Goal: Task Accomplishment & Management: Manage account settings

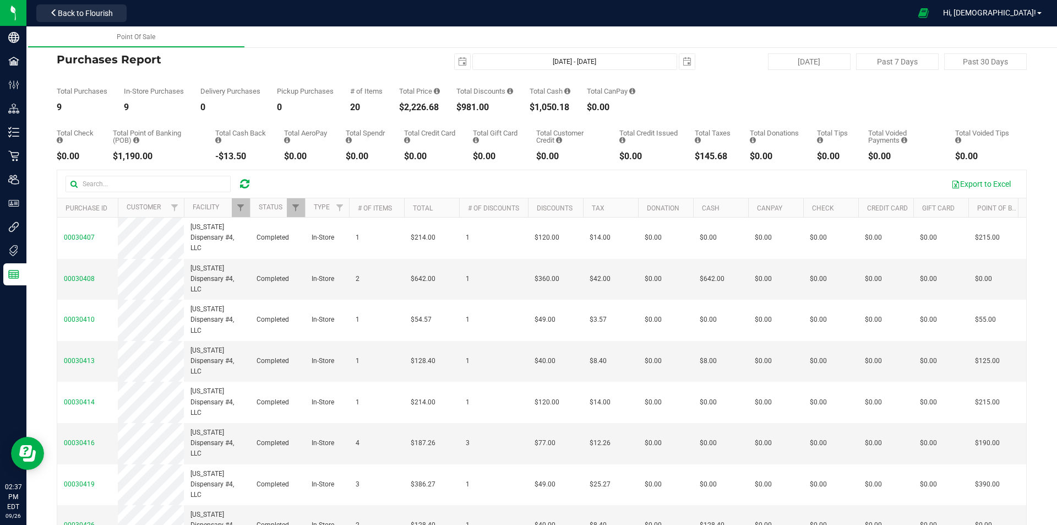
click at [241, 179] on icon at bounding box center [244, 183] width 9 height 11
click at [239, 183] on div at bounding box center [244, 183] width 17 height 13
click at [240, 208] on span "Filter" at bounding box center [240, 207] width 9 height 9
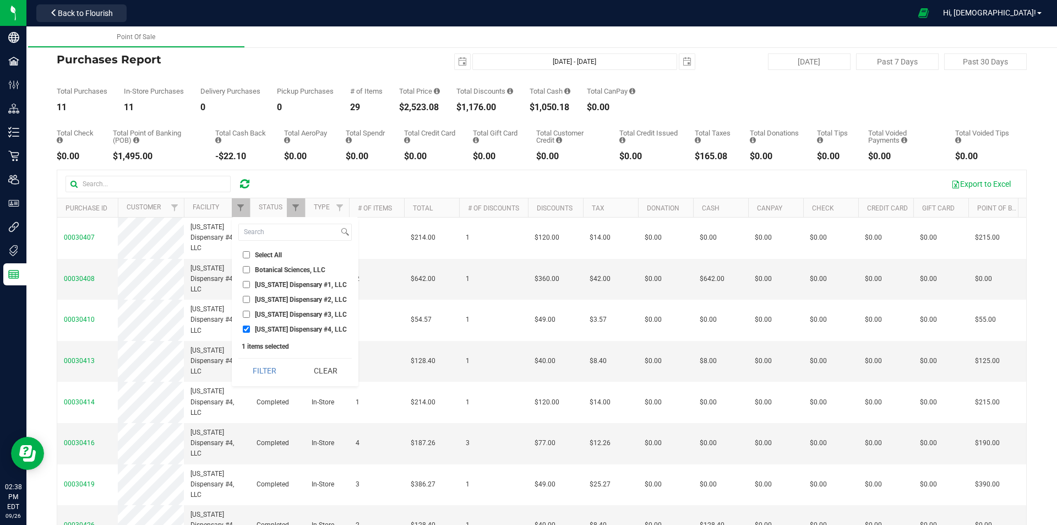
click at [246, 282] on input "[US_STATE] Dispensary #1, LLC" at bounding box center [246, 284] width 7 height 7
checkbox input "true"
click at [246, 329] on input "[US_STATE] Dispensary #4, LLC" at bounding box center [246, 328] width 7 height 7
checkbox input "false"
click at [257, 371] on button "Filter" at bounding box center [264, 370] width 53 height 24
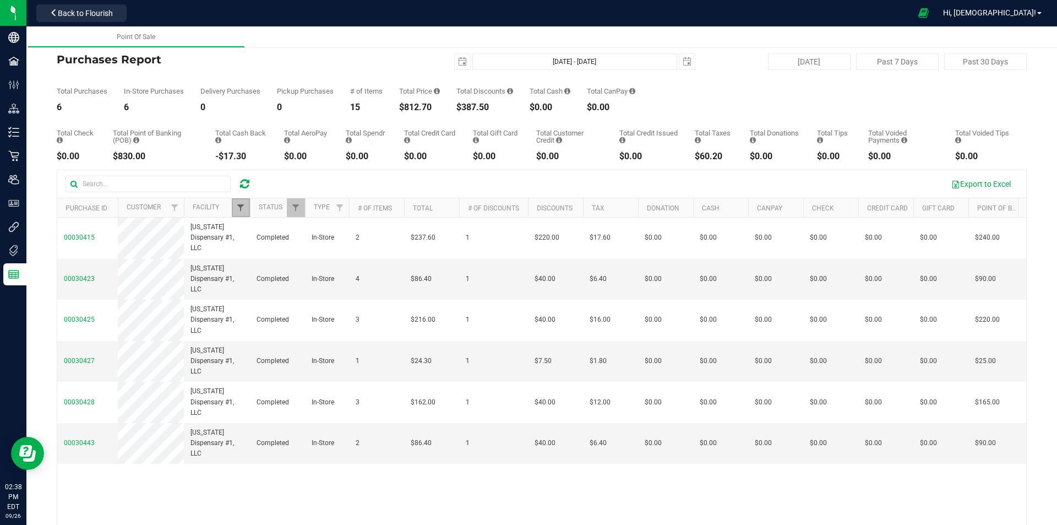
click at [241, 210] on span "Filter" at bounding box center [240, 207] width 9 height 9
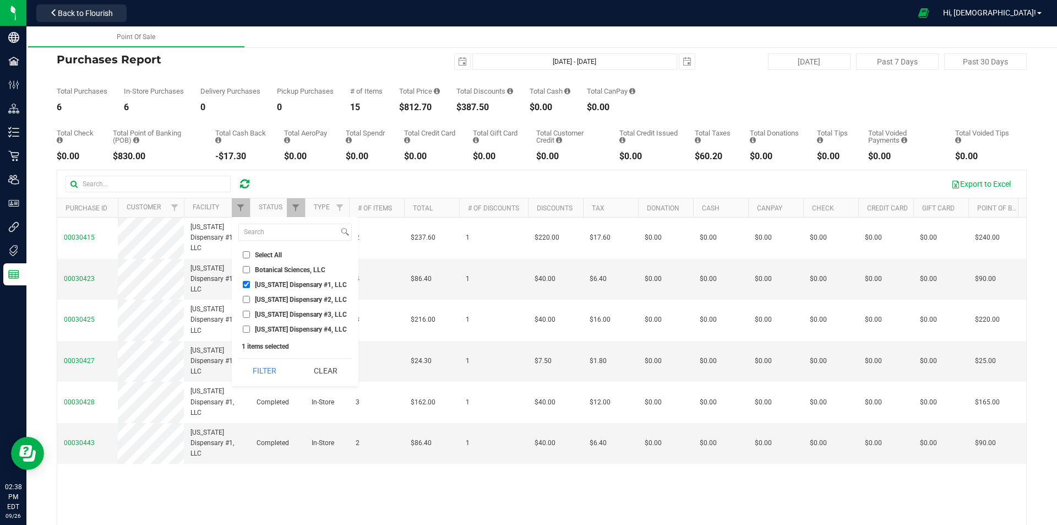
click at [247, 301] on input "[US_STATE] Dispensary #2, LLC" at bounding box center [246, 299] width 7 height 7
checkbox input "true"
click at [244, 284] on input "[US_STATE] Dispensary #1, LLC" at bounding box center [246, 284] width 7 height 7
checkbox input "false"
click at [256, 368] on button "Filter" at bounding box center [264, 370] width 53 height 24
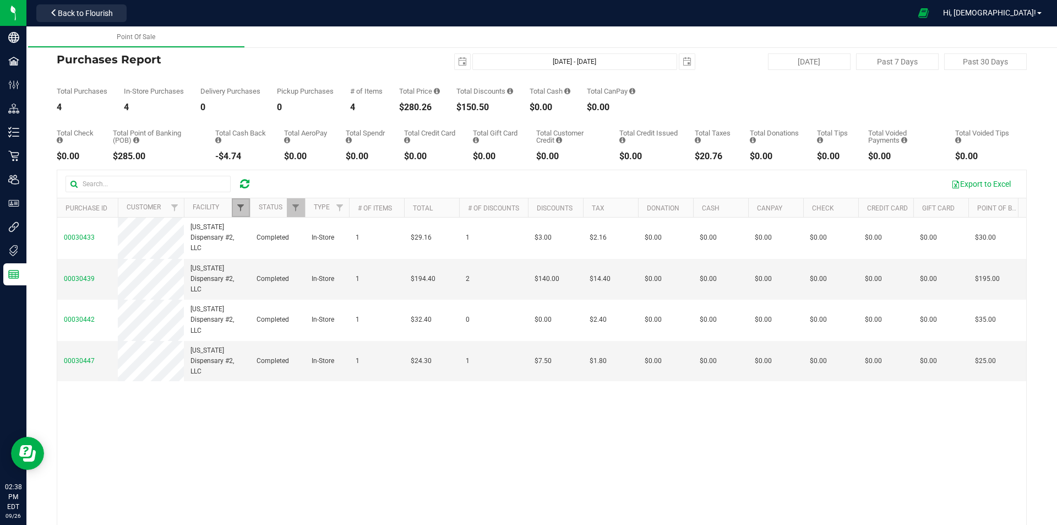
click at [242, 208] on span "Filter" at bounding box center [240, 207] width 9 height 9
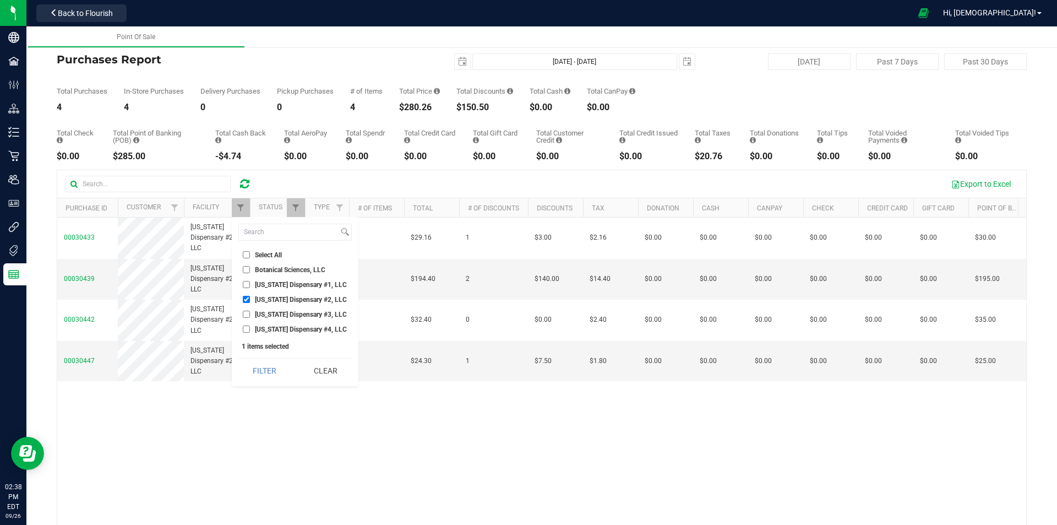
click at [246, 298] on input "[US_STATE] Dispensary #2, LLC" at bounding box center [246, 299] width 7 height 7
checkbox input "false"
click at [246, 314] on input "[US_STATE] Dispensary #3, LLC" at bounding box center [246, 314] width 7 height 7
click at [262, 367] on button "Filter" at bounding box center [264, 370] width 53 height 24
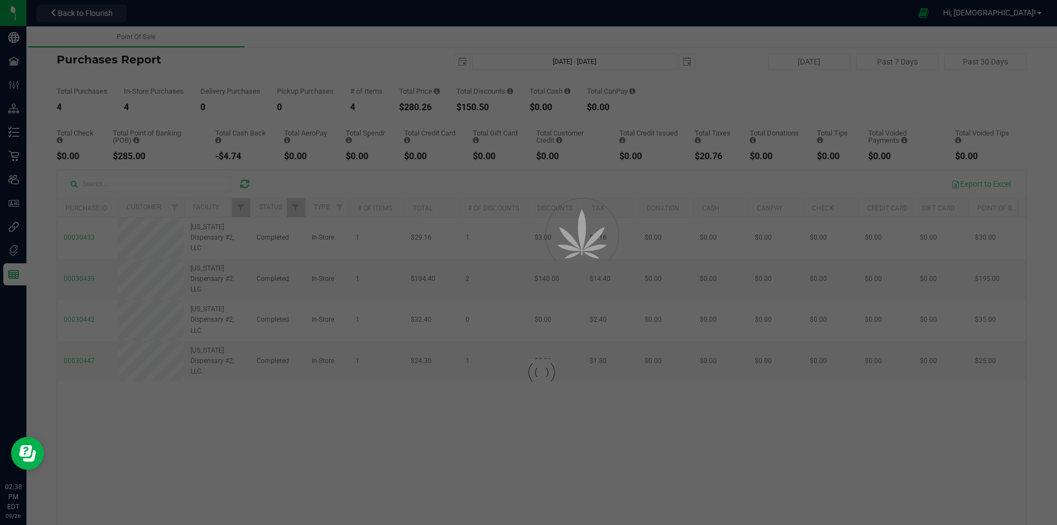
checkbox input "true"
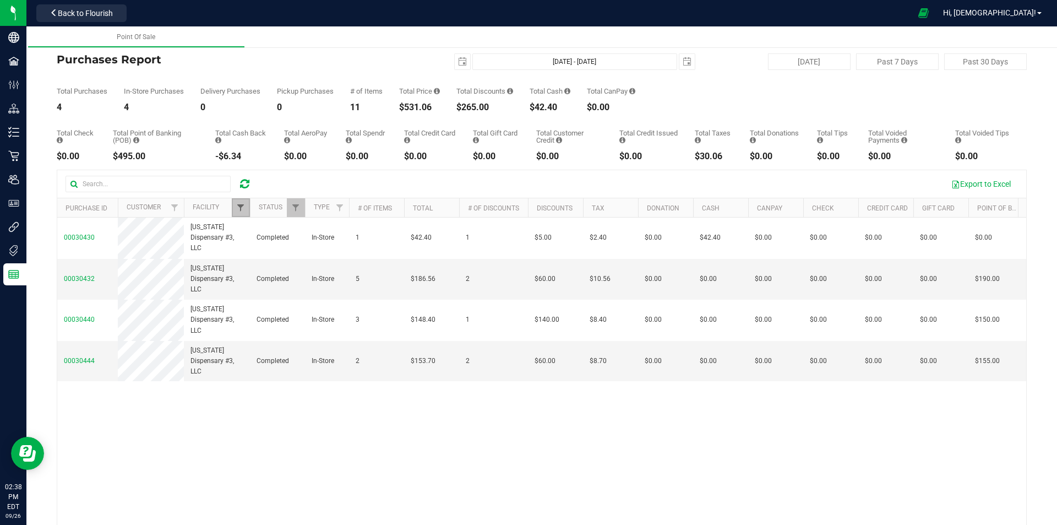
click at [241, 206] on span "Filter" at bounding box center [240, 207] width 9 height 9
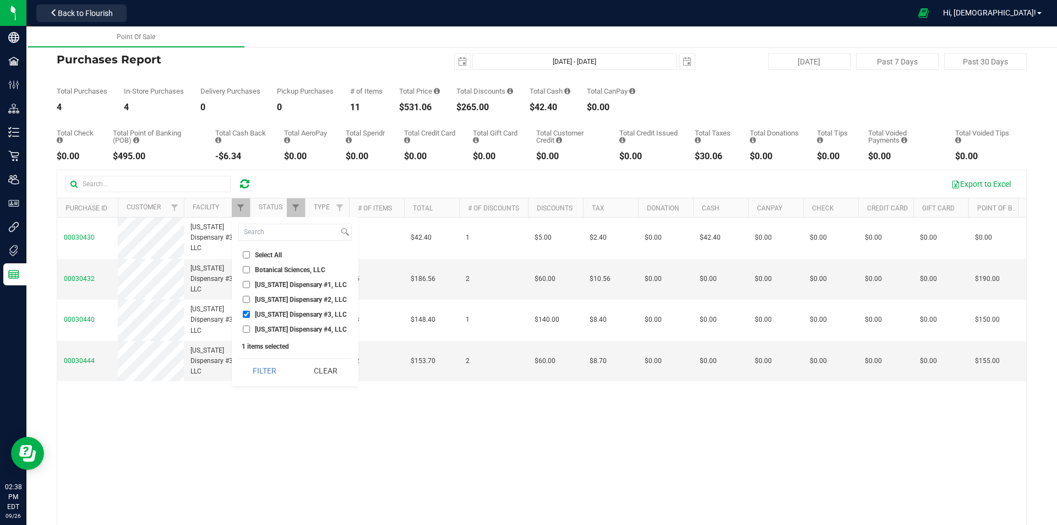
click at [246, 330] on input "[US_STATE] Dispensary #4, LLC" at bounding box center [246, 328] width 7 height 7
checkbox input "true"
click at [248, 315] on input "[US_STATE] Dispensary #3, LLC" at bounding box center [246, 314] width 7 height 7
checkbox input "false"
click at [266, 363] on button "Filter" at bounding box center [264, 370] width 53 height 24
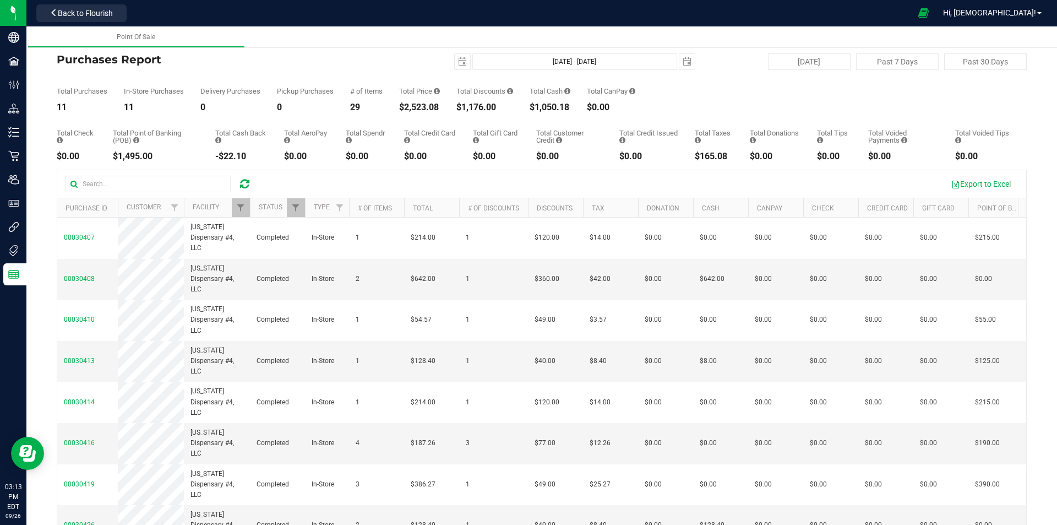
click at [242, 187] on icon at bounding box center [244, 183] width 9 height 11
click at [236, 210] on link "Filter" at bounding box center [241, 207] width 18 height 19
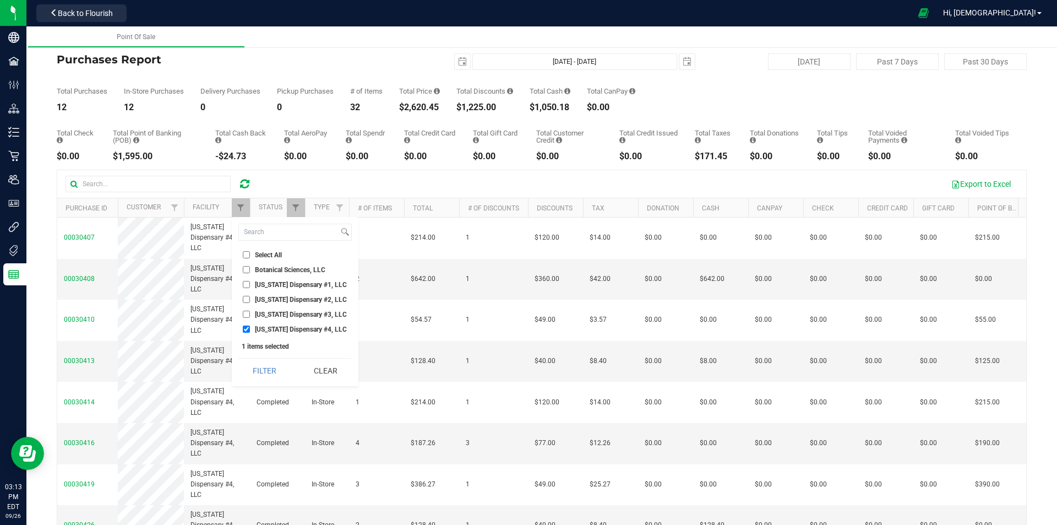
click at [247, 314] on input "[US_STATE] Dispensary #3, LLC" at bounding box center [246, 314] width 7 height 7
checkbox input "true"
click at [247, 328] on input "[US_STATE] Dispensary #4, LLC" at bounding box center [246, 328] width 7 height 7
checkbox input "false"
click at [266, 374] on button "Filter" at bounding box center [264, 370] width 53 height 24
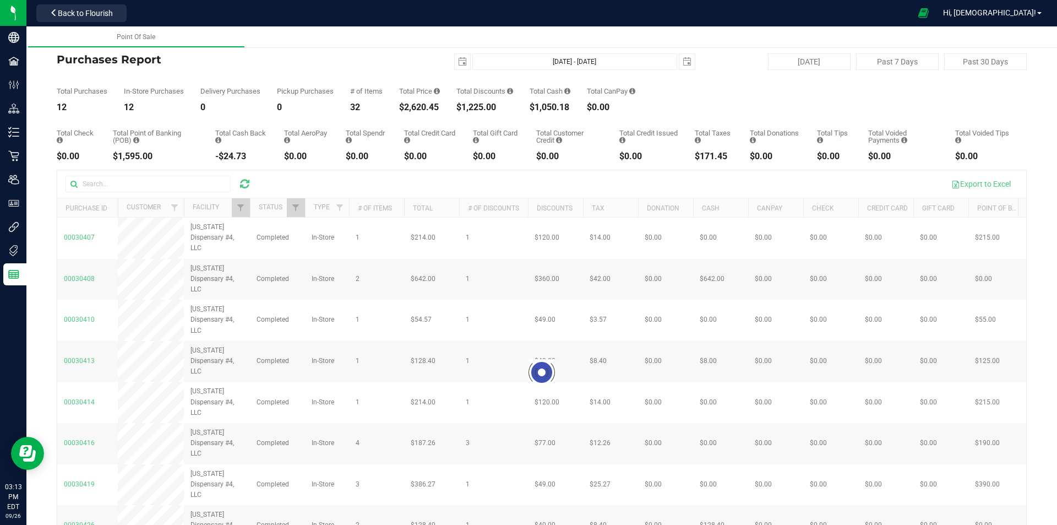
checkbox input "true"
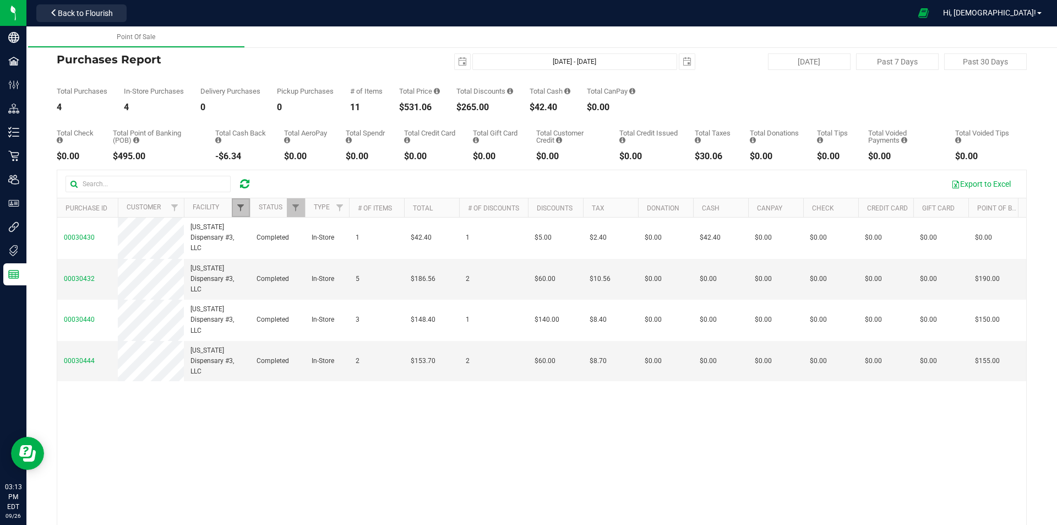
click at [237, 209] on span "Filter" at bounding box center [240, 207] width 9 height 9
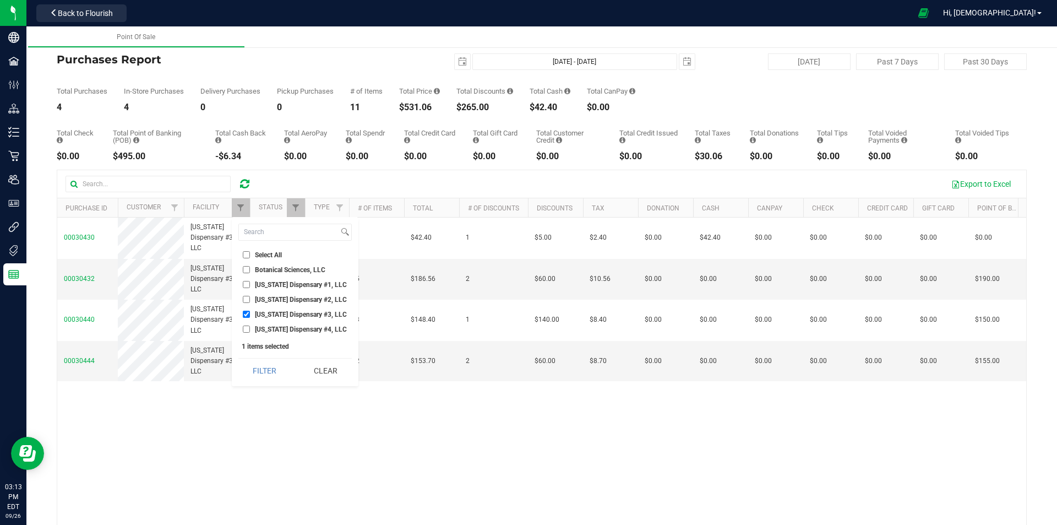
click at [245, 300] on input "[US_STATE] Dispensary #2, LLC" at bounding box center [246, 299] width 7 height 7
checkbox input "true"
click at [244, 312] on input "[US_STATE] Dispensary #3, LLC" at bounding box center [246, 314] width 7 height 7
checkbox input "false"
click at [264, 371] on button "Filter" at bounding box center [264, 370] width 53 height 24
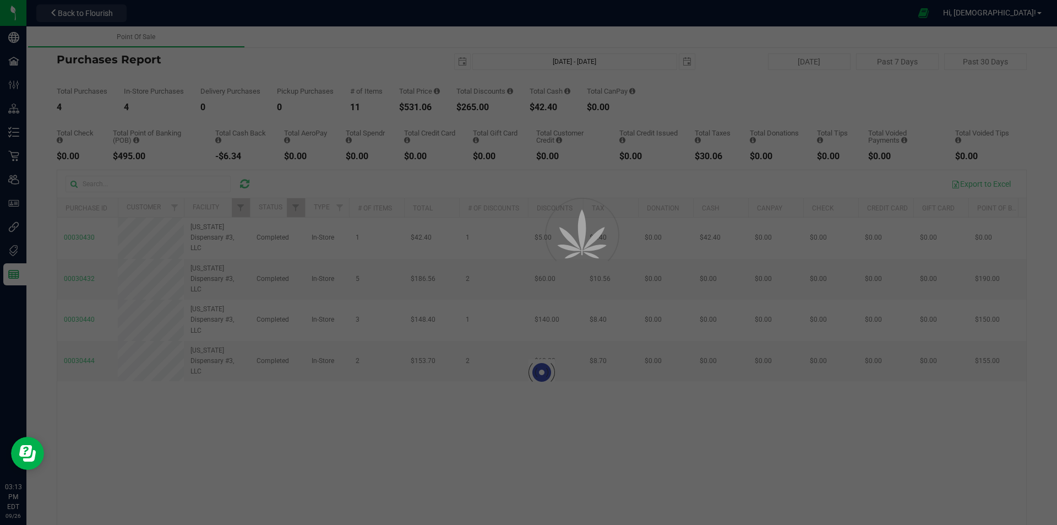
checkbox input "true"
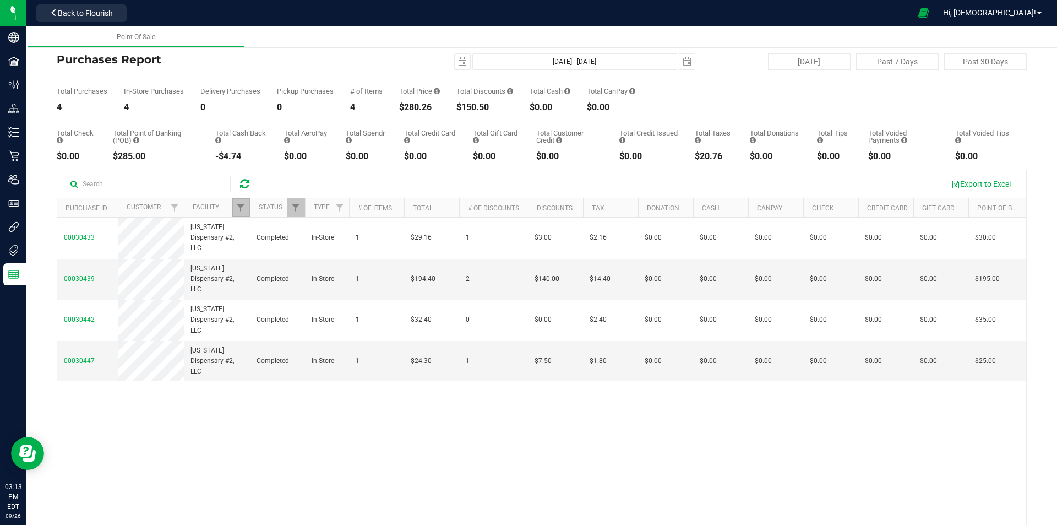
click at [242, 214] on link "Filter" at bounding box center [241, 207] width 18 height 19
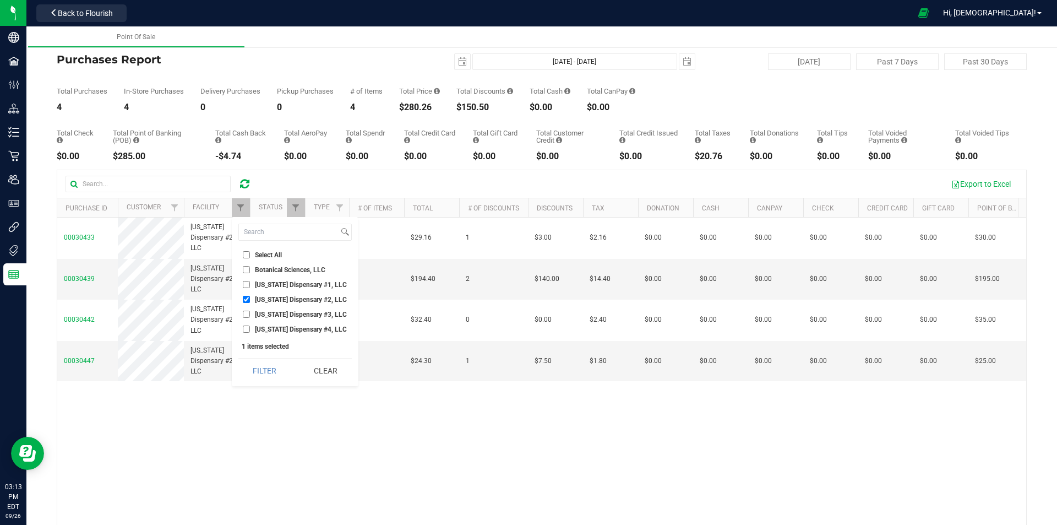
click at [247, 285] on input "[US_STATE] Dispensary #1, LLC" at bounding box center [246, 284] width 7 height 7
checkbox input "true"
click at [246, 302] on input "[US_STATE] Dispensary #2, LLC" at bounding box center [246, 299] width 7 height 7
checkbox input "false"
click at [265, 370] on button "Filter" at bounding box center [264, 370] width 53 height 24
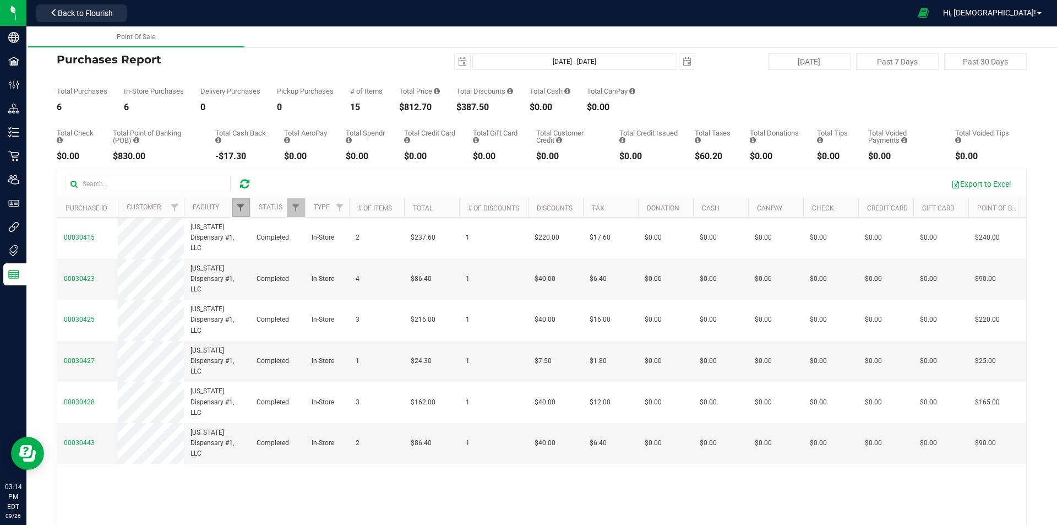
click at [242, 206] on span "Filter" at bounding box center [240, 207] width 9 height 9
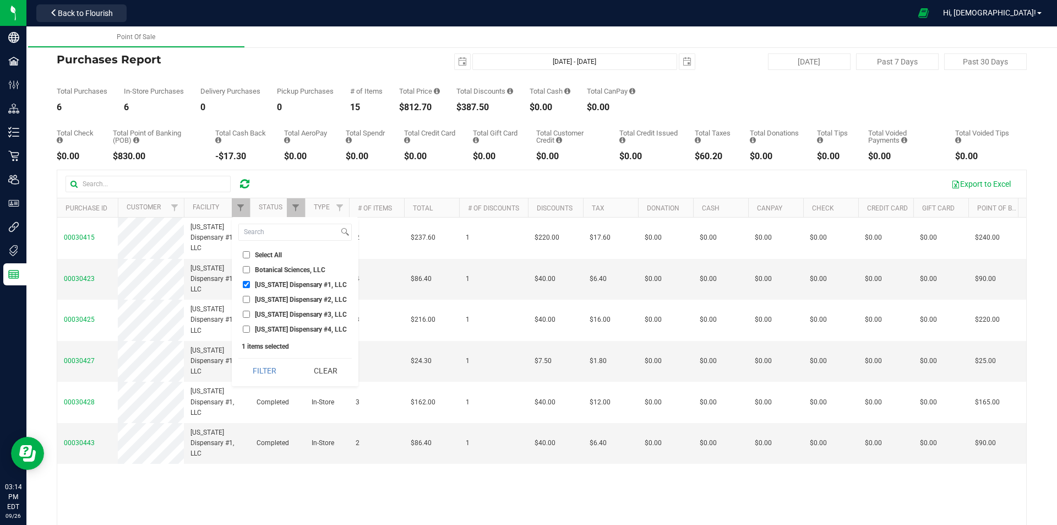
click at [243, 328] on input "[US_STATE] Dispensary #4, LLC" at bounding box center [246, 328] width 7 height 7
checkbox input "true"
click at [246, 284] on input "[US_STATE] Dispensary #1, LLC" at bounding box center [246, 284] width 7 height 7
checkbox input "false"
click at [274, 372] on button "Filter" at bounding box center [264, 370] width 53 height 24
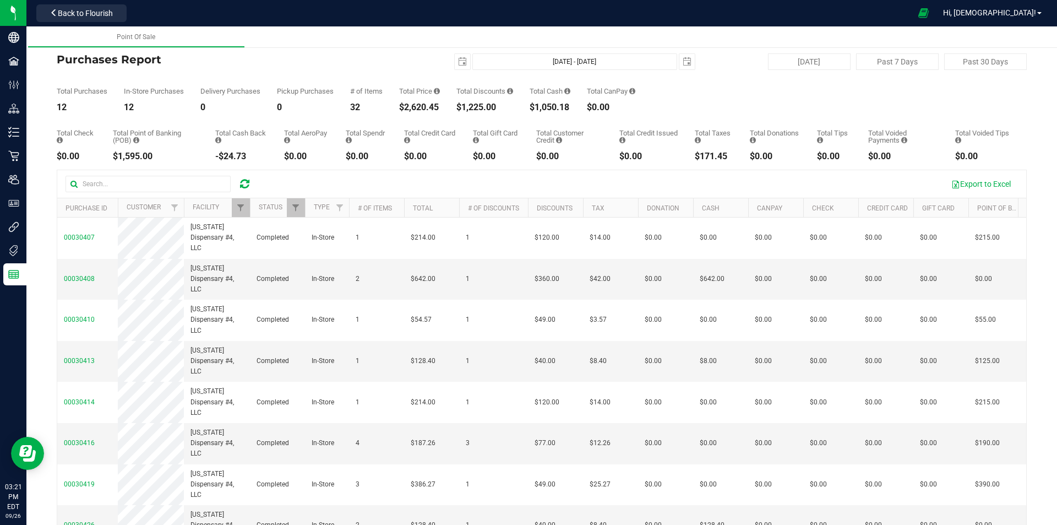
click at [246, 181] on icon at bounding box center [244, 183] width 9 height 11
click at [249, 186] on icon at bounding box center [244, 183] width 9 height 11
click at [240, 186] on div at bounding box center [244, 183] width 17 height 13
click at [244, 184] on icon at bounding box center [244, 183] width 9 height 11
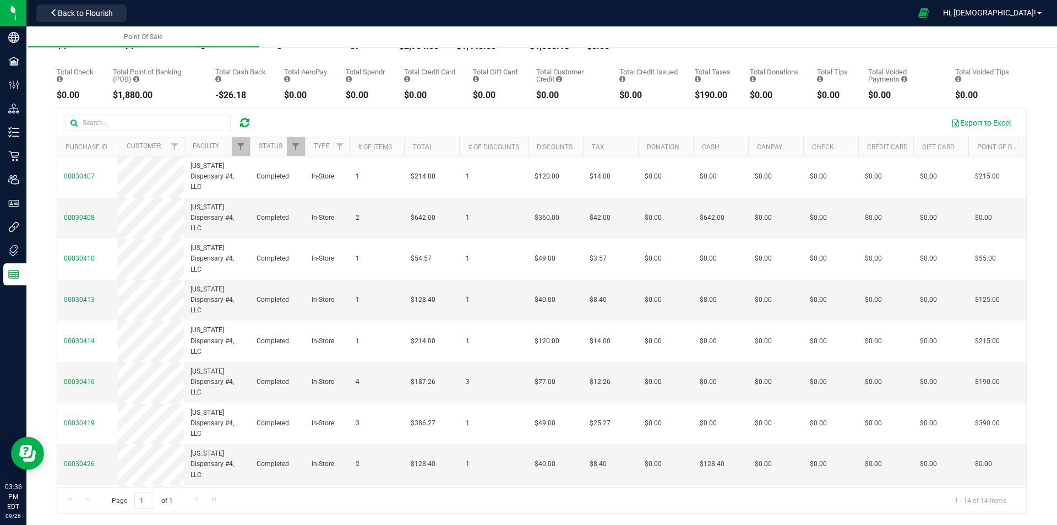
scroll to position [6, 0]
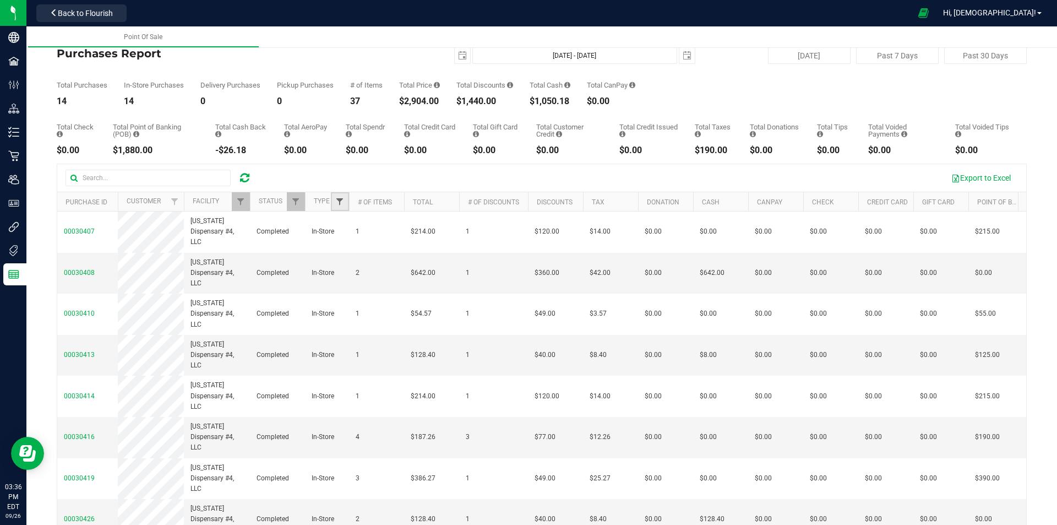
click at [340, 201] on span "Filter" at bounding box center [339, 201] width 9 height 9
click at [298, 200] on span "Filter" at bounding box center [295, 201] width 9 height 9
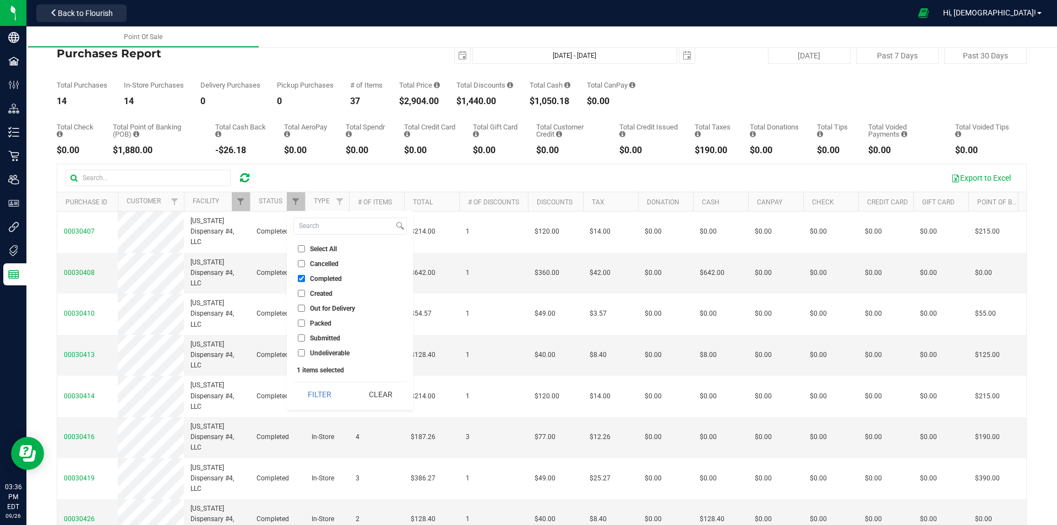
click at [301, 249] on input "Select All" at bounding box center [301, 248] width 7 height 7
checkbox input "true"
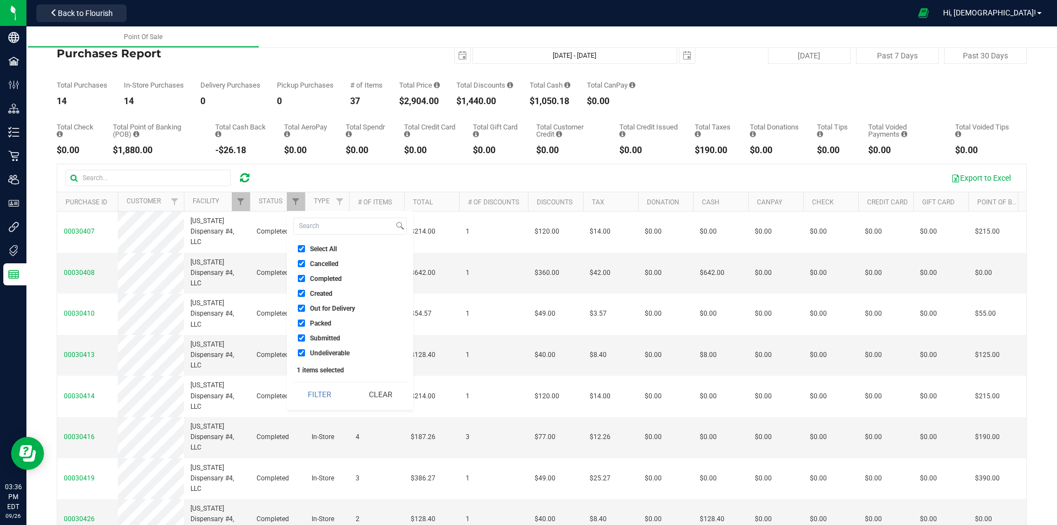
checkbox input "true"
click at [317, 394] on button "Filter" at bounding box center [319, 394] width 53 height 24
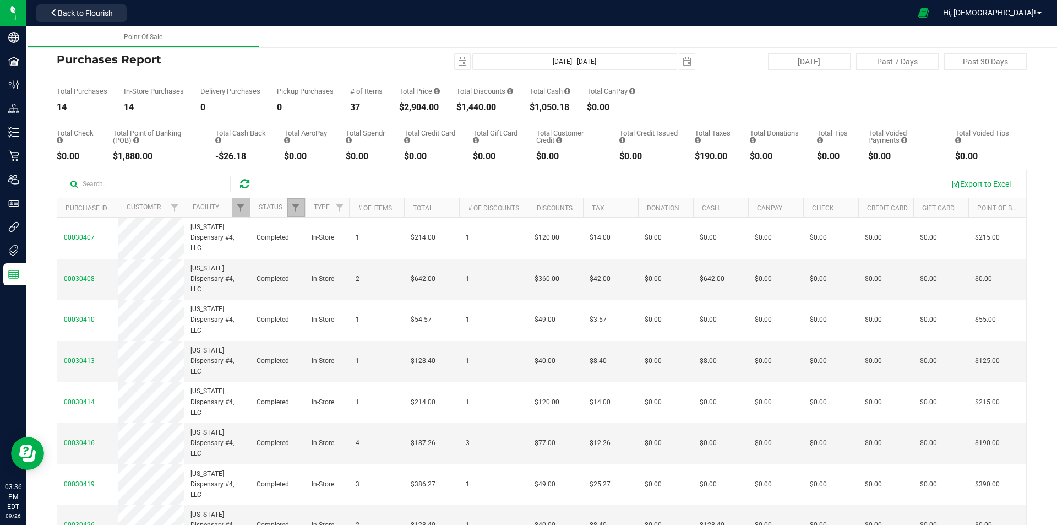
click at [295, 203] on link "Filter" at bounding box center [296, 207] width 18 height 19
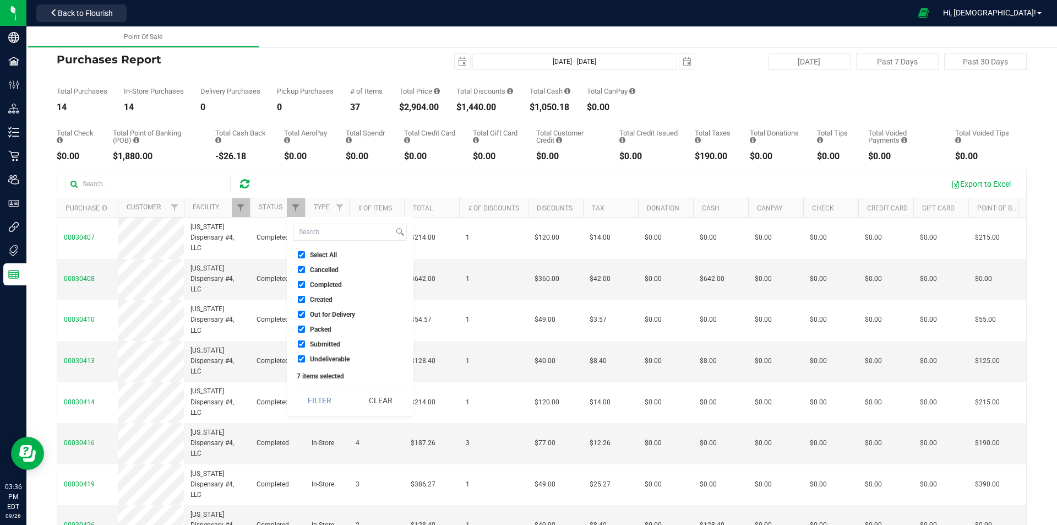
click at [302, 252] on input "Select All" at bounding box center [301, 254] width 7 height 7
checkbox input "false"
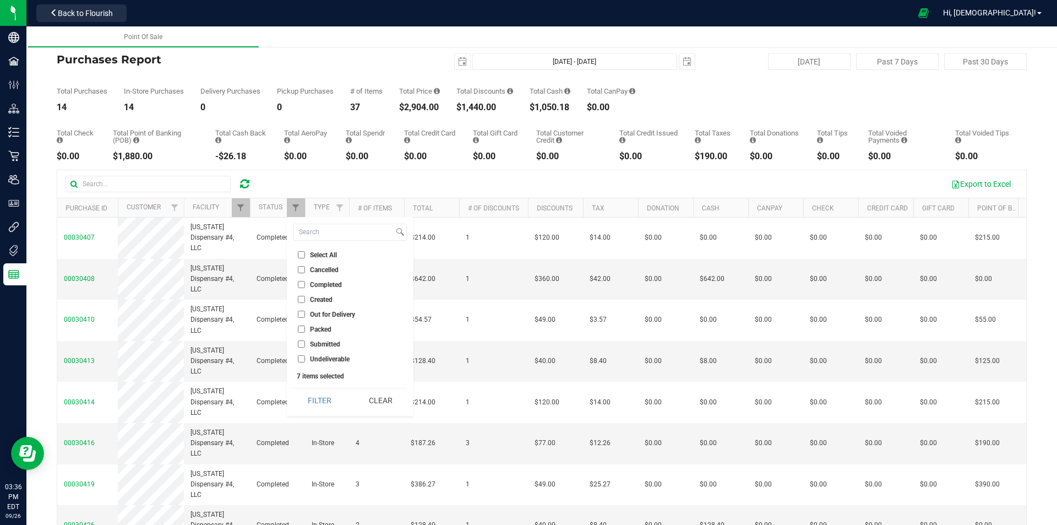
checkbox input "false"
click at [301, 284] on input "Completed" at bounding box center [301, 284] width 7 height 7
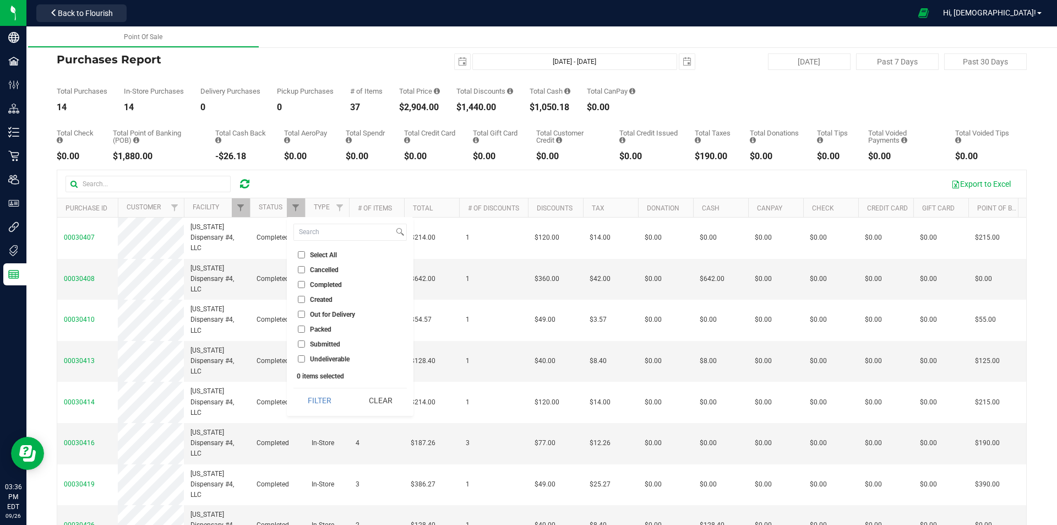
checkbox input "true"
click at [317, 407] on button "Filter" at bounding box center [319, 400] width 53 height 24
click at [241, 208] on span "Filter" at bounding box center [240, 207] width 9 height 9
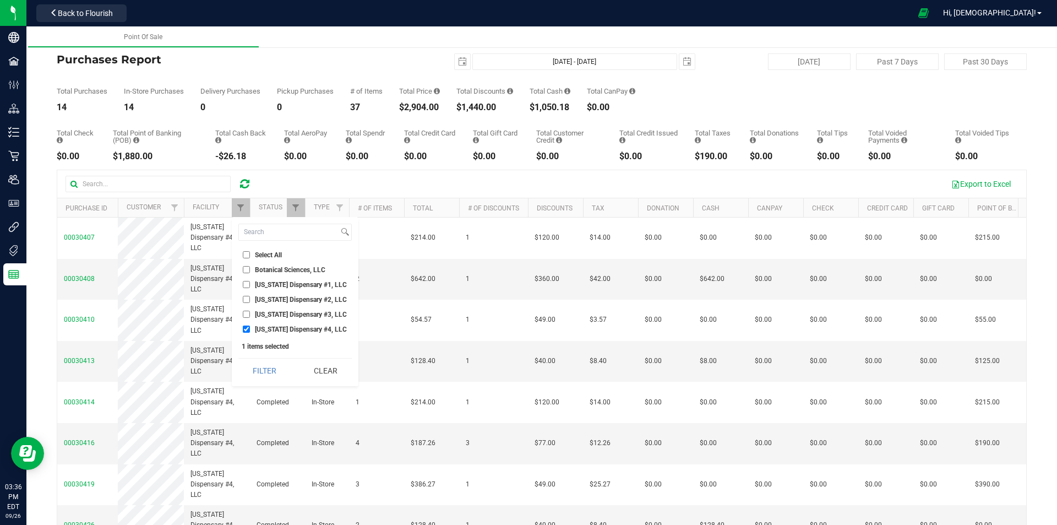
click at [243, 284] on input "[US_STATE] Dispensary #1, LLC" at bounding box center [246, 284] width 7 height 7
checkbox input "true"
click at [247, 328] on input "[US_STATE] Dispensary #4, LLC" at bounding box center [246, 328] width 7 height 7
checkbox input "false"
click at [270, 360] on button "Filter" at bounding box center [264, 370] width 53 height 24
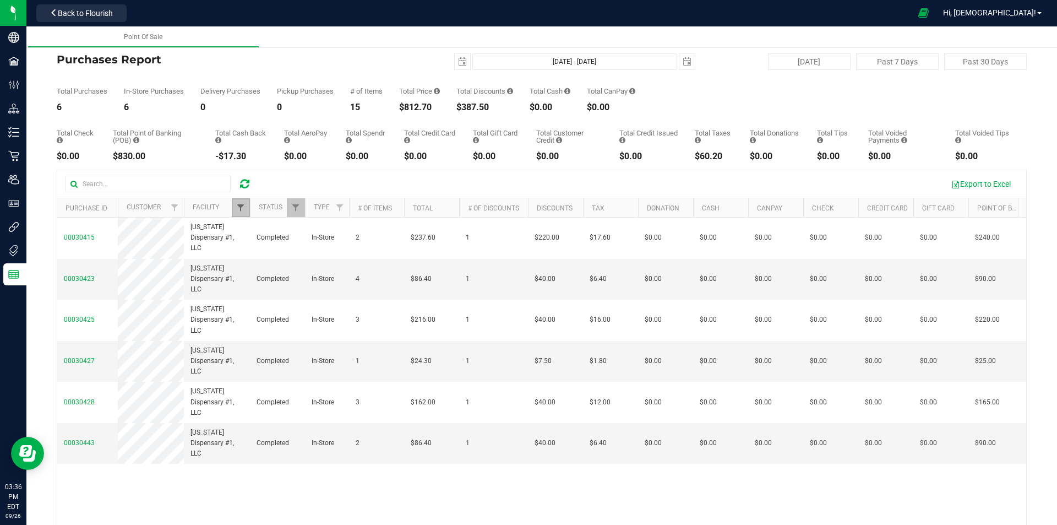
click at [243, 206] on span "Filter" at bounding box center [240, 207] width 9 height 9
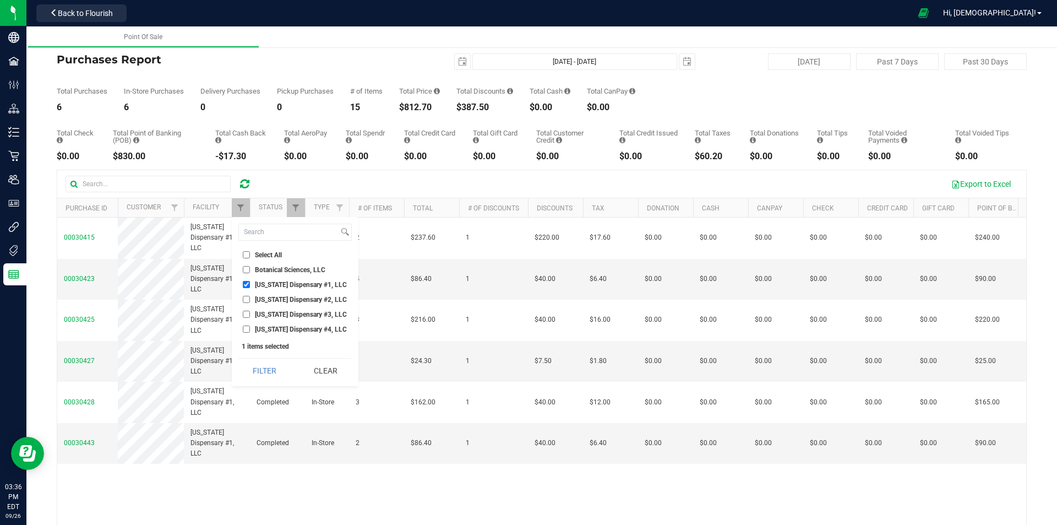
click at [245, 284] on input "[US_STATE] Dispensary #1, LLC" at bounding box center [246, 284] width 7 height 7
checkbox input "false"
click at [247, 300] on input "[US_STATE] Dispensary #2, LLC" at bounding box center [246, 299] width 7 height 7
click at [252, 369] on button "Filter" at bounding box center [264, 370] width 53 height 24
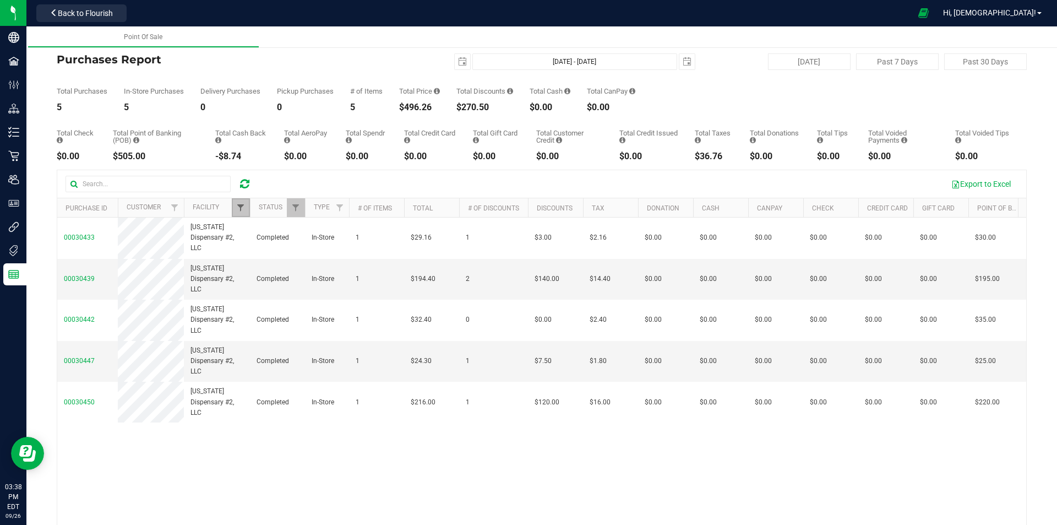
click at [240, 208] on span "Filter" at bounding box center [240, 207] width 9 height 9
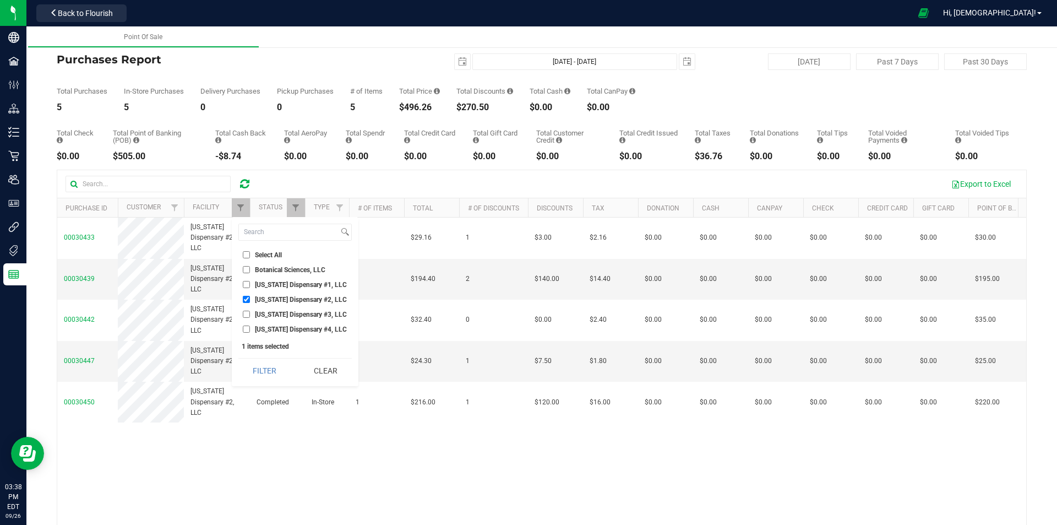
click at [245, 297] on input "[US_STATE] Dispensary #2, LLC" at bounding box center [246, 299] width 7 height 7
checkbox input "false"
click at [248, 319] on li "[US_STATE] Dispensary #3, LLC" at bounding box center [294, 314] width 113 height 12
click at [246, 315] on input "[US_STATE] Dispensary #3, LLC" at bounding box center [246, 314] width 7 height 7
checkbox input "true"
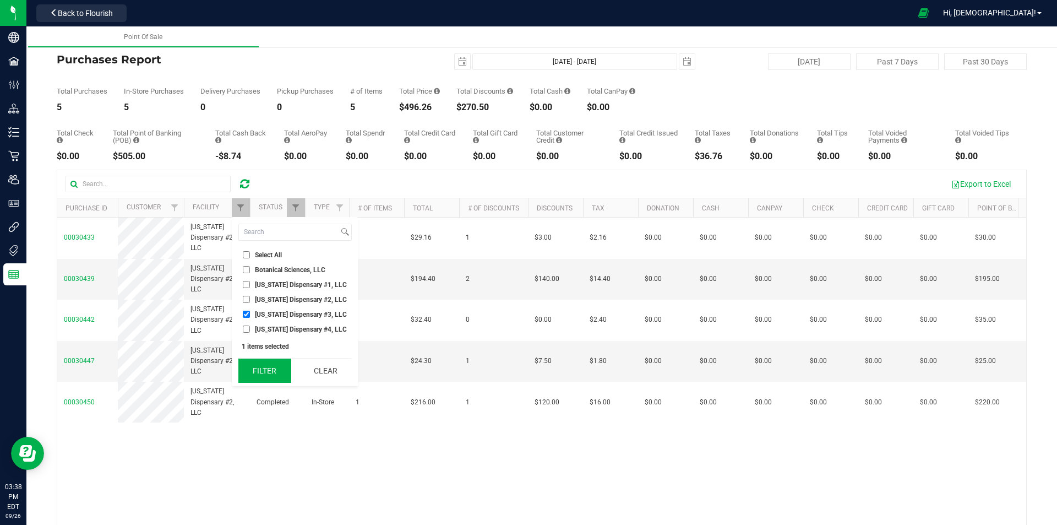
click at [264, 375] on button "Filter" at bounding box center [264, 370] width 53 height 24
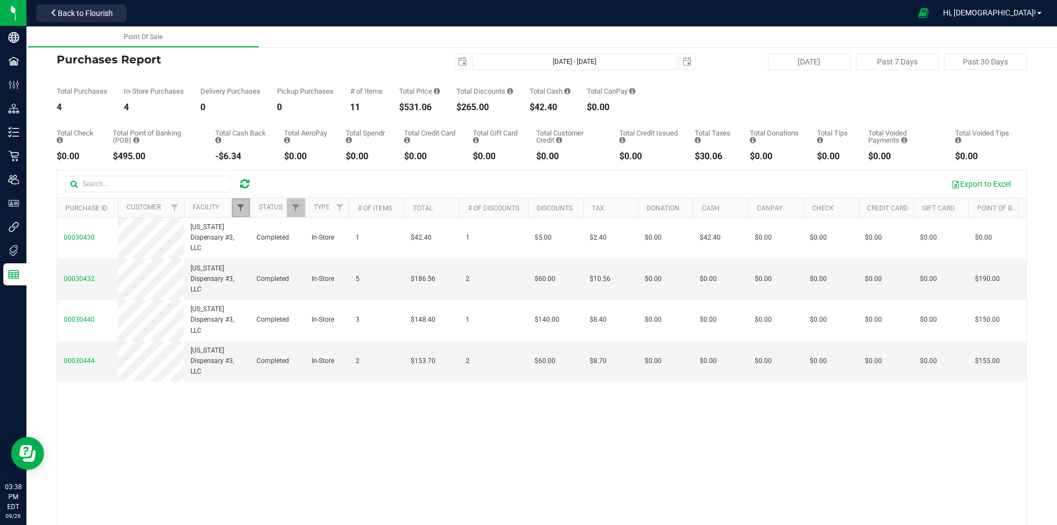
click at [240, 210] on span "Filter" at bounding box center [240, 207] width 9 height 9
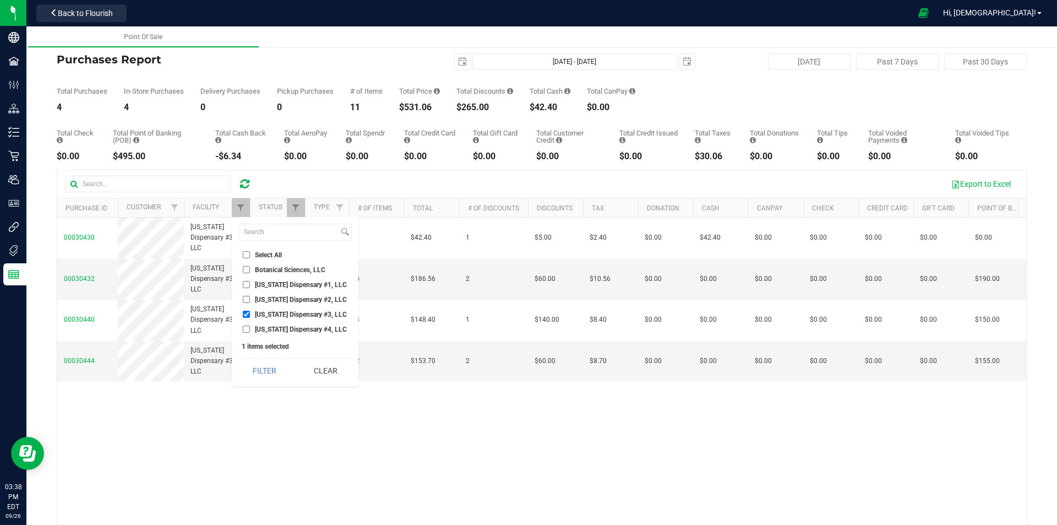
click at [244, 329] on input "[US_STATE] Dispensary #4, LLC" at bounding box center [246, 328] width 7 height 7
checkbox input "true"
click at [247, 313] on input "[US_STATE] Dispensary #3, LLC" at bounding box center [246, 314] width 7 height 7
checkbox input "false"
click at [265, 361] on button "Filter" at bounding box center [264, 370] width 53 height 24
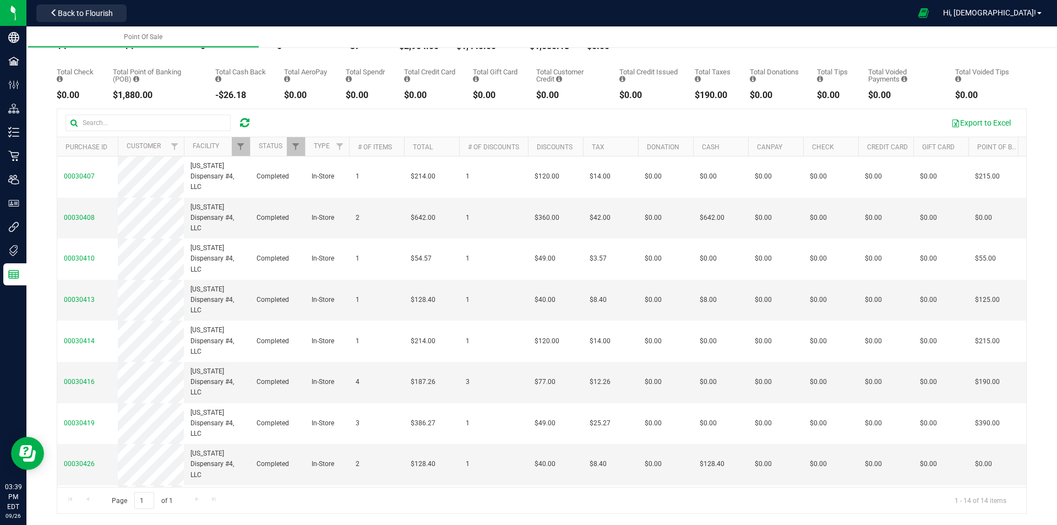
scroll to position [253, 0]
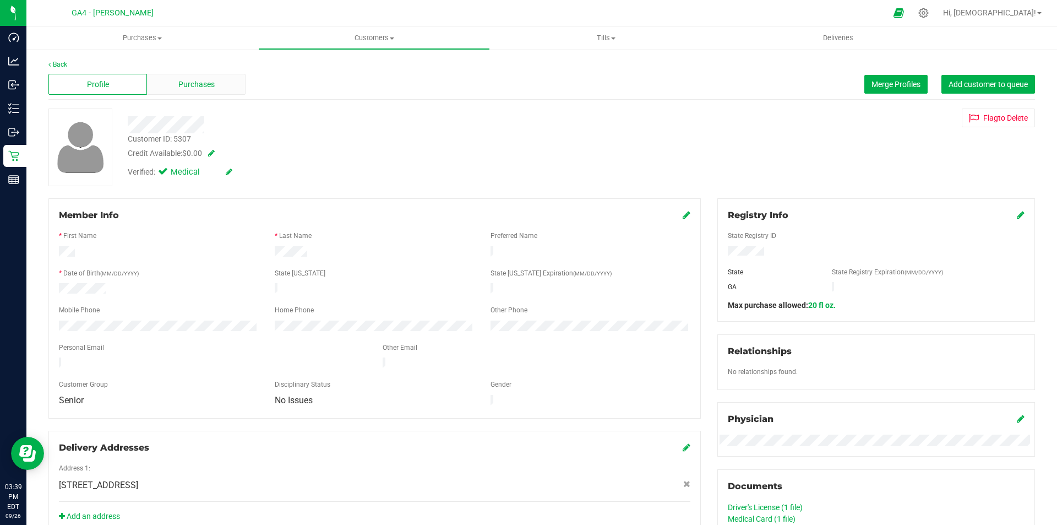
click at [180, 79] on span "Purchases" at bounding box center [196, 85] width 36 height 12
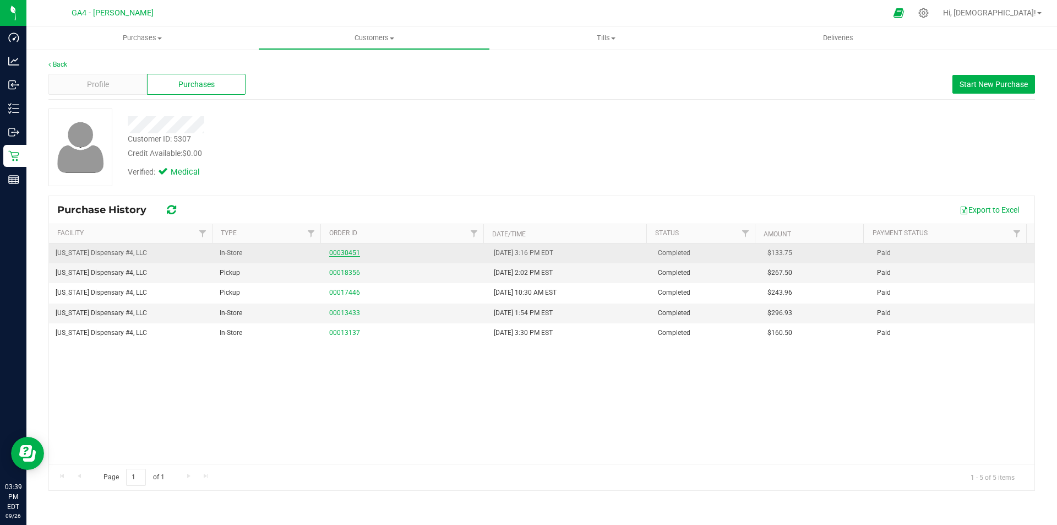
click at [331, 253] on link "00030451" at bounding box center [344, 253] width 31 height 8
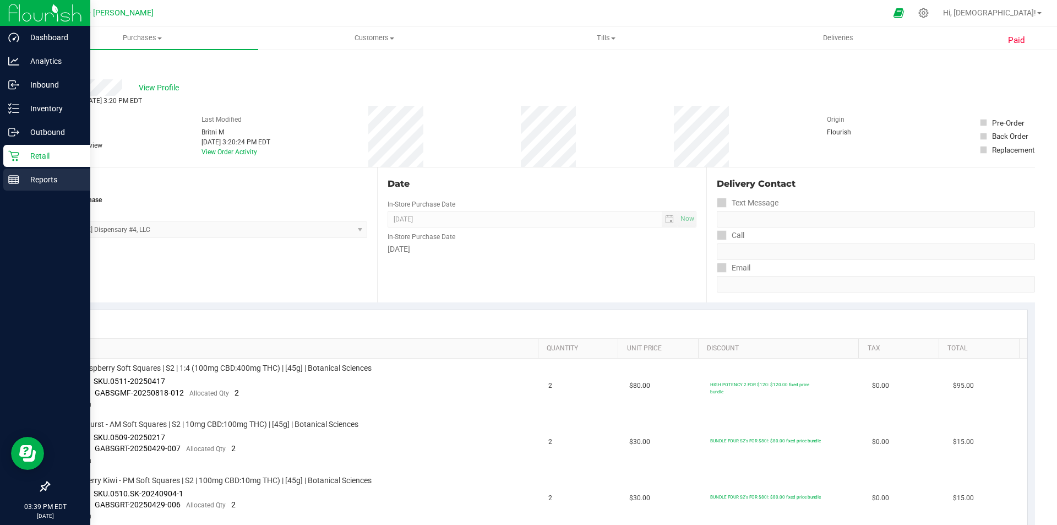
click at [52, 180] on p "Reports" at bounding box center [52, 179] width 66 height 13
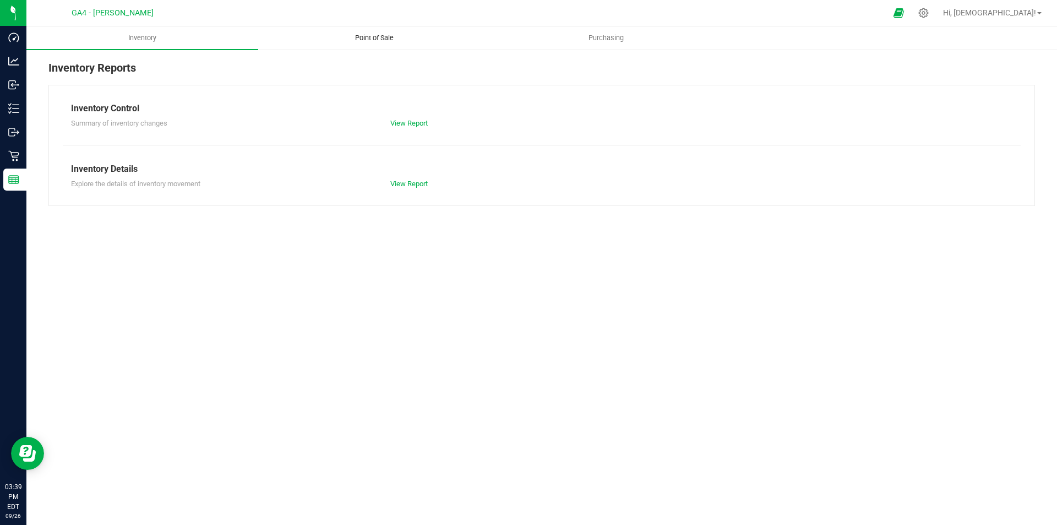
click at [367, 34] on span "Point of Sale" at bounding box center [374, 38] width 68 height 10
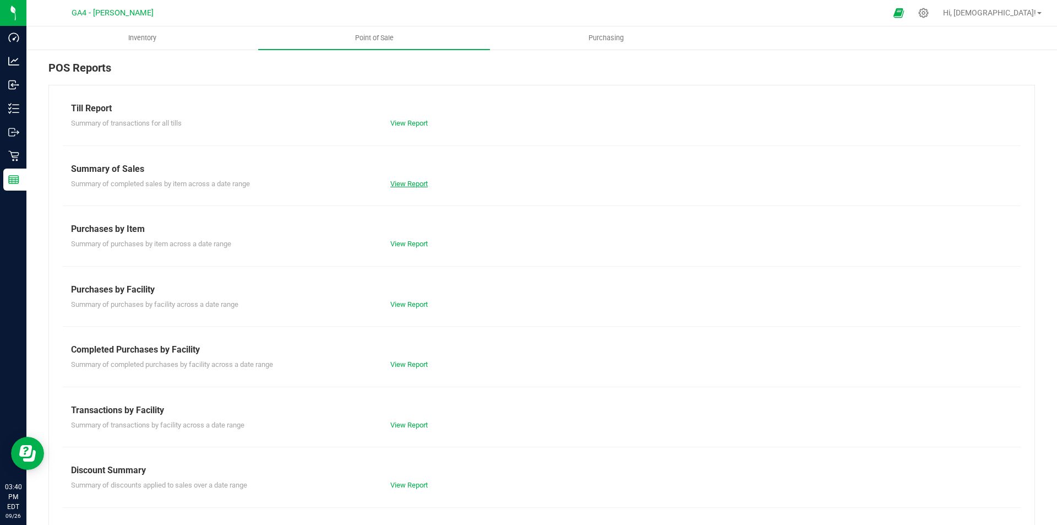
click at [415, 181] on link "View Report" at bounding box center [408, 183] width 37 height 8
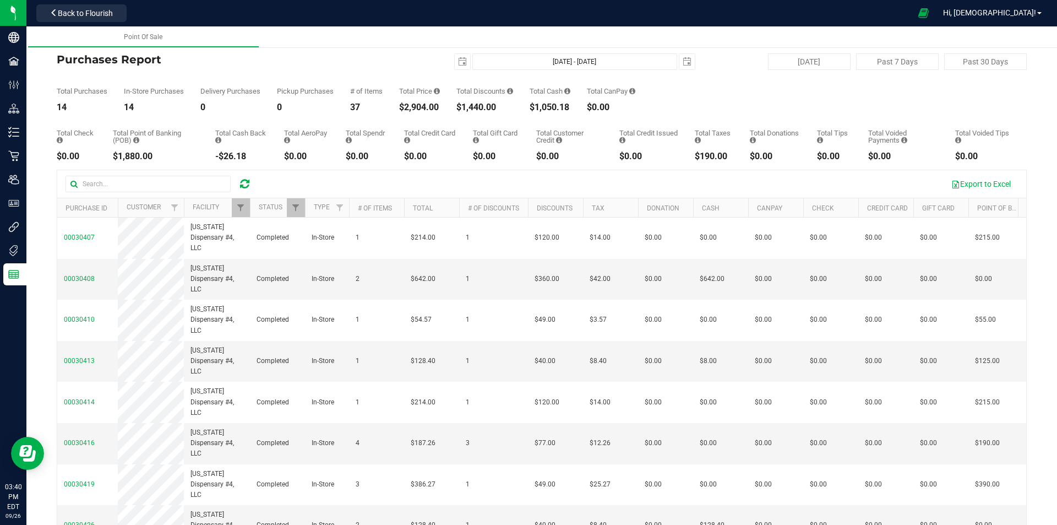
drag, startPoint x: 577, startPoint y: 106, endPoint x: 534, endPoint y: 111, distance: 43.2
click at [534, 111] on div "Total Purchases 14 In-Store Purchases 14 Delivery Purchases 0 Pickup Purchases …" at bounding box center [542, 91] width 970 height 42
click at [383, 61] on div "2025-09-26 Sep 26, 2025 - Sep 26, 2025 2025-09-26" at bounding box center [537, 61] width 331 height 17
click at [243, 210] on span "Filter" at bounding box center [240, 207] width 9 height 9
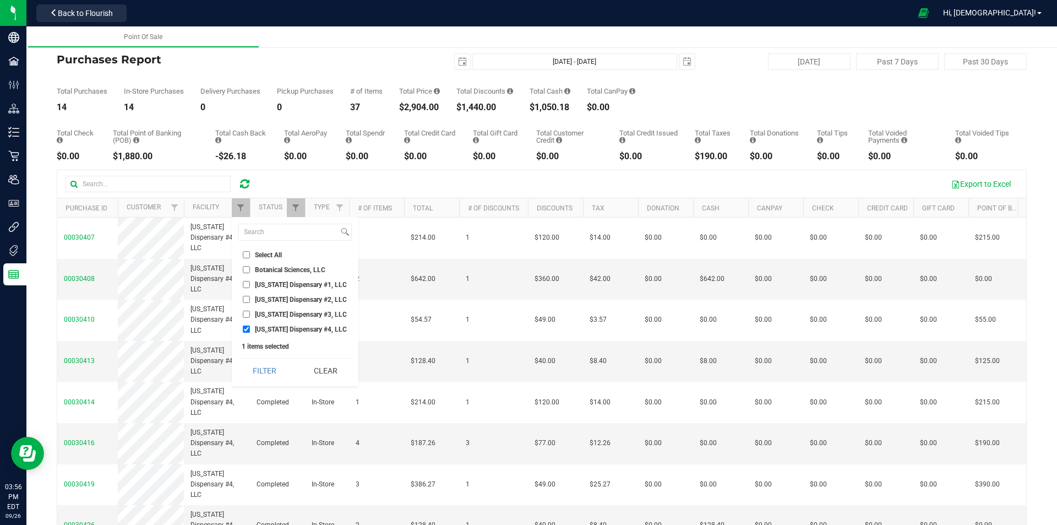
click at [244, 290] on li "[US_STATE] Dispensary #1, LLC" at bounding box center [294, 285] width 113 height 12
click at [246, 282] on input "[US_STATE] Dispensary #1, LLC" at bounding box center [246, 284] width 7 height 7
checkbox input "true"
click at [244, 331] on input "[US_STATE] Dispensary #4, LLC" at bounding box center [246, 328] width 7 height 7
checkbox input "false"
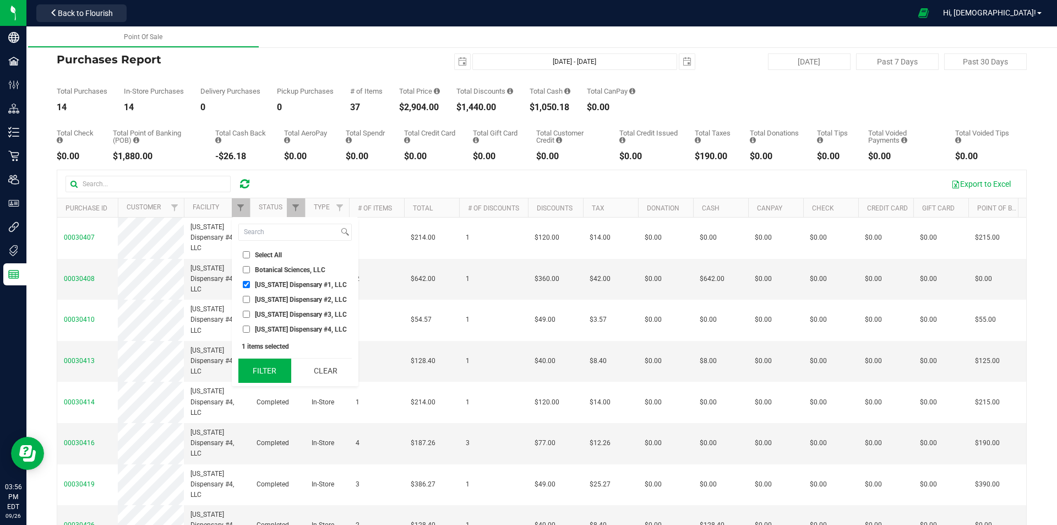
click at [267, 370] on button "Filter" at bounding box center [264, 370] width 53 height 24
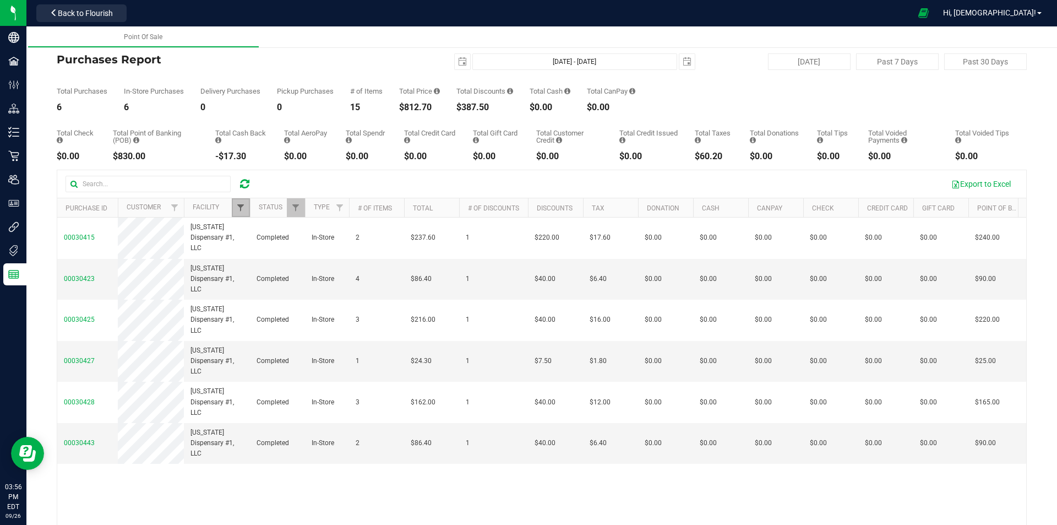
click at [242, 205] on span "Filter" at bounding box center [240, 207] width 9 height 9
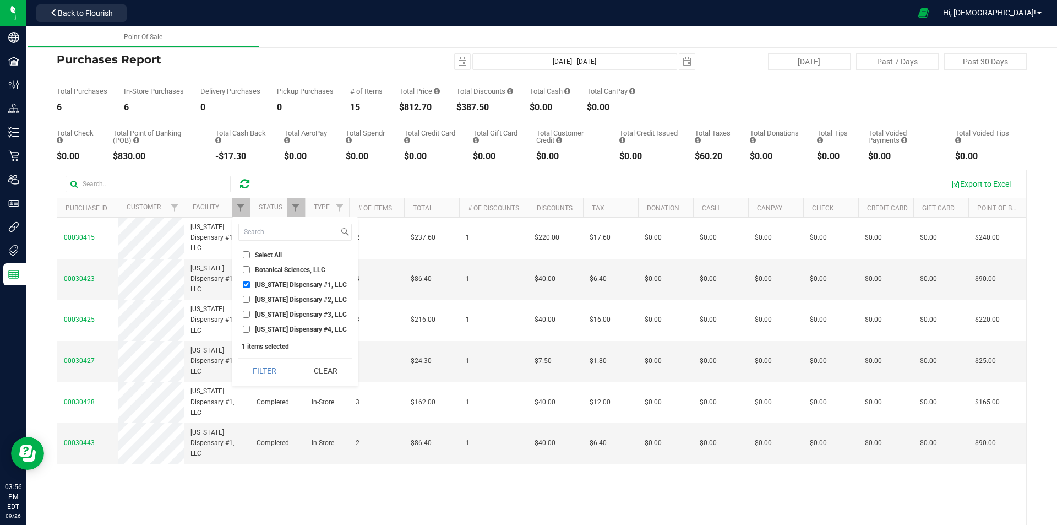
click at [243, 283] on input "[US_STATE] Dispensary #1, LLC" at bounding box center [246, 284] width 7 height 7
checkbox input "false"
click at [247, 298] on input "[US_STATE] Dispensary #2, LLC" at bounding box center [246, 299] width 7 height 7
click at [255, 371] on button "Filter" at bounding box center [264, 370] width 53 height 24
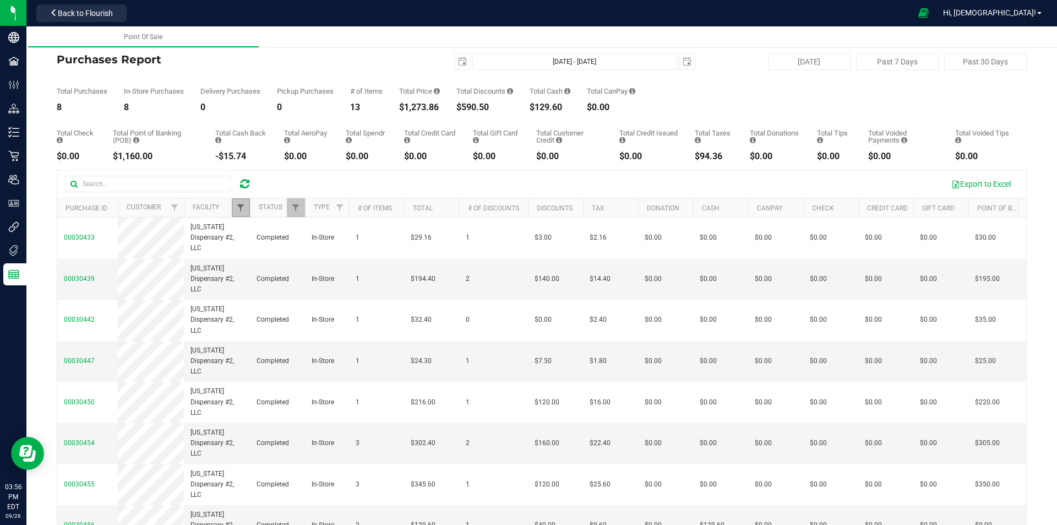
click at [241, 204] on span "Filter" at bounding box center [240, 207] width 9 height 9
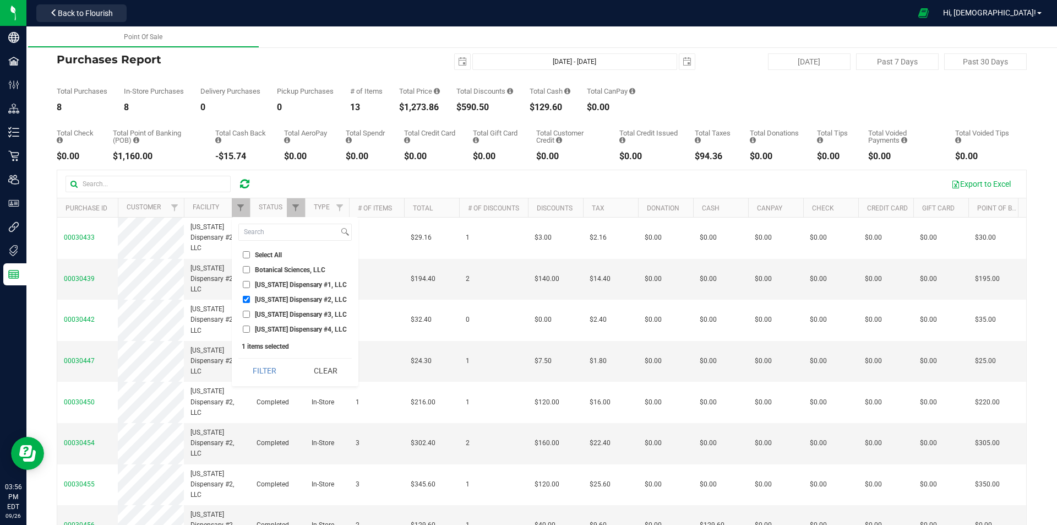
click at [247, 300] on input "[US_STATE] Dispensary #2, LLC" at bounding box center [246, 299] width 7 height 7
checkbox input "false"
click at [247, 316] on input "[US_STATE] Dispensary #3, LLC" at bounding box center [246, 314] width 7 height 7
click at [269, 371] on button "Filter" at bounding box center [264, 370] width 53 height 24
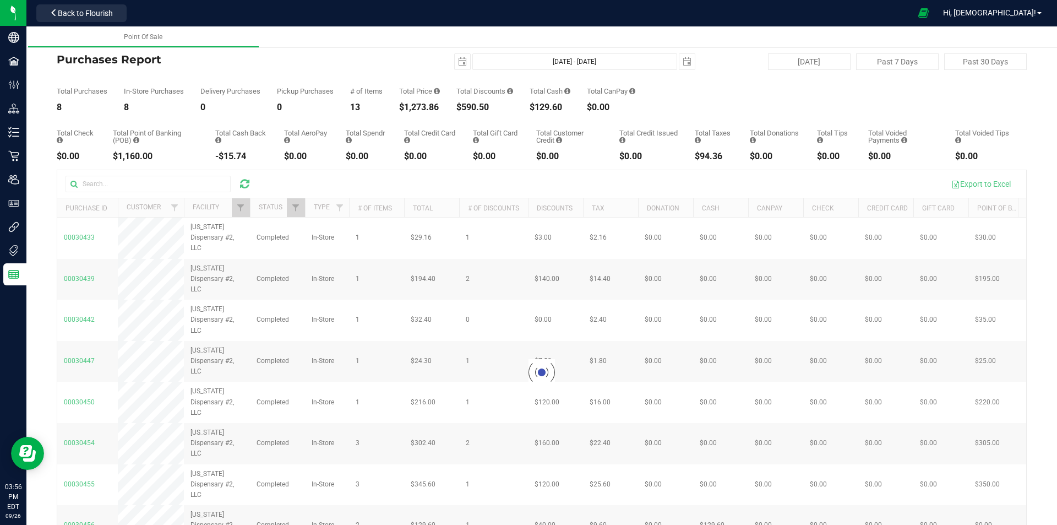
checkbox input "true"
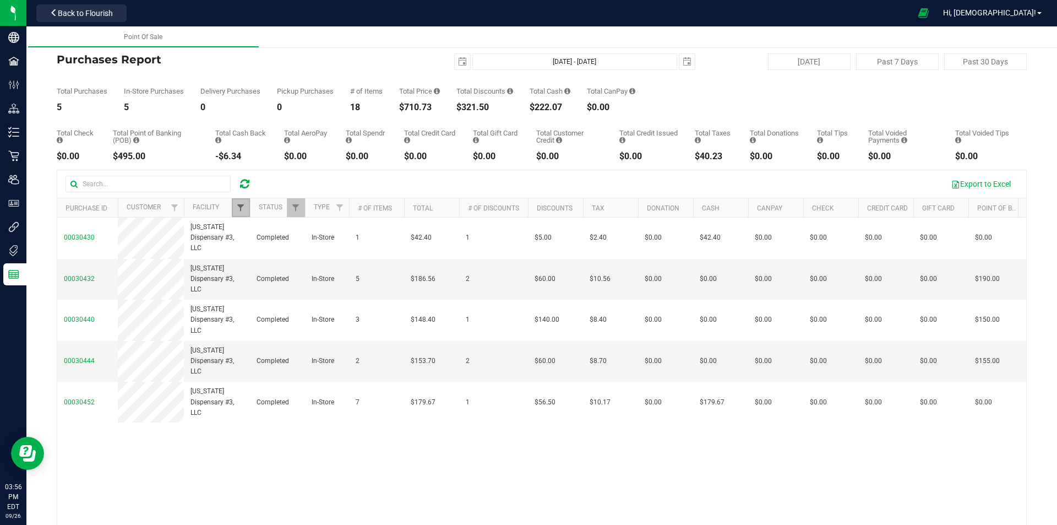
click at [243, 212] on span "Filter" at bounding box center [240, 207] width 9 height 9
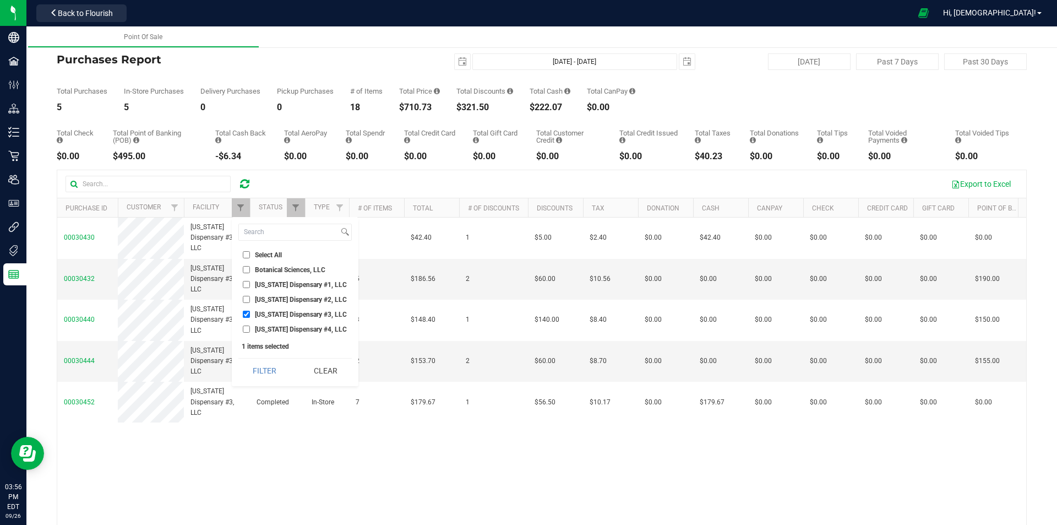
click at [245, 330] on input "[US_STATE] Dispensary #4, LLC" at bounding box center [246, 328] width 7 height 7
checkbox input "true"
click at [249, 312] on input "[US_STATE] Dispensary #3, LLC" at bounding box center [246, 314] width 7 height 7
checkbox input "false"
click at [268, 363] on button "Filter" at bounding box center [264, 370] width 53 height 24
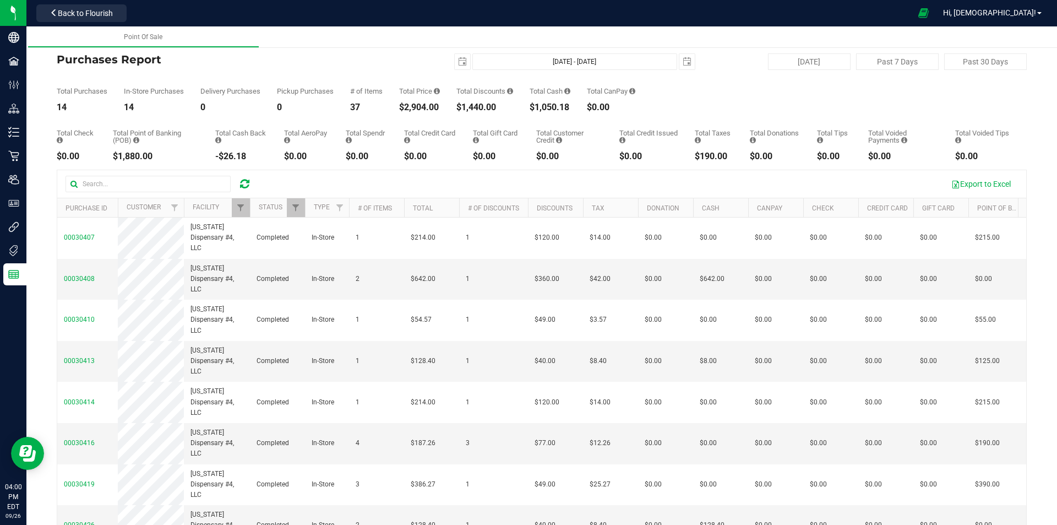
click at [244, 185] on icon at bounding box center [244, 183] width 9 height 11
click at [228, 199] on th "Facility" at bounding box center [217, 207] width 66 height 19
click at [236, 204] on div at bounding box center [541, 372] width 969 height 404
click at [228, 208] on span at bounding box center [227, 207] width 9 height 9
click at [239, 208] on span "Filter" at bounding box center [240, 207] width 9 height 9
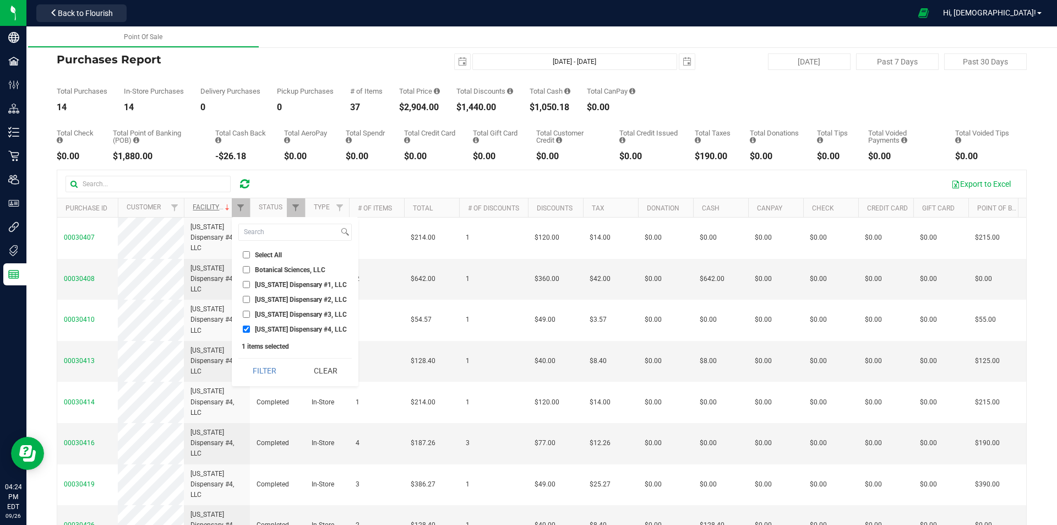
click at [247, 283] on input "[US_STATE] Dispensary #1, LLC" at bounding box center [246, 284] width 7 height 7
checkbox input "true"
click at [248, 329] on input "[US_STATE] Dispensary #4, LLC" at bounding box center [246, 328] width 7 height 7
checkbox input "false"
click at [262, 377] on button "Filter" at bounding box center [264, 370] width 53 height 24
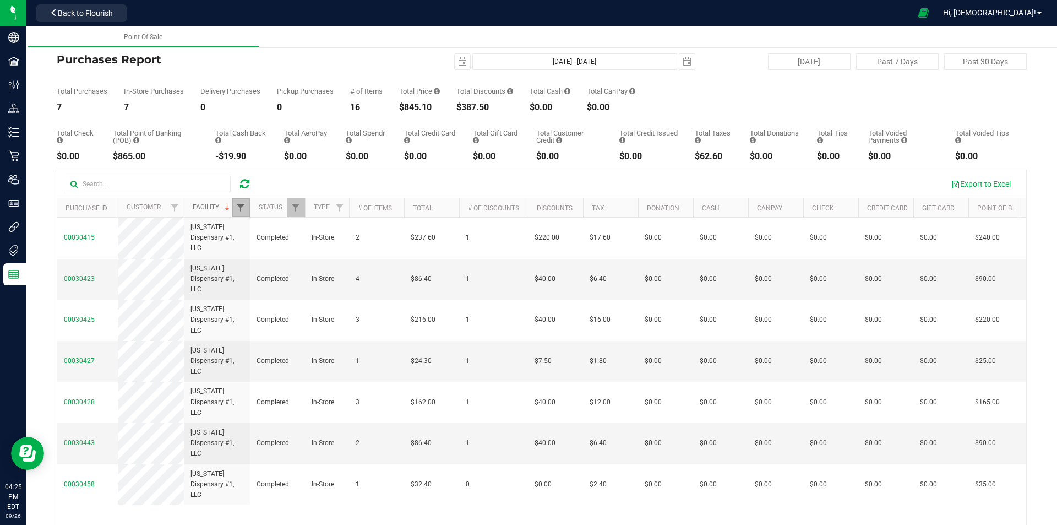
click at [245, 210] on span "Filter" at bounding box center [240, 207] width 9 height 9
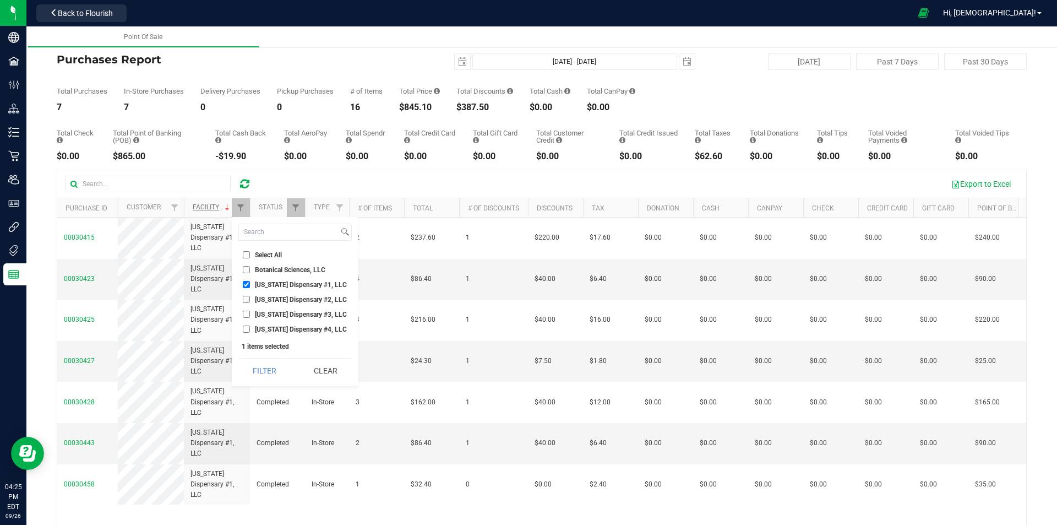
click at [248, 284] on input "[US_STATE] Dispensary #1, LLC" at bounding box center [246, 284] width 7 height 7
checkbox input "false"
click at [247, 301] on input "[US_STATE] Dispensary #2, LLC" at bounding box center [246, 299] width 7 height 7
click at [270, 365] on button "Filter" at bounding box center [264, 370] width 53 height 24
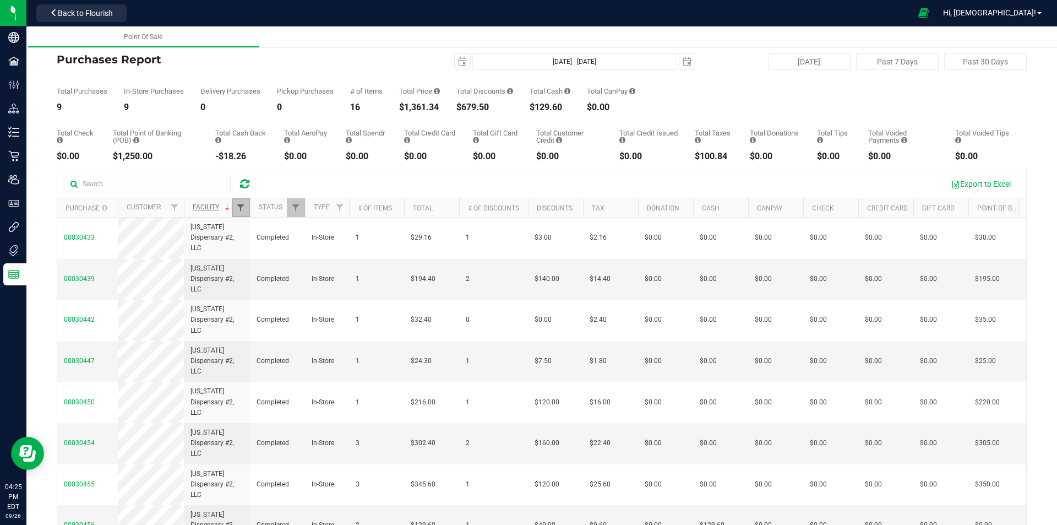
click at [243, 206] on span "Filter" at bounding box center [240, 207] width 9 height 9
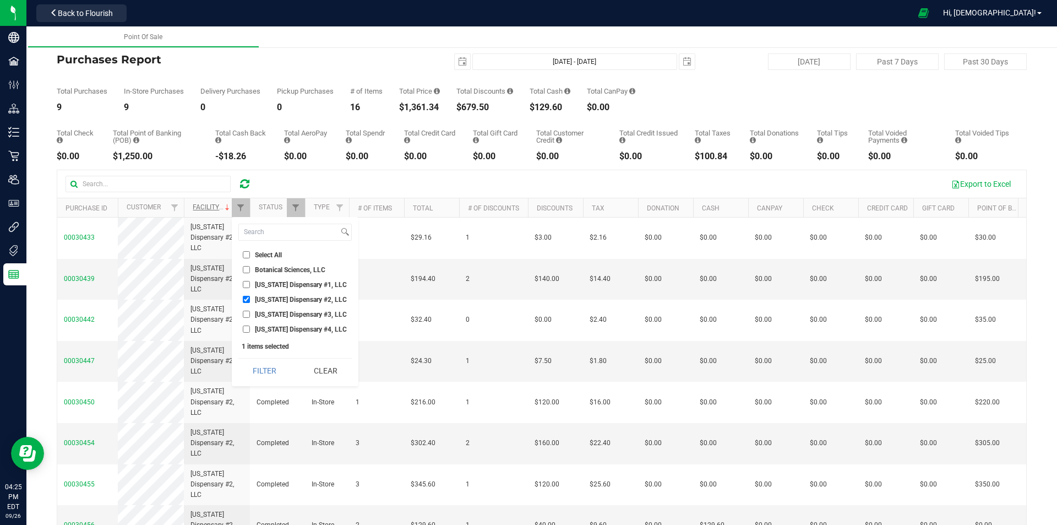
click at [244, 300] on input "[US_STATE] Dispensary #2, LLC" at bounding box center [246, 299] width 7 height 7
checkbox input "false"
click at [244, 313] on input "[US_STATE] Dispensary #3, LLC" at bounding box center [246, 314] width 7 height 7
click at [273, 372] on button "Filter" at bounding box center [264, 370] width 53 height 24
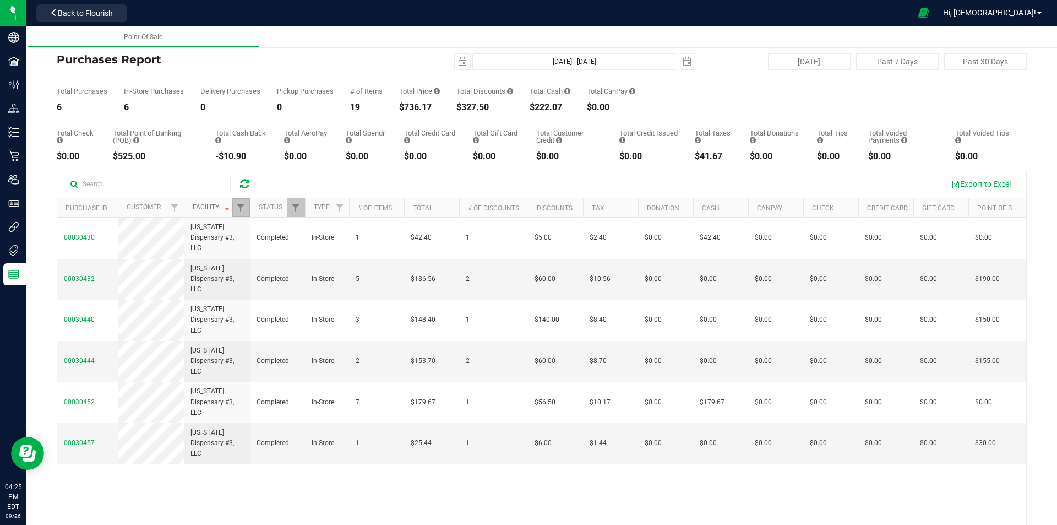
click at [240, 213] on link "Filter" at bounding box center [241, 207] width 18 height 19
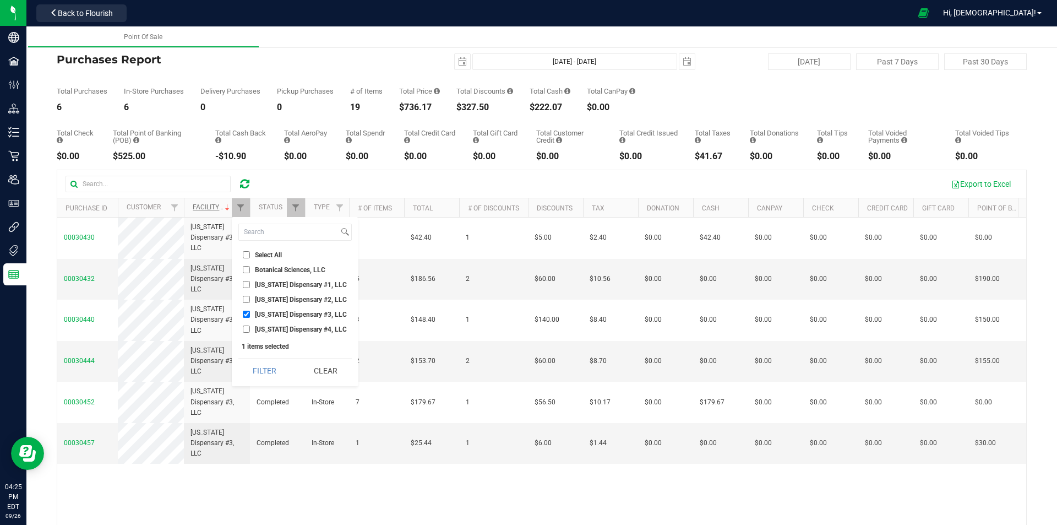
click at [246, 315] on input "[US_STATE] Dispensary #3, LLC" at bounding box center [246, 314] width 7 height 7
checkbox input "false"
click at [247, 328] on input "[US_STATE] Dispensary #4, LLC" at bounding box center [246, 328] width 7 height 7
checkbox input "true"
click at [271, 368] on button "Filter" at bounding box center [264, 370] width 53 height 24
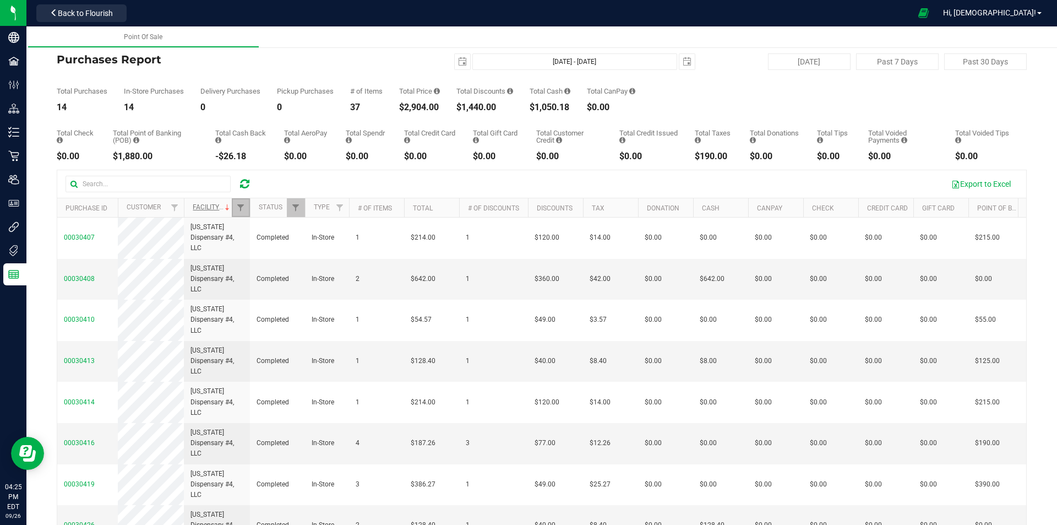
click at [246, 206] on link "Filter" at bounding box center [241, 207] width 18 height 19
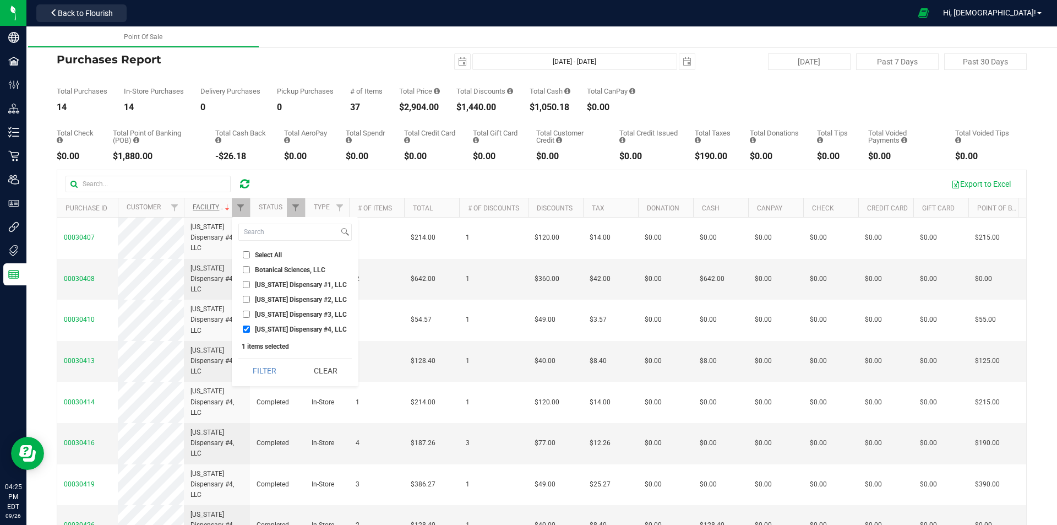
click at [246, 280] on li "[US_STATE] Dispensary #1, LLC" at bounding box center [294, 285] width 113 height 12
click at [246, 283] on input "[US_STATE] Dispensary #1, LLC" at bounding box center [246, 284] width 7 height 7
checkbox input "true"
click at [246, 333] on input "[US_STATE] Dispensary #4, LLC" at bounding box center [246, 328] width 7 height 7
checkbox input "false"
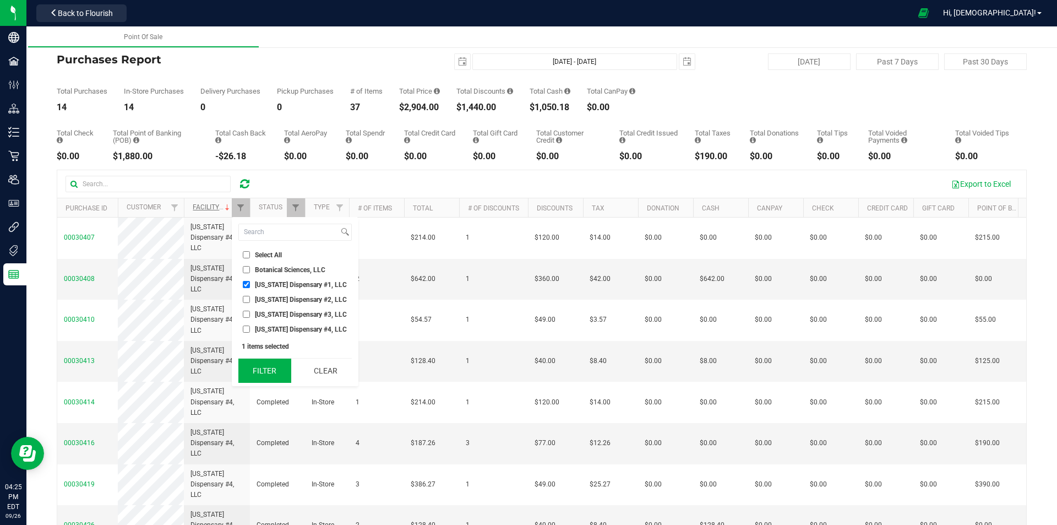
click at [260, 367] on button "Filter" at bounding box center [264, 370] width 53 height 24
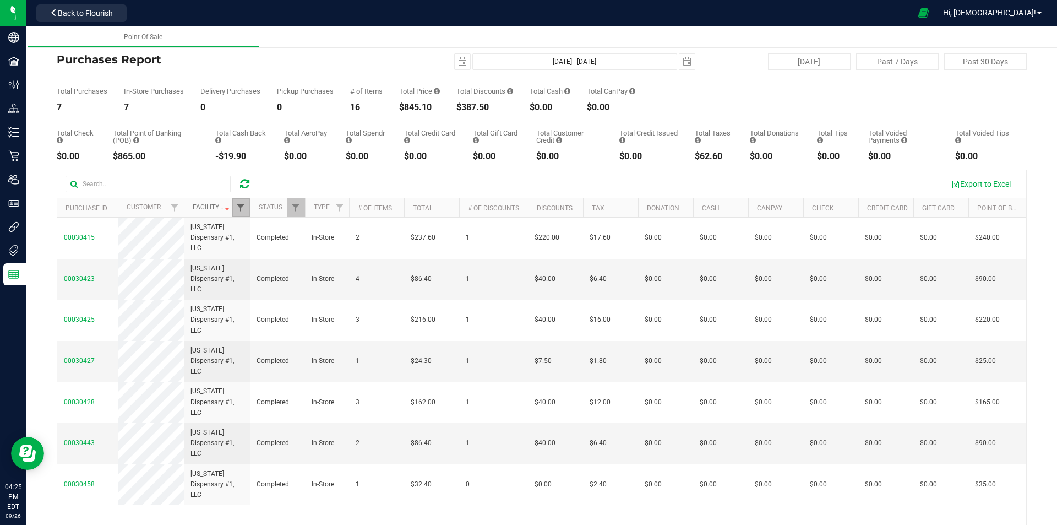
click at [241, 210] on span "Filter" at bounding box center [240, 207] width 9 height 9
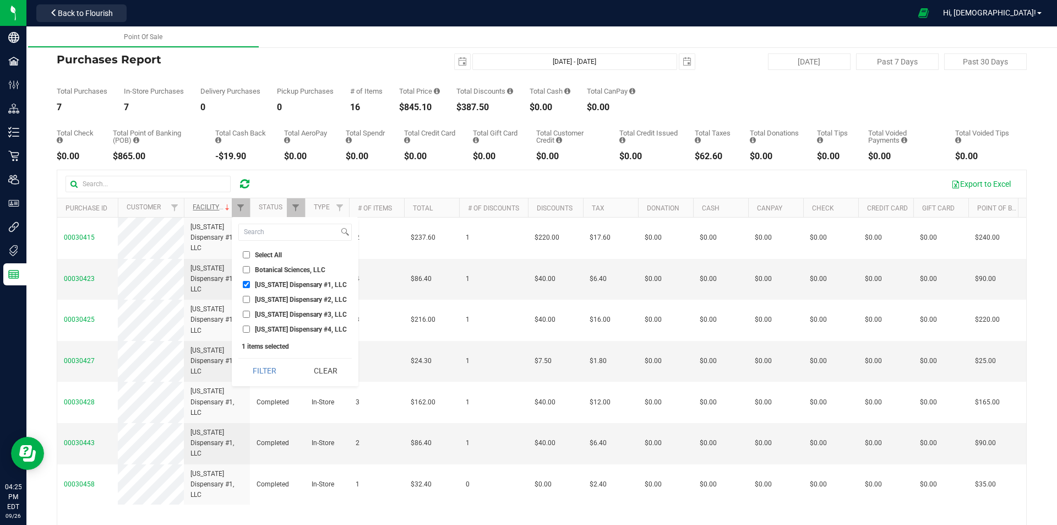
click at [247, 300] on input "[US_STATE] Dispensary #2, LLC" at bounding box center [246, 299] width 7 height 7
checkbox input "true"
click at [247, 286] on input "[US_STATE] Dispensary #1, LLC" at bounding box center [246, 284] width 7 height 7
checkbox input "false"
click at [270, 369] on button "Filter" at bounding box center [264, 370] width 53 height 24
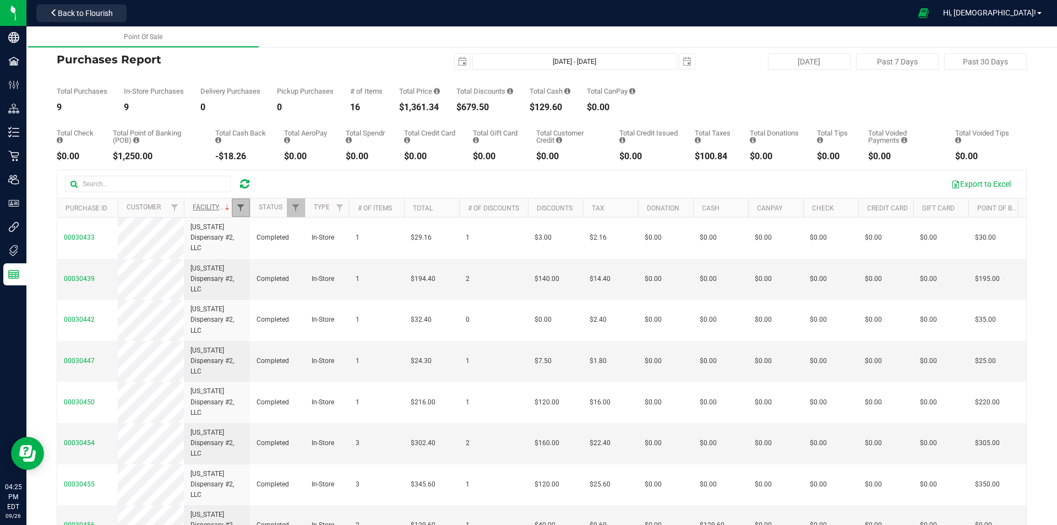
click at [237, 210] on span "Filter" at bounding box center [240, 207] width 9 height 9
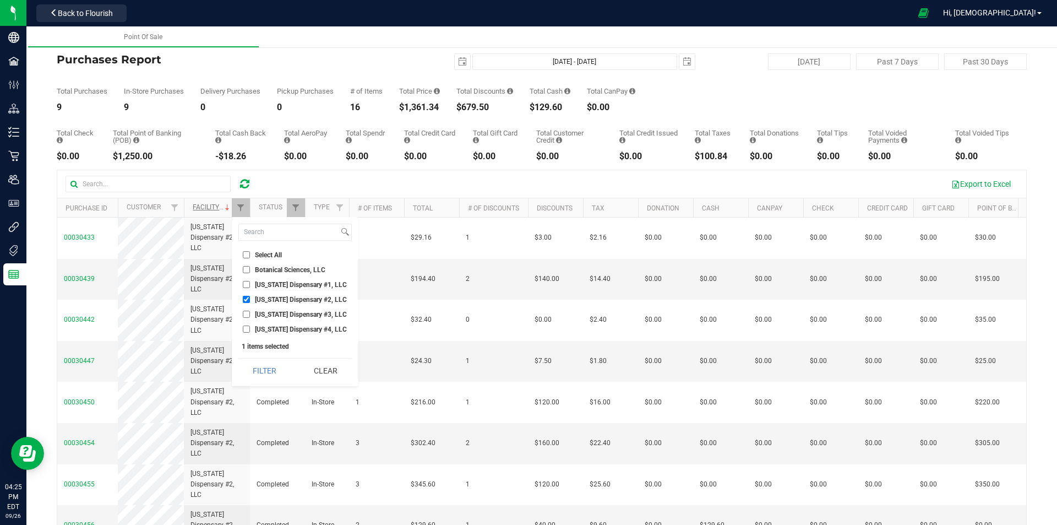
click at [246, 298] on input "[US_STATE] Dispensary #2, LLC" at bounding box center [246, 299] width 7 height 7
checkbox input "false"
click at [246, 313] on input "[US_STATE] Dispensary #3, LLC" at bounding box center [246, 314] width 7 height 7
click at [264, 369] on button "Filter" at bounding box center [264, 370] width 53 height 24
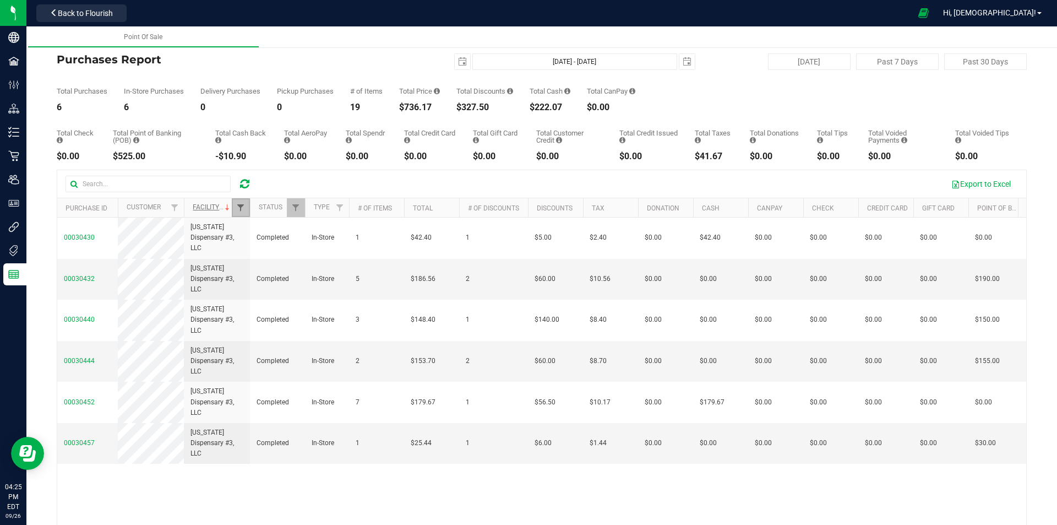
click at [241, 204] on span "Filter" at bounding box center [240, 207] width 9 height 9
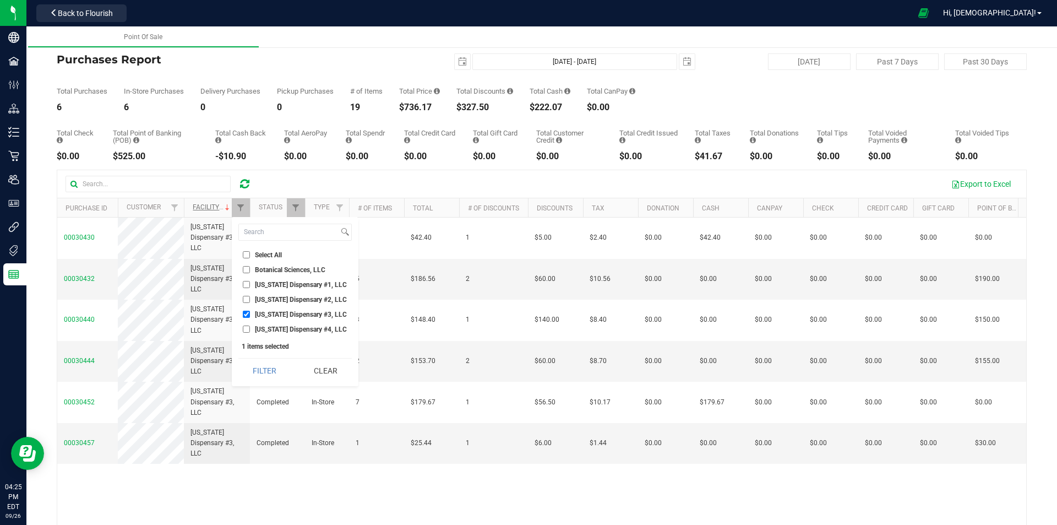
click at [247, 313] on input "[US_STATE] Dispensary #3, LLC" at bounding box center [246, 314] width 7 height 7
checkbox input "false"
click at [248, 329] on input "[US_STATE] Dispensary #4, LLC" at bounding box center [246, 328] width 7 height 7
checkbox input "true"
click at [273, 369] on button "Filter" at bounding box center [264, 370] width 53 height 24
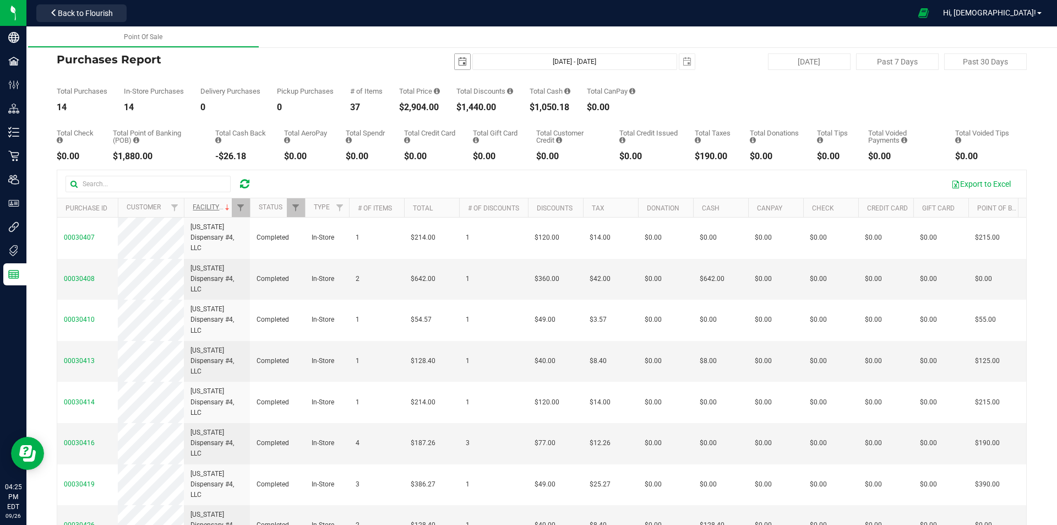
click at [458, 62] on span "select" at bounding box center [462, 61] width 9 height 9
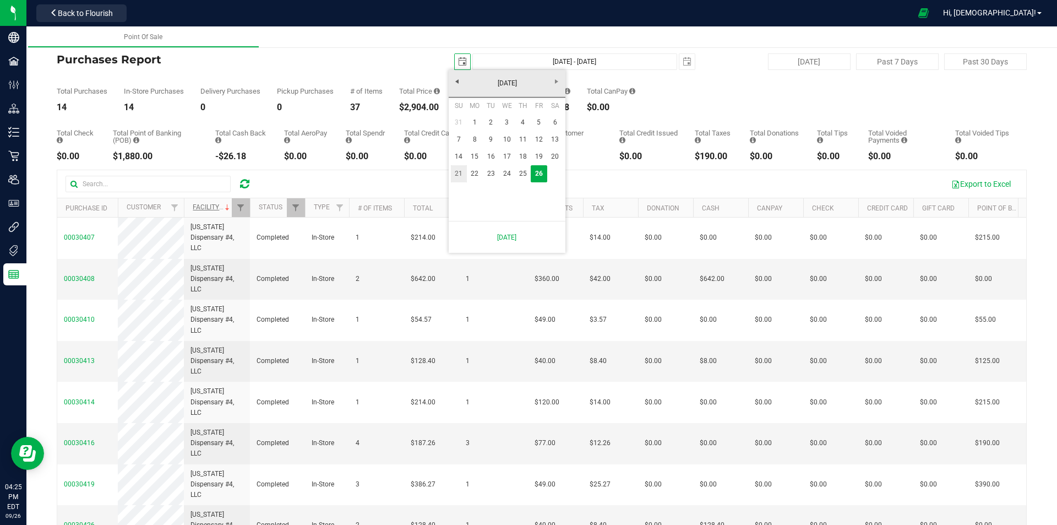
click at [459, 179] on link "21" at bounding box center [459, 173] width 16 height 17
type input "2025-09-21"
type input "Sep 21, 2025 - Sep 26, 2025"
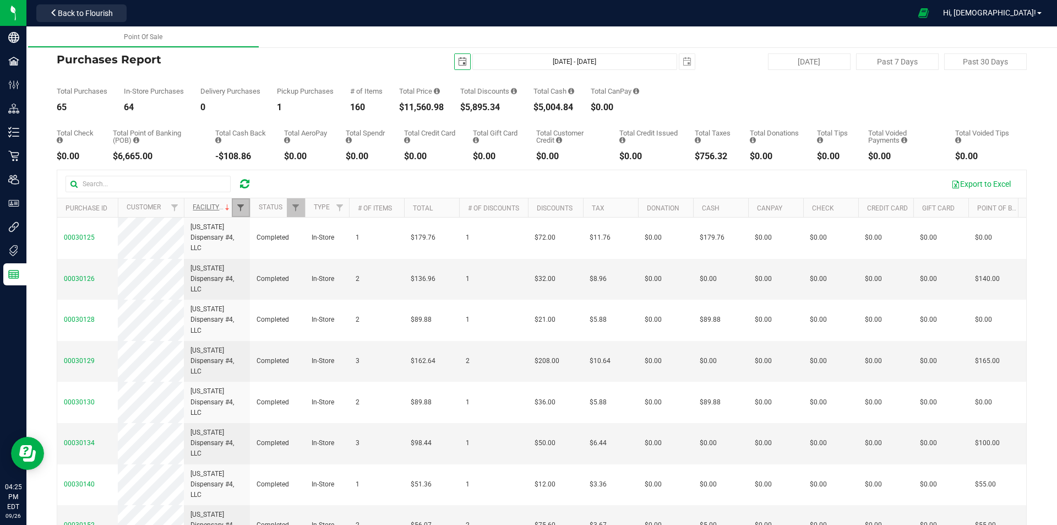
click at [238, 205] on span "Filter" at bounding box center [240, 207] width 9 height 9
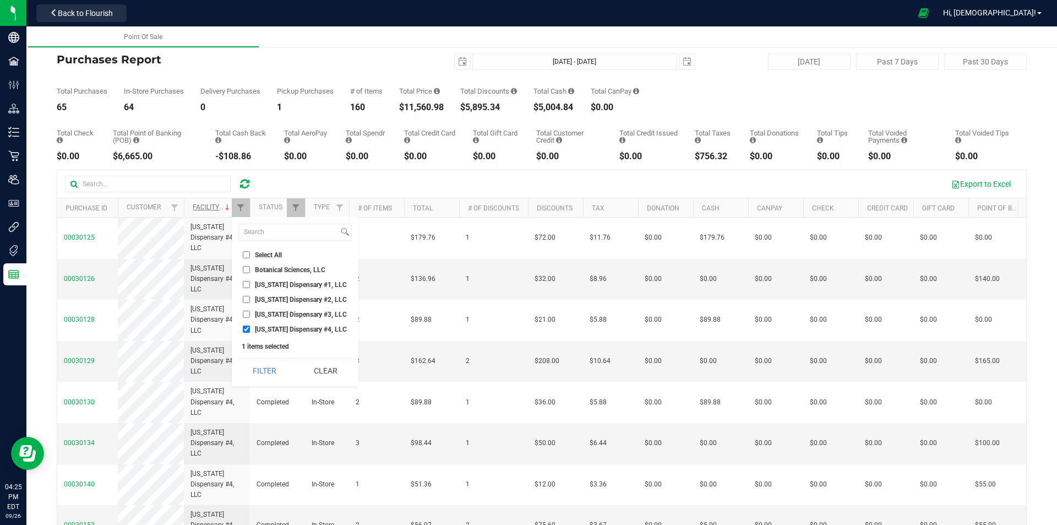
click at [246, 285] on input "[US_STATE] Dispensary #1, LLC" at bounding box center [246, 284] width 7 height 7
checkbox input "true"
click at [248, 325] on li "[US_STATE] Dispensary #4, LLC" at bounding box center [294, 329] width 113 height 12
click at [246, 328] on input "[US_STATE] Dispensary #4, LLC" at bounding box center [246, 328] width 7 height 7
checkbox input "false"
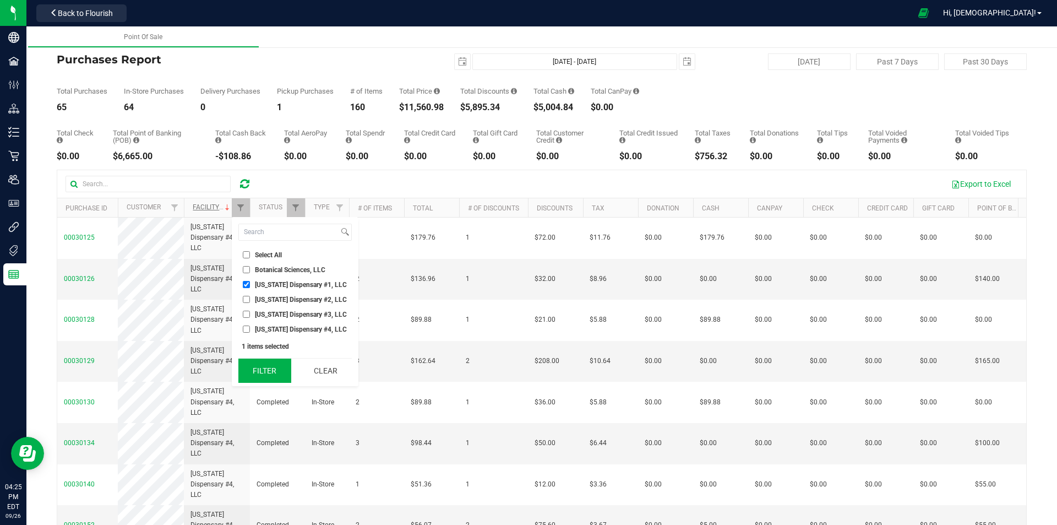
click at [264, 367] on button "Filter" at bounding box center [264, 370] width 53 height 24
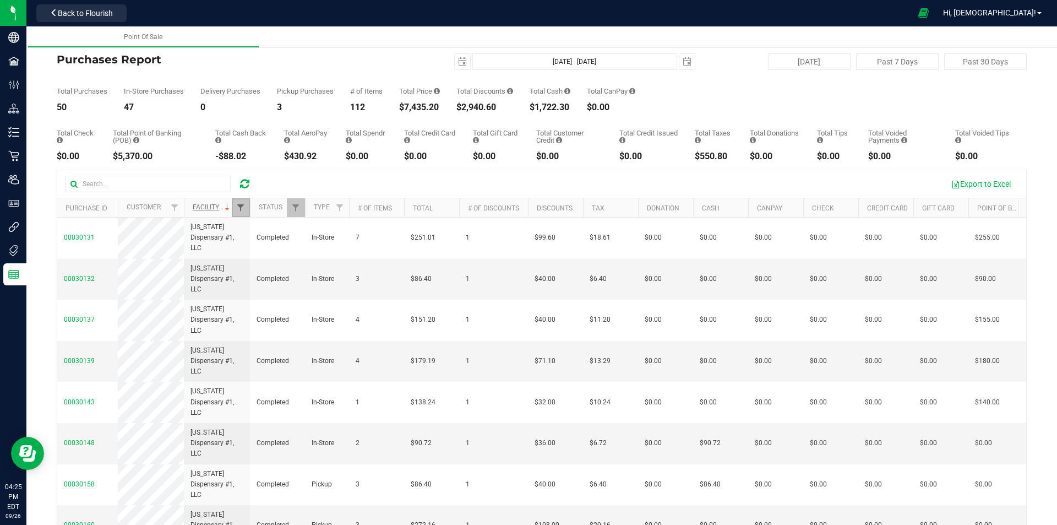
click at [238, 205] on span "Filter" at bounding box center [240, 207] width 9 height 9
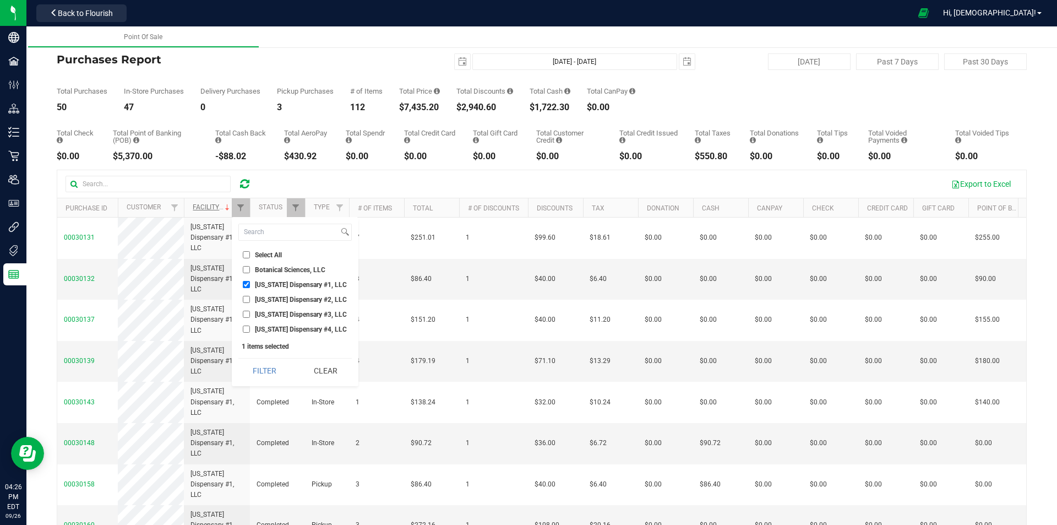
click at [247, 283] on input "[US_STATE] Dispensary #1, LLC" at bounding box center [246, 284] width 7 height 7
checkbox input "false"
click at [247, 300] on input "[US_STATE] Dispensary #2, LLC" at bounding box center [246, 299] width 7 height 7
click at [276, 374] on button "Filter" at bounding box center [264, 370] width 53 height 24
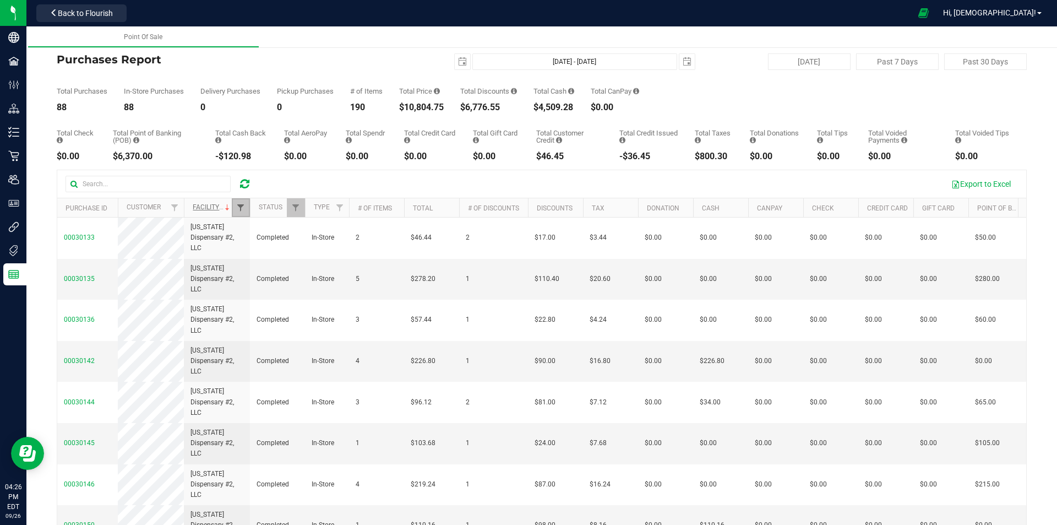
click at [237, 210] on span "Filter" at bounding box center [240, 207] width 9 height 9
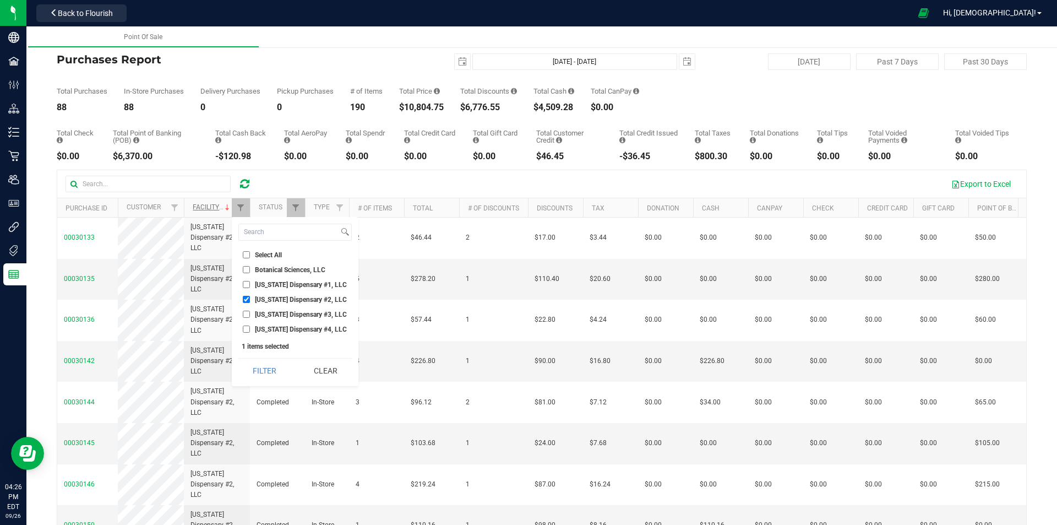
click at [247, 300] on input "[US_STATE] Dispensary #2, LLC" at bounding box center [246, 299] width 7 height 7
checkbox input "false"
click at [247, 313] on input "[US_STATE] Dispensary #3, LLC" at bounding box center [246, 314] width 7 height 7
click at [259, 368] on button "Filter" at bounding box center [264, 370] width 53 height 24
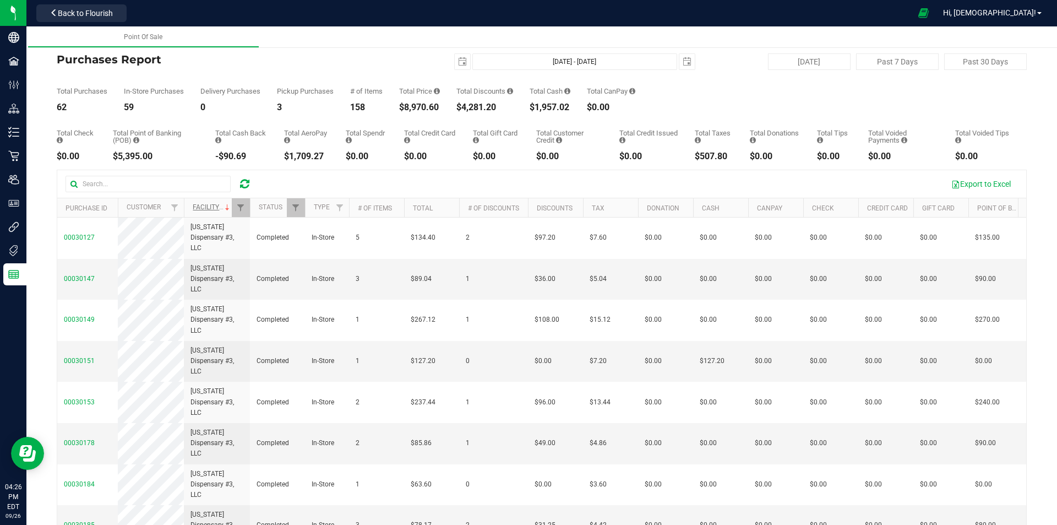
click at [259, 368] on td "Completed" at bounding box center [277, 361] width 55 height 41
click at [237, 206] on span "Filter" at bounding box center [240, 207] width 9 height 9
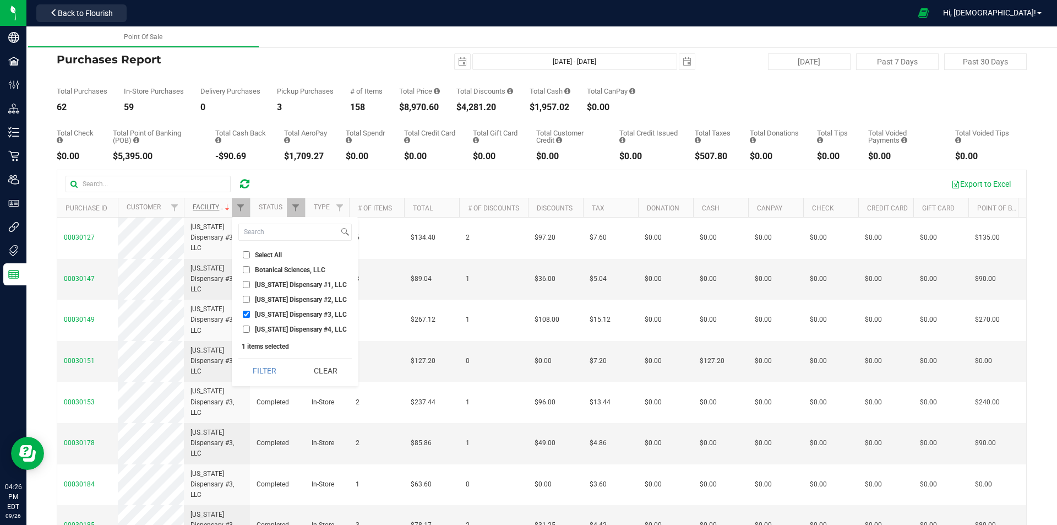
click at [244, 318] on li "[US_STATE] Dispensary #3, LLC" at bounding box center [294, 314] width 113 height 12
click at [244, 316] on input "[US_STATE] Dispensary #3, LLC" at bounding box center [246, 314] width 7 height 7
checkbox input "false"
click at [244, 330] on input "[US_STATE] Dispensary #4, LLC" at bounding box center [246, 328] width 7 height 7
checkbox input "true"
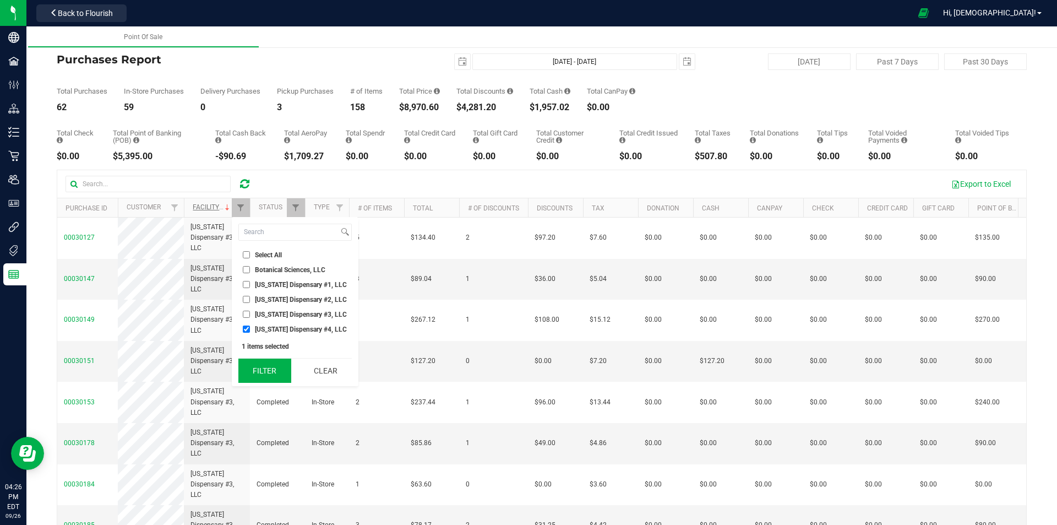
click at [265, 374] on button "Filter" at bounding box center [264, 370] width 53 height 24
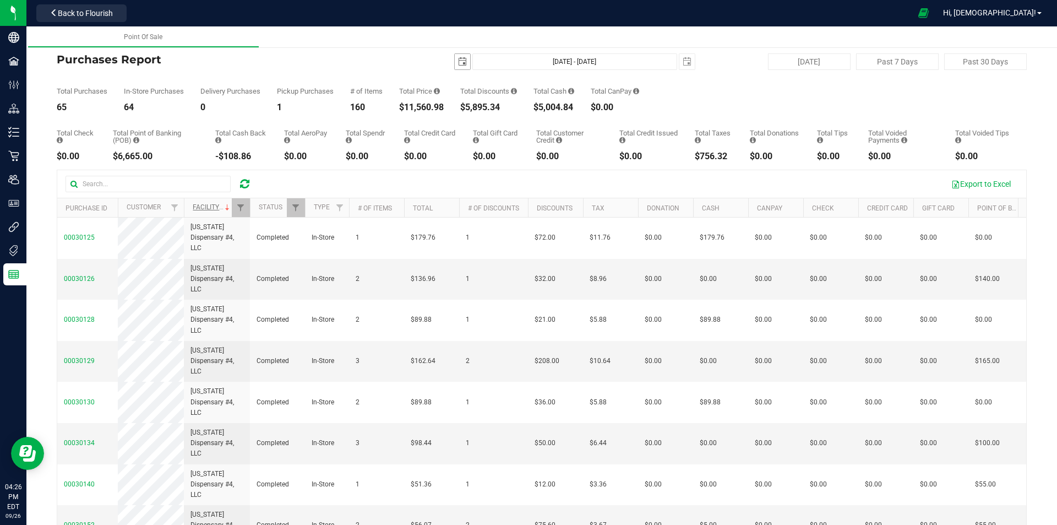
click at [458, 61] on span "select" at bounding box center [462, 61] width 9 height 9
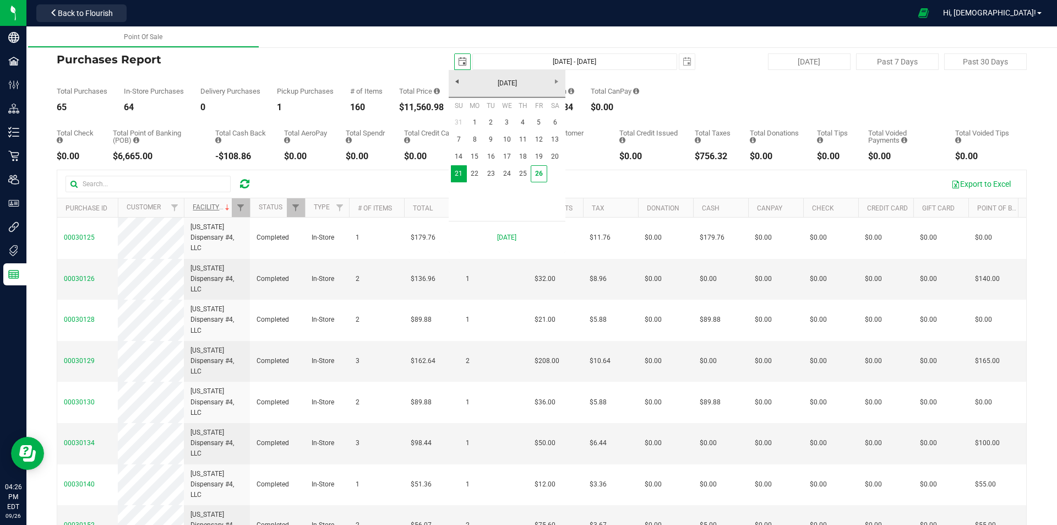
scroll to position [0, 28]
click at [535, 179] on link "26" at bounding box center [539, 173] width 16 height 17
type input "[DATE]"
type input "[DATE] - [DATE]"
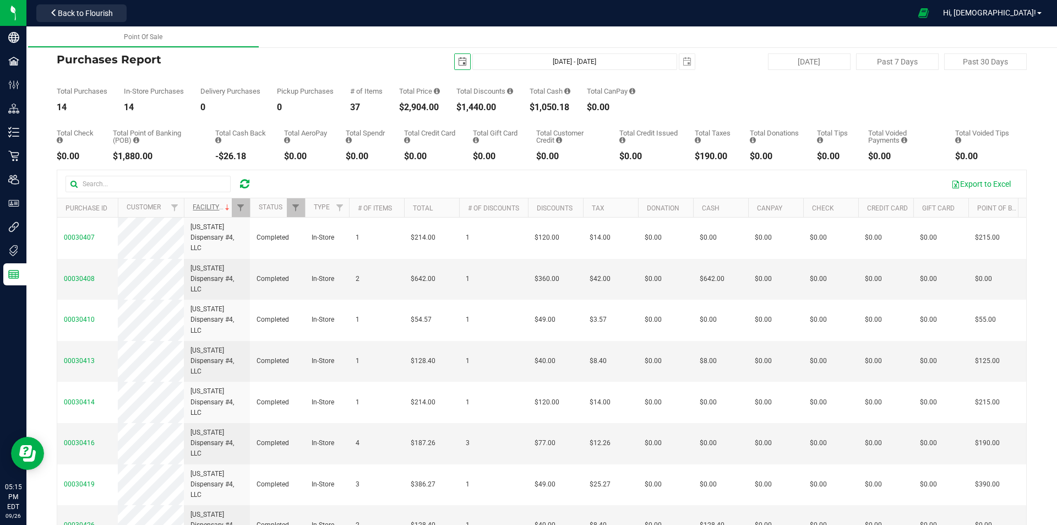
click at [242, 184] on icon at bounding box center [244, 183] width 9 height 11
click at [244, 184] on icon at bounding box center [244, 183] width 9 height 11
click at [243, 206] on span "Filter" at bounding box center [240, 207] width 9 height 9
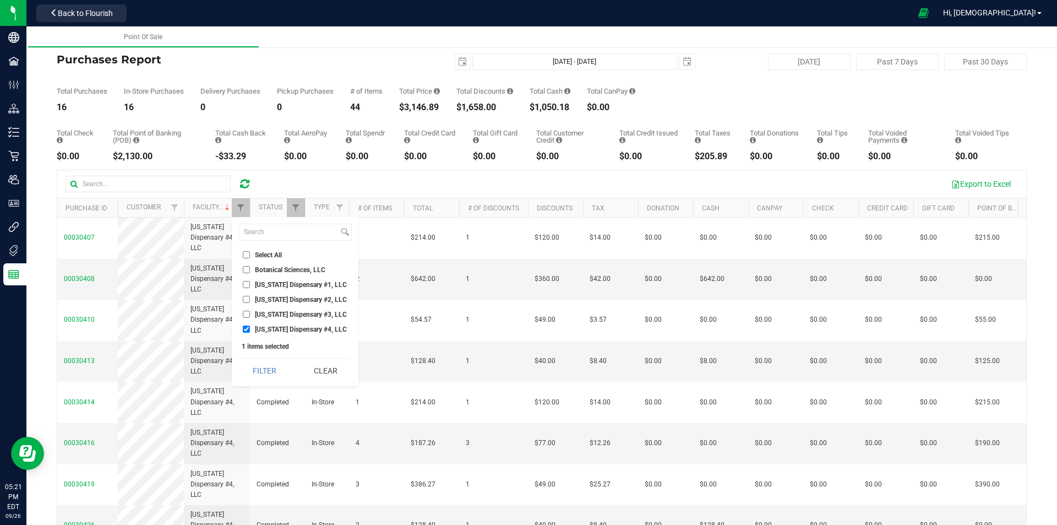
click at [246, 329] on input "[US_STATE] Dispensary #4, LLC" at bounding box center [246, 328] width 7 height 7
checkbox input "false"
click at [246, 304] on li "[US_STATE] Dispensary #2, LLC" at bounding box center [294, 299] width 113 height 12
click at [247, 312] on input "[US_STATE] Dispensary #3, LLC" at bounding box center [246, 314] width 7 height 7
checkbox input "true"
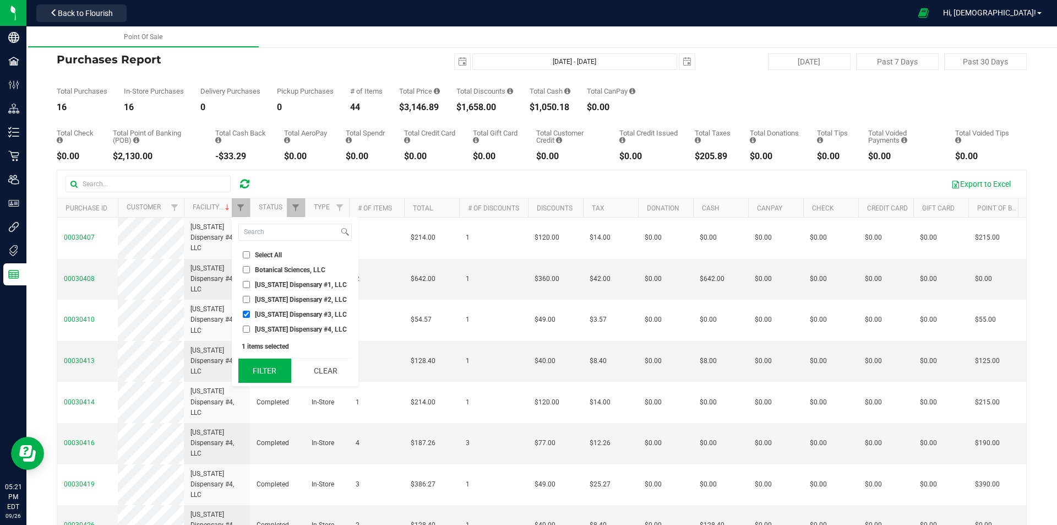
click at [270, 370] on button "Filter" at bounding box center [264, 370] width 53 height 24
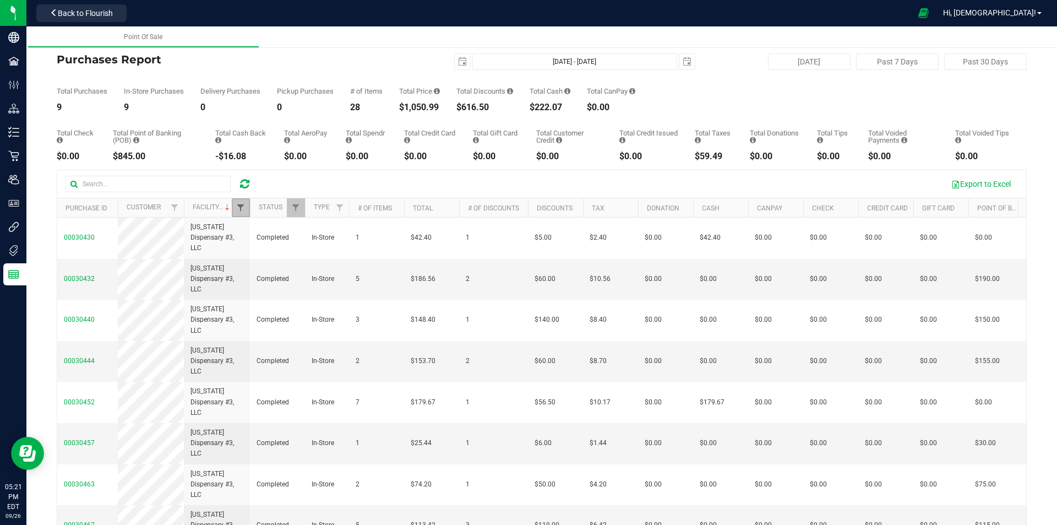
click at [241, 206] on span "Filter" at bounding box center [240, 207] width 9 height 9
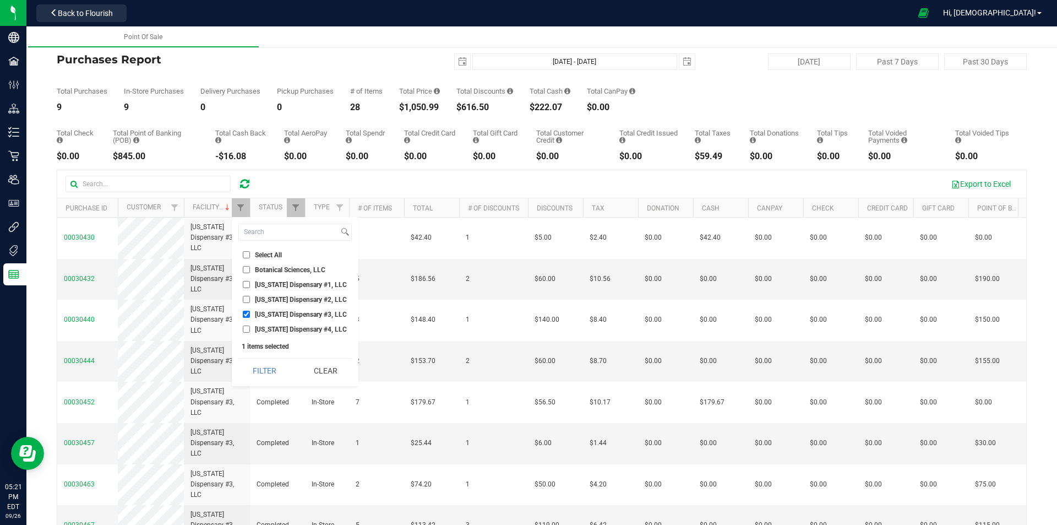
click at [248, 298] on input "[US_STATE] Dispensary #2, LLC" at bounding box center [246, 299] width 7 height 7
checkbox input "true"
click at [248, 314] on input "[US_STATE] Dispensary #3, LLC" at bounding box center [246, 314] width 7 height 7
checkbox input "false"
click at [258, 366] on button "Filter" at bounding box center [264, 370] width 53 height 24
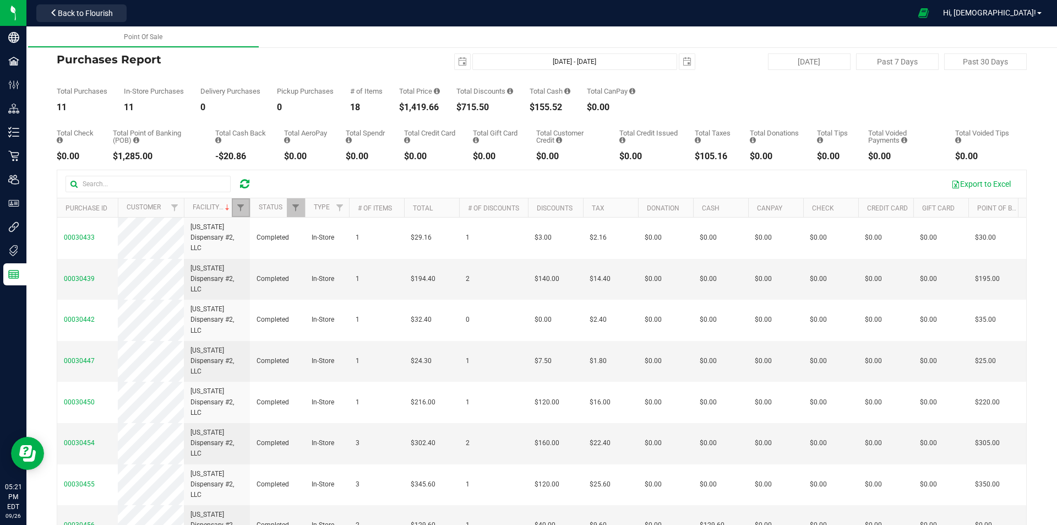
click at [242, 213] on link "Filter" at bounding box center [241, 207] width 18 height 19
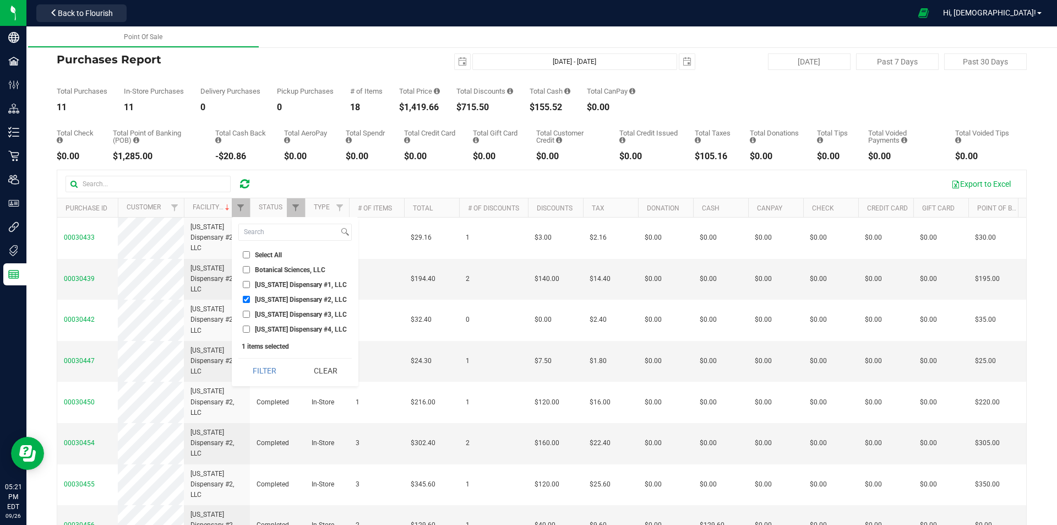
click at [246, 301] on input "[US_STATE] Dispensary #2, LLC" at bounding box center [246, 299] width 7 height 7
checkbox input "false"
click at [246, 286] on input "[US_STATE] Dispensary #1, LLC" at bounding box center [246, 284] width 7 height 7
checkbox input "true"
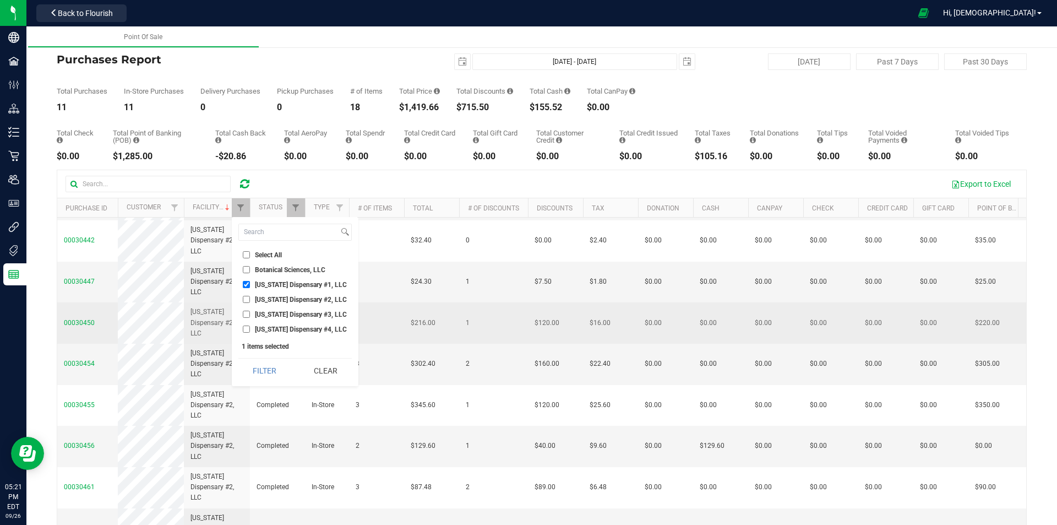
scroll to position [129, 0]
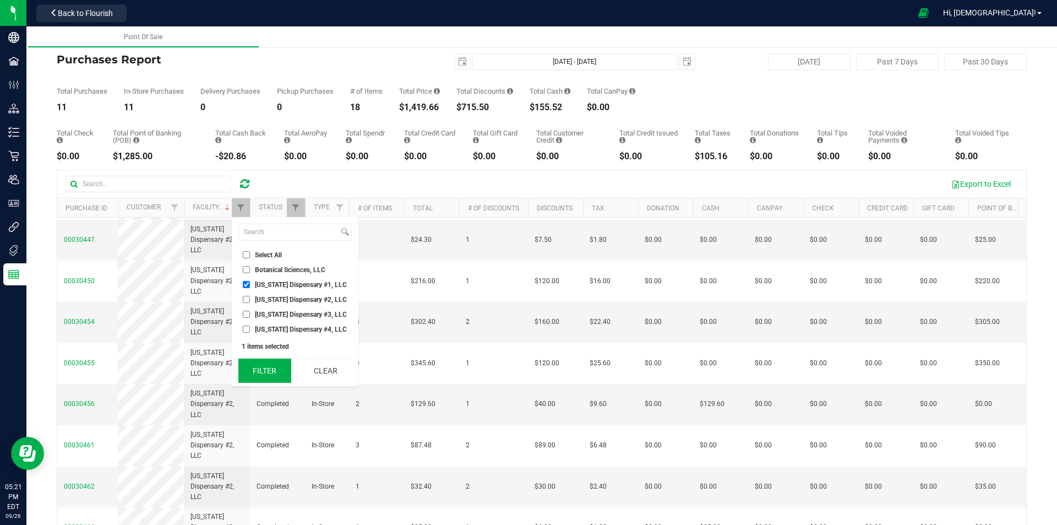
click at [259, 368] on button "Filter" at bounding box center [264, 370] width 53 height 24
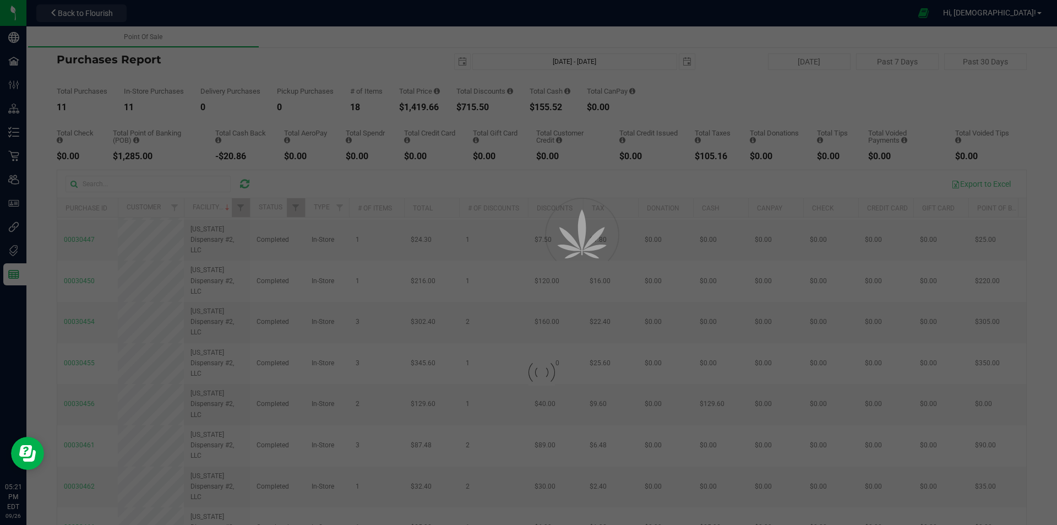
scroll to position [0, 0]
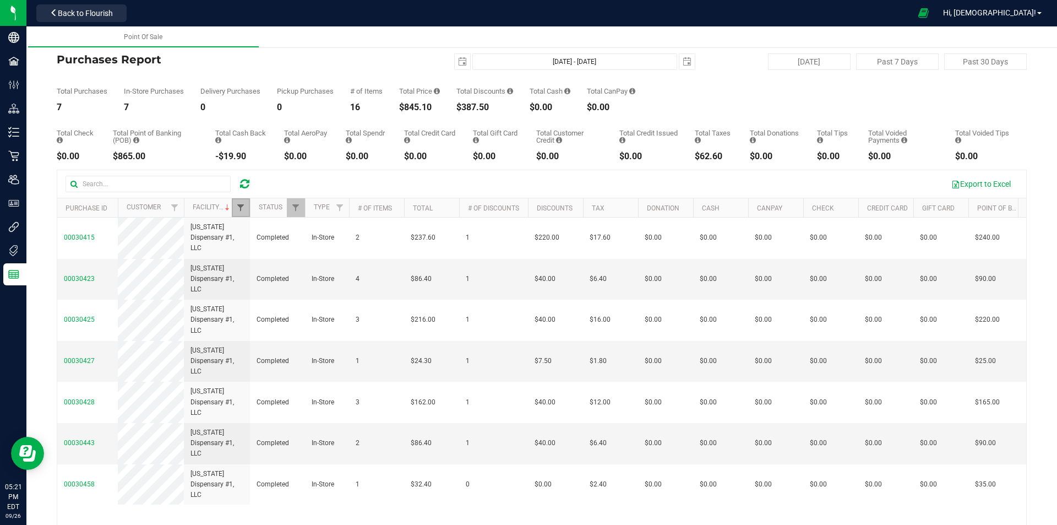
click at [245, 209] on span "Filter" at bounding box center [240, 207] width 9 height 9
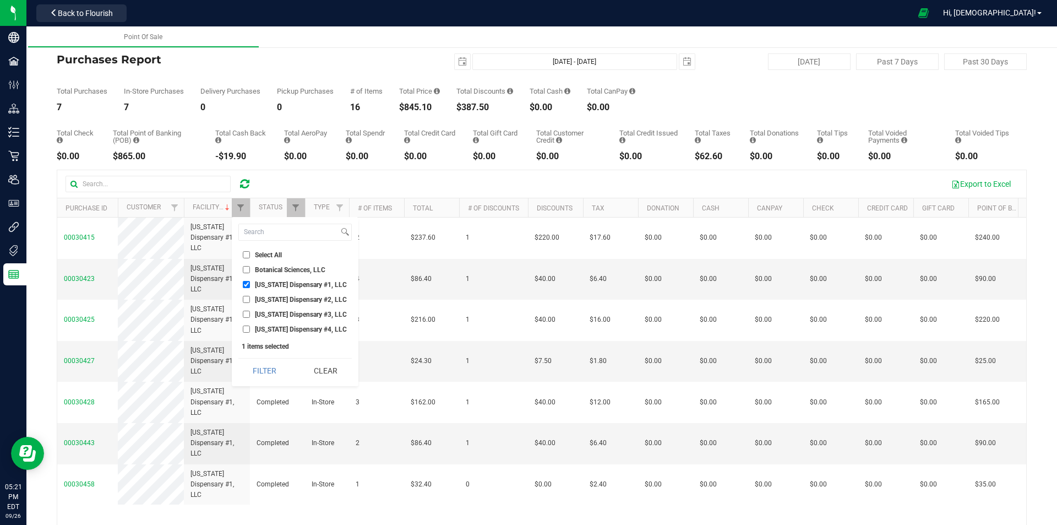
click at [247, 328] on input "[US_STATE] Dispensary #4, LLC" at bounding box center [246, 328] width 7 height 7
checkbox input "true"
click at [246, 284] on input "[US_STATE] Dispensary #1, LLC" at bounding box center [246, 284] width 7 height 7
checkbox input "false"
click at [273, 369] on button "Filter" at bounding box center [264, 370] width 53 height 24
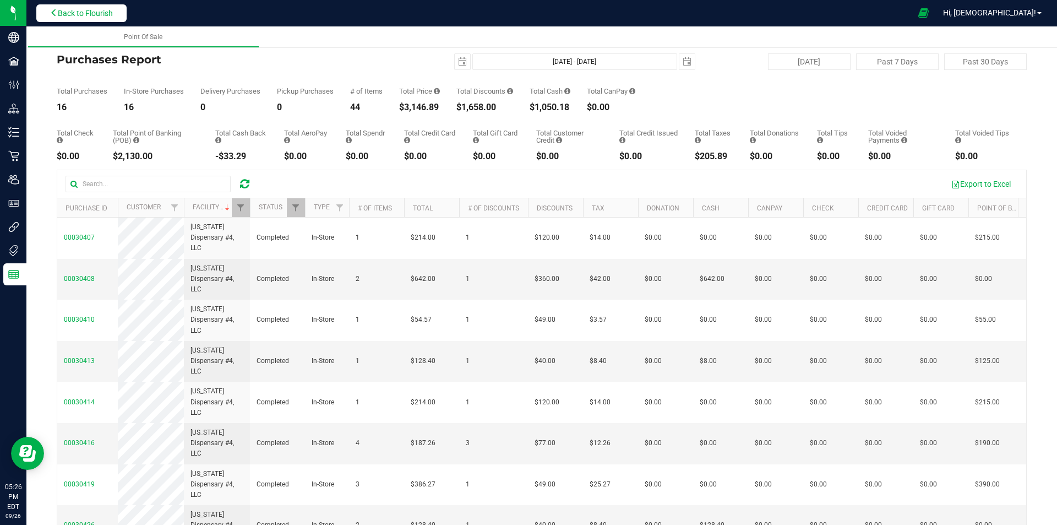
click at [100, 12] on span "Back to Flourish" at bounding box center [85, 13] width 55 height 9
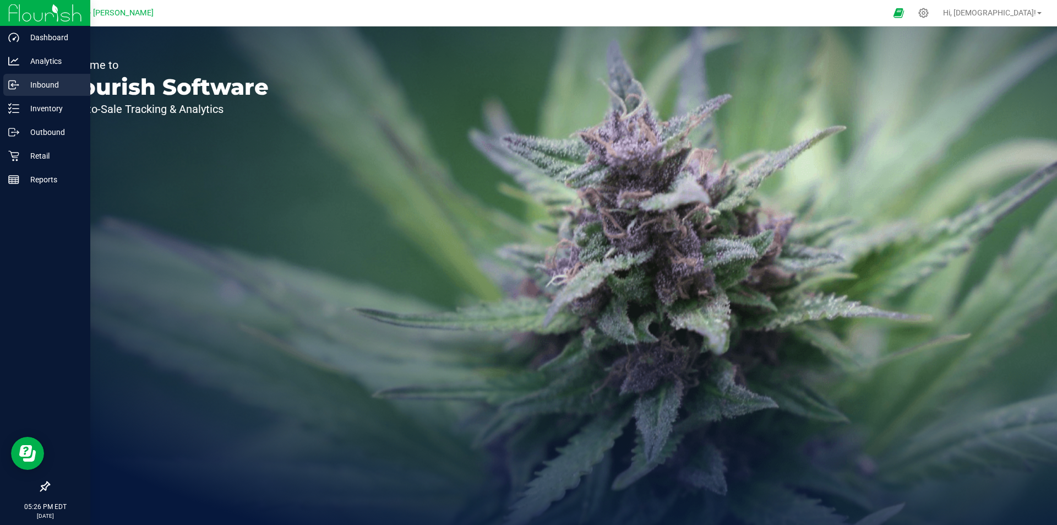
click at [45, 83] on p "Inbound" at bounding box center [52, 84] width 66 height 13
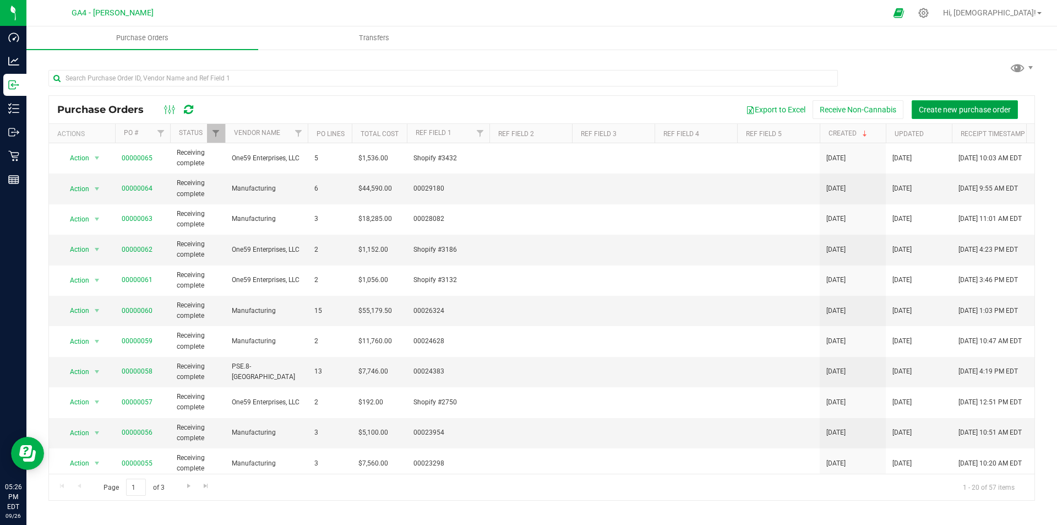
click at [964, 105] on span "Create new purchase order" at bounding box center [965, 109] width 92 height 9
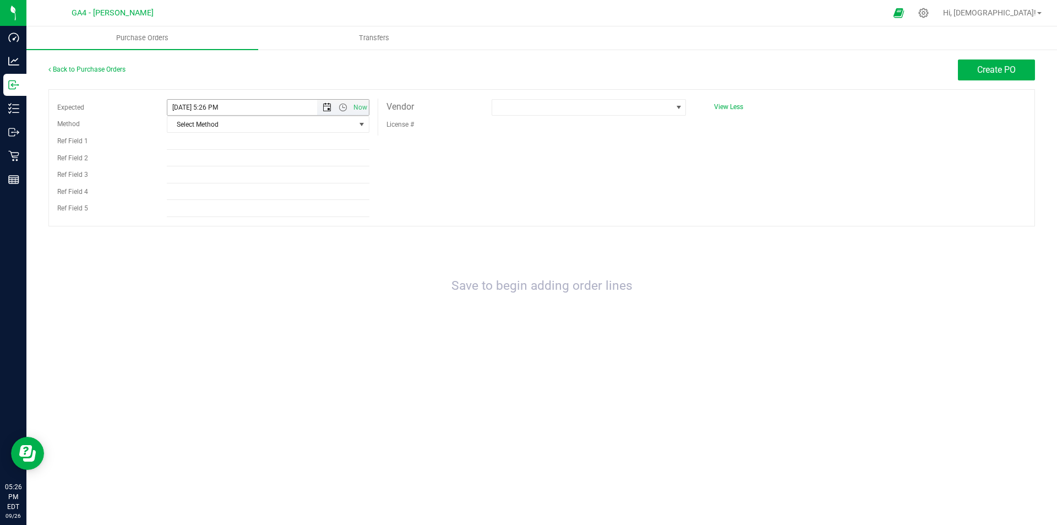
click at [325, 106] on span "Open the date view" at bounding box center [327, 107] width 9 height 9
click at [241, 218] on link "25" at bounding box center [241, 218] width 16 height 17
type input "9/25/2025 5:26 PM"
click at [236, 126] on span "Select Method" at bounding box center [261, 124] width 188 height 15
click at [208, 206] on li "Local Delivery" at bounding box center [268, 208] width 202 height 17
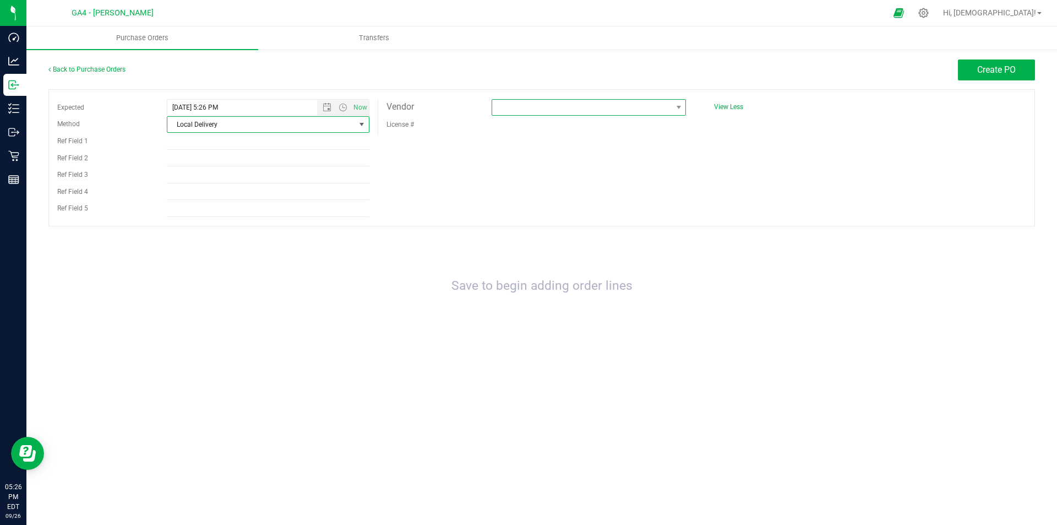
click at [544, 108] on span at bounding box center [581, 107] width 179 height 15
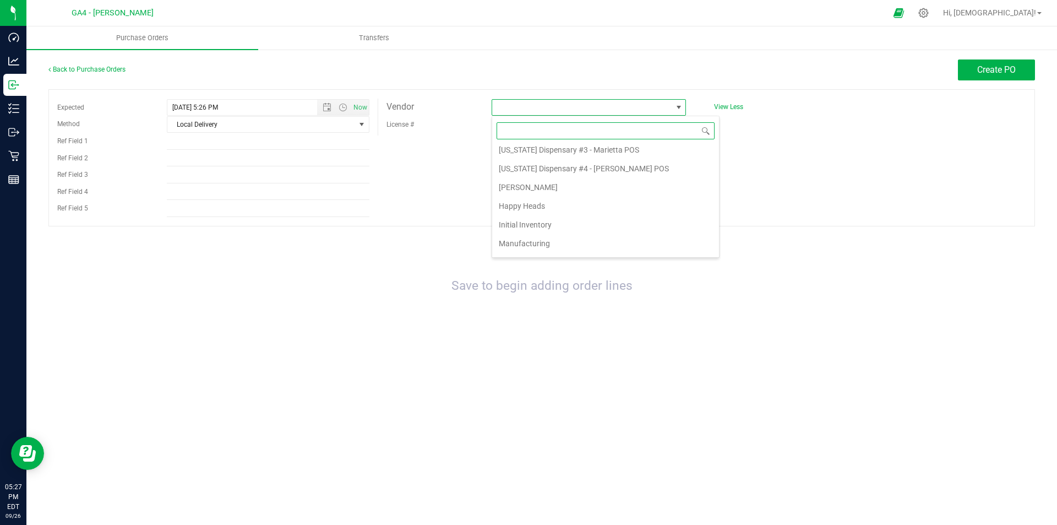
scroll to position [282, 0]
click at [530, 229] on li "One59 Enterprises, LLC" at bounding box center [605, 228] width 227 height 19
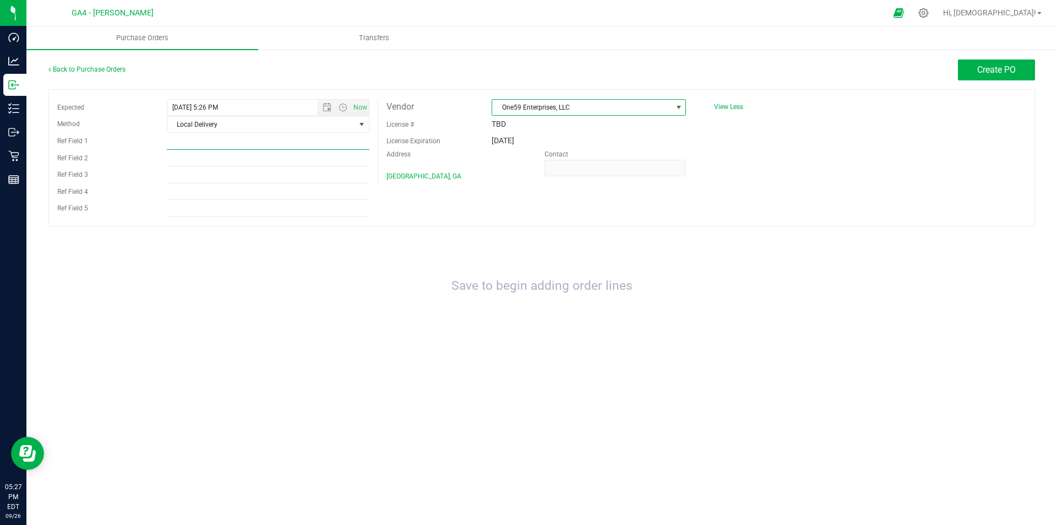
click at [195, 143] on input "Ref Field 1" at bounding box center [268, 141] width 203 height 17
type input "t"
type input "TBD"
click at [1001, 66] on span "Create PO" at bounding box center [996, 69] width 39 height 10
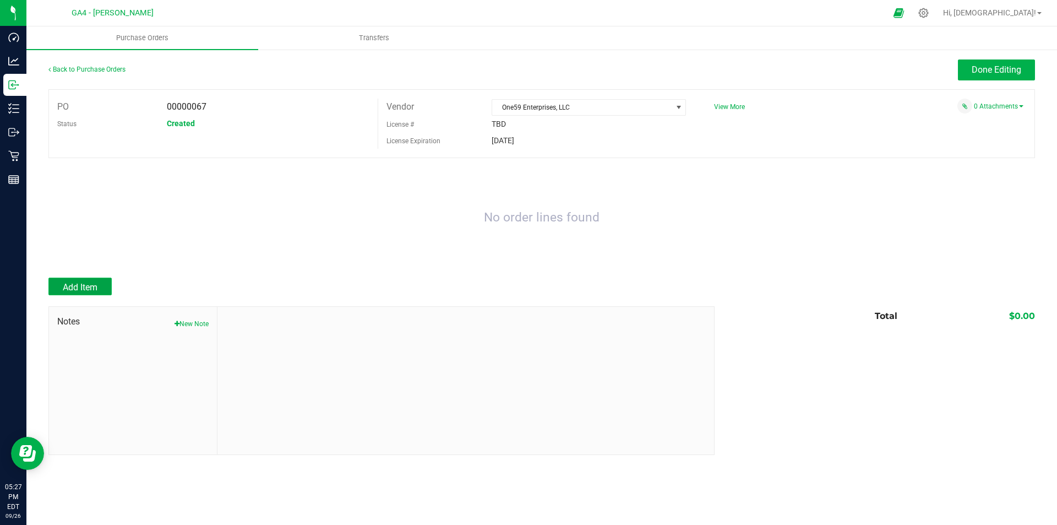
click at [84, 288] on span "Add Item" at bounding box center [80, 287] width 35 height 10
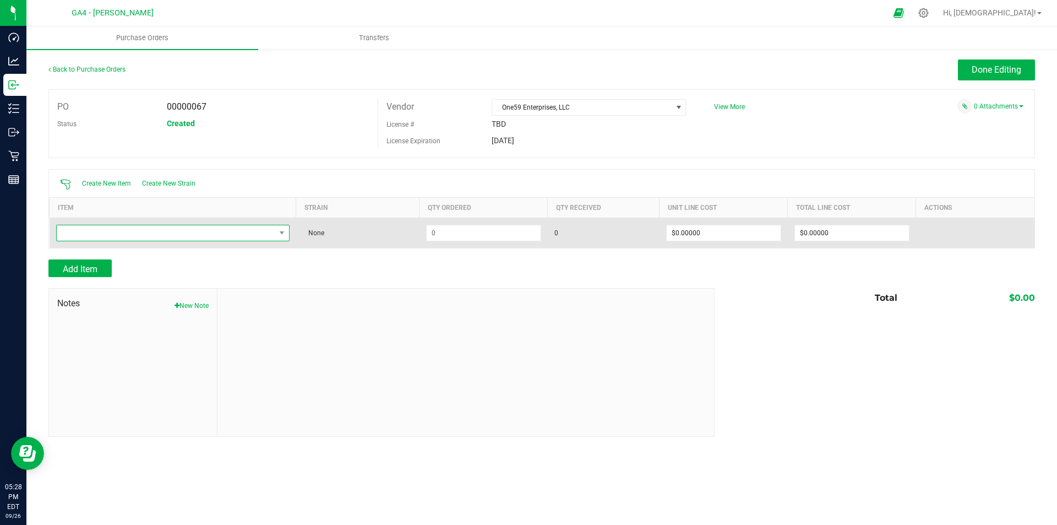
click at [157, 231] on span "NO DATA FOUND" at bounding box center [166, 232] width 219 height 15
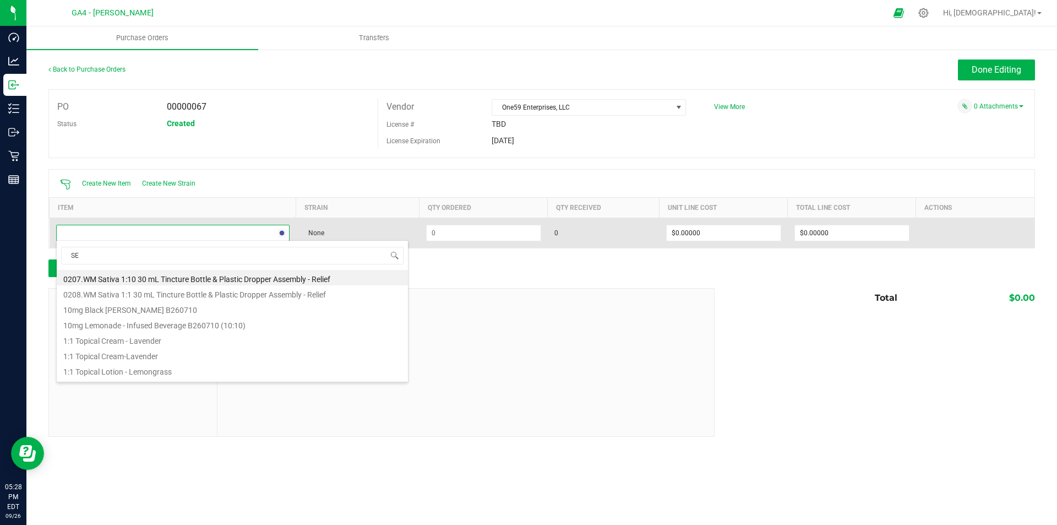
type input "SEL"
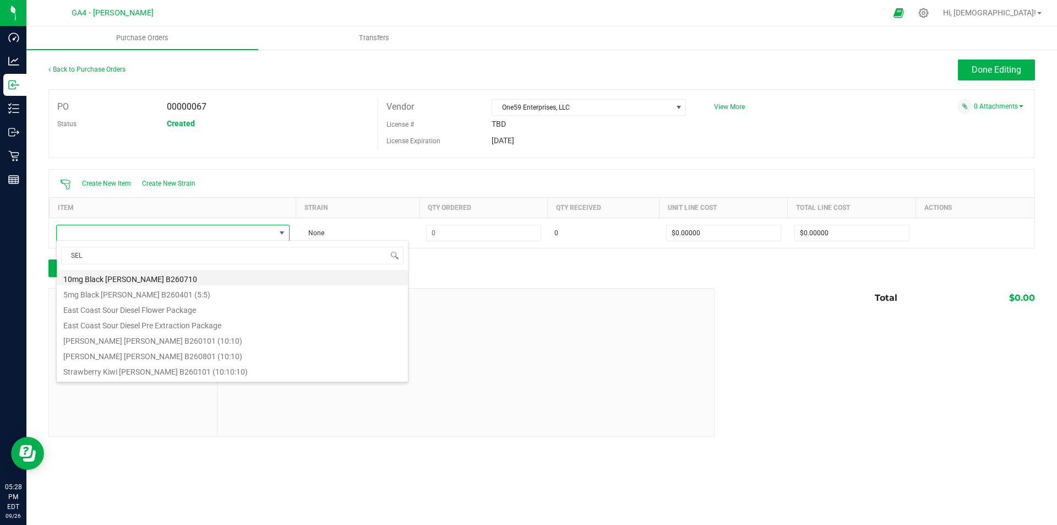
click at [133, 276] on li "10mg Black Cherry Seltzer B260710" at bounding box center [232, 277] width 351 height 15
type input "$4.00000"
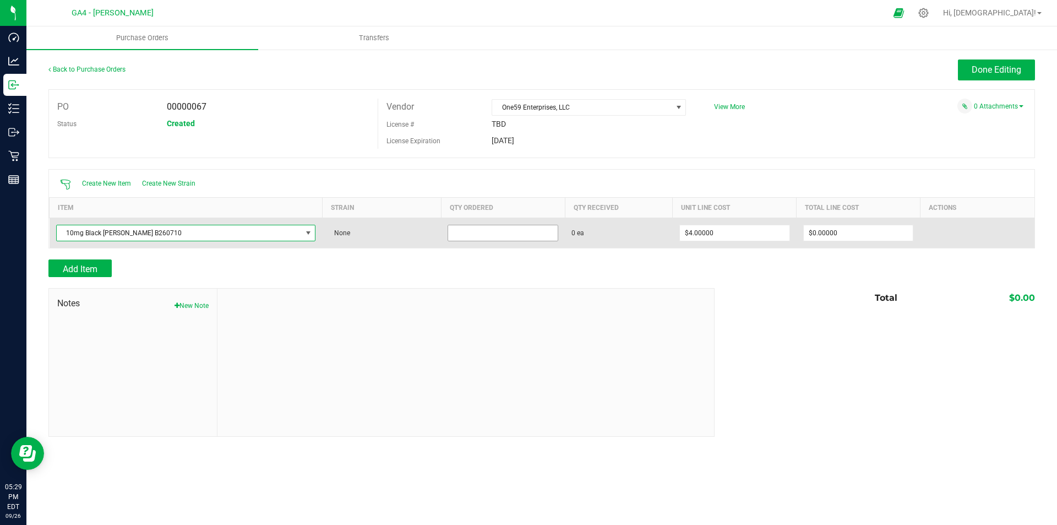
click at [448, 230] on input at bounding box center [503, 232] width 110 height 15
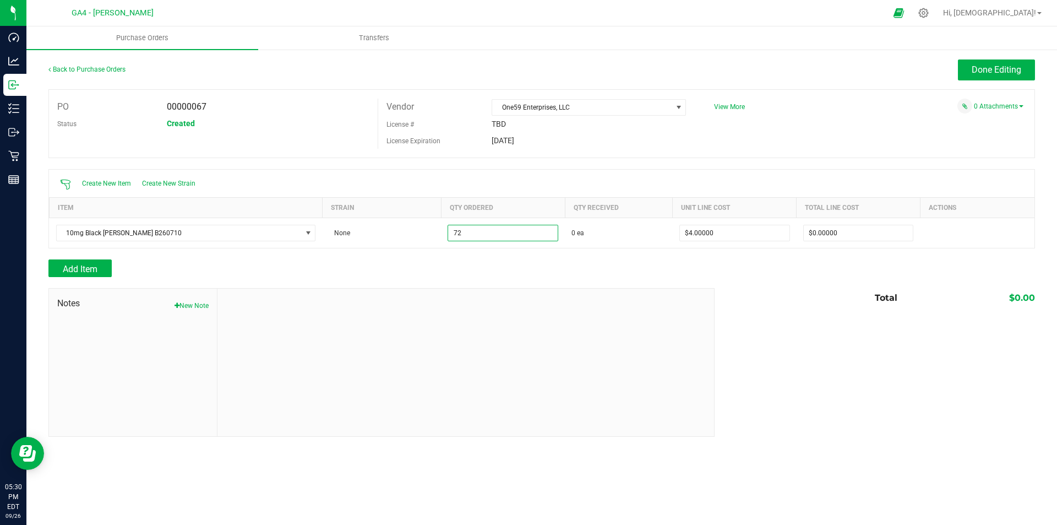
type input "72 ea"
click at [502, 260] on div "Add Item" at bounding box center [377, 268] width 658 height 18
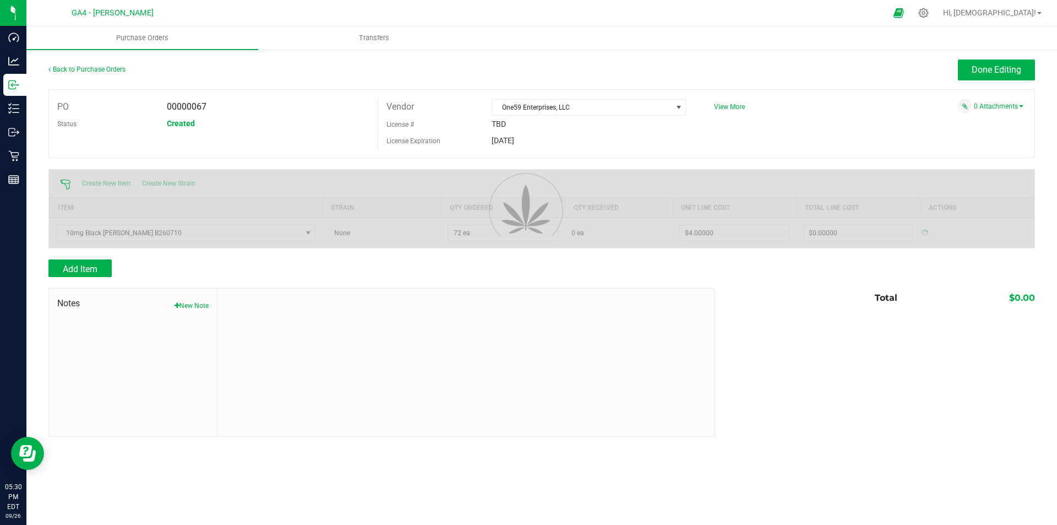
type input "$288.00000"
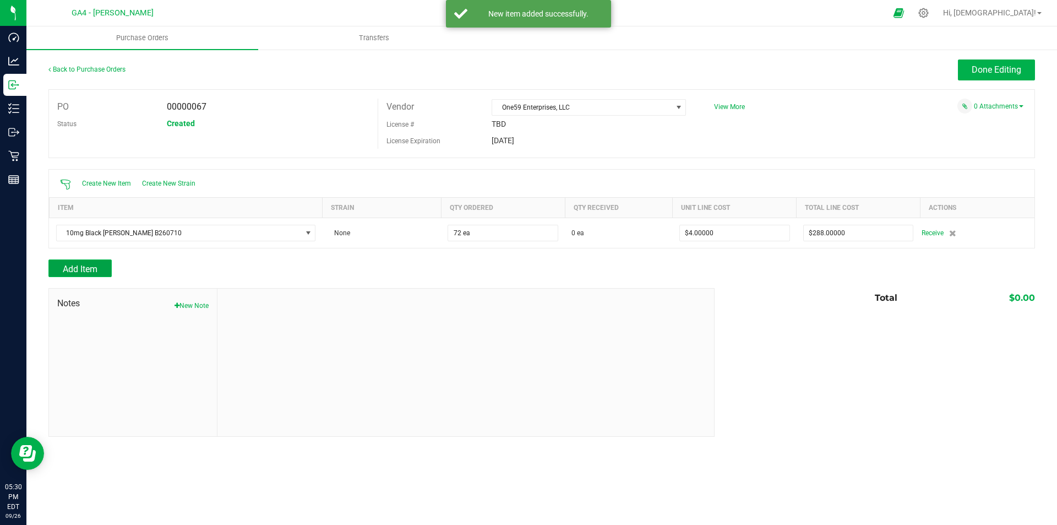
click at [92, 267] on span "Add Item" at bounding box center [80, 269] width 35 height 10
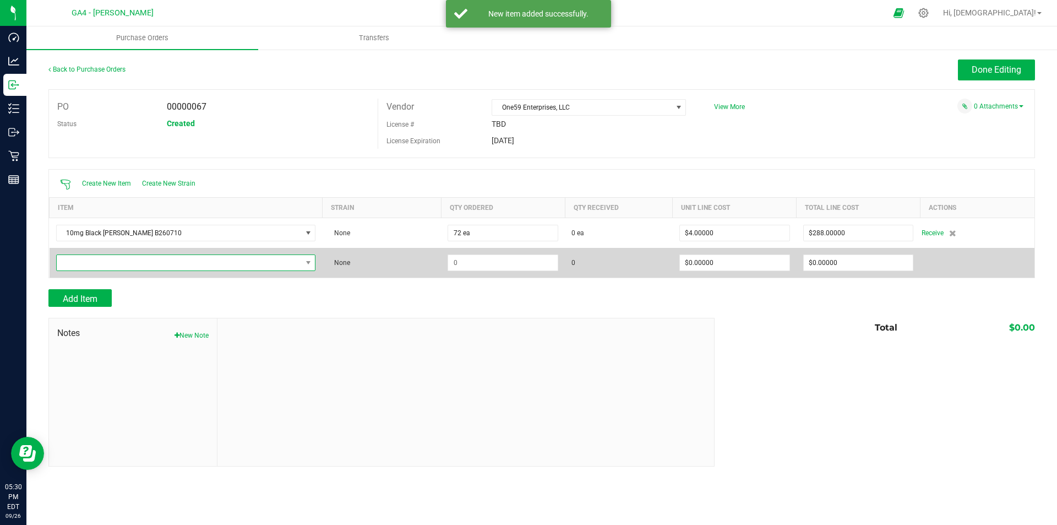
click at [90, 259] on span "NO DATA FOUND" at bounding box center [179, 262] width 245 height 15
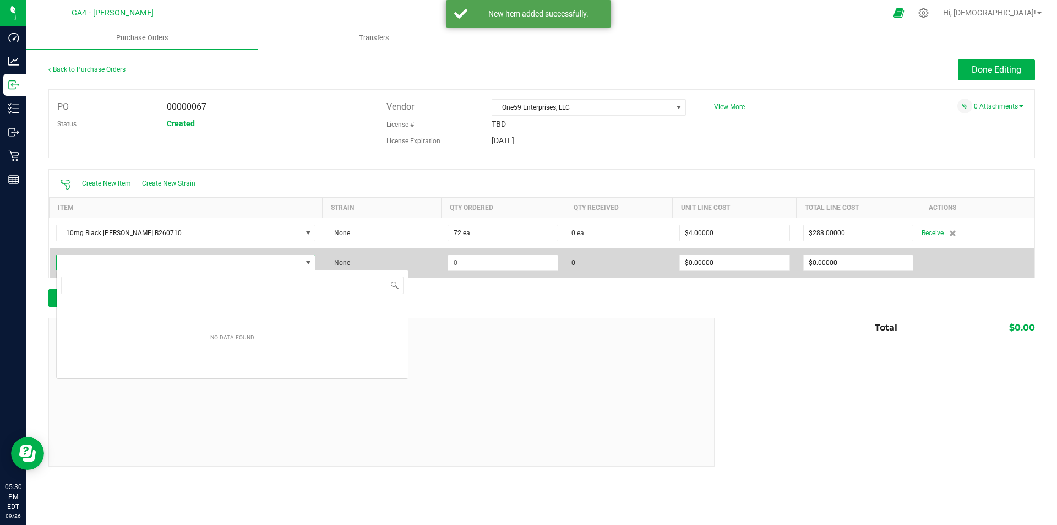
scroll to position [17, 247]
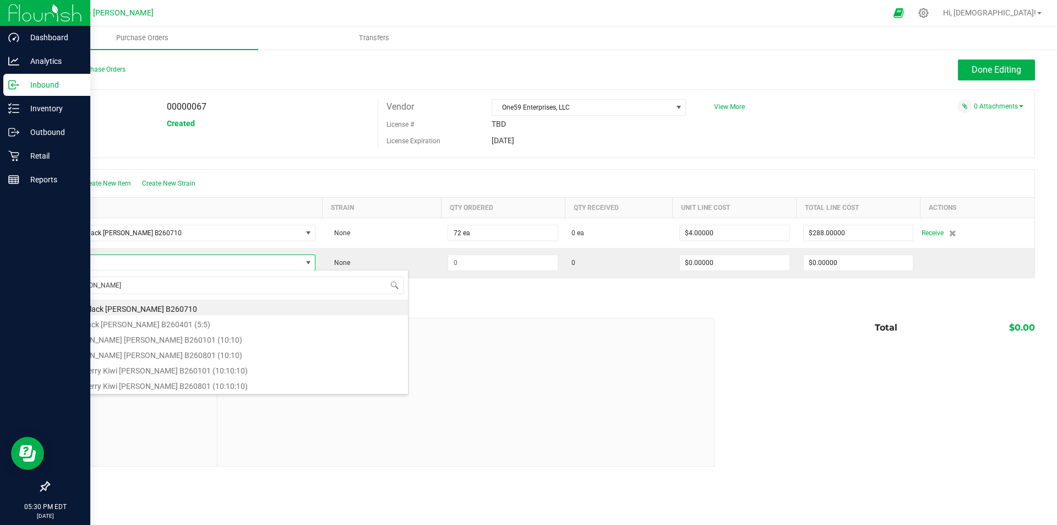
drag, startPoint x: 115, startPoint y: 289, endPoint x: 25, endPoint y: 291, distance: 89.8
click at [25, 291] on body "Dashboard Analytics Inbound Inventory Outbound Retail Reports 05:30 PM EDT 09/2…" at bounding box center [528, 262] width 1057 height 525
type input "LEMONAD"
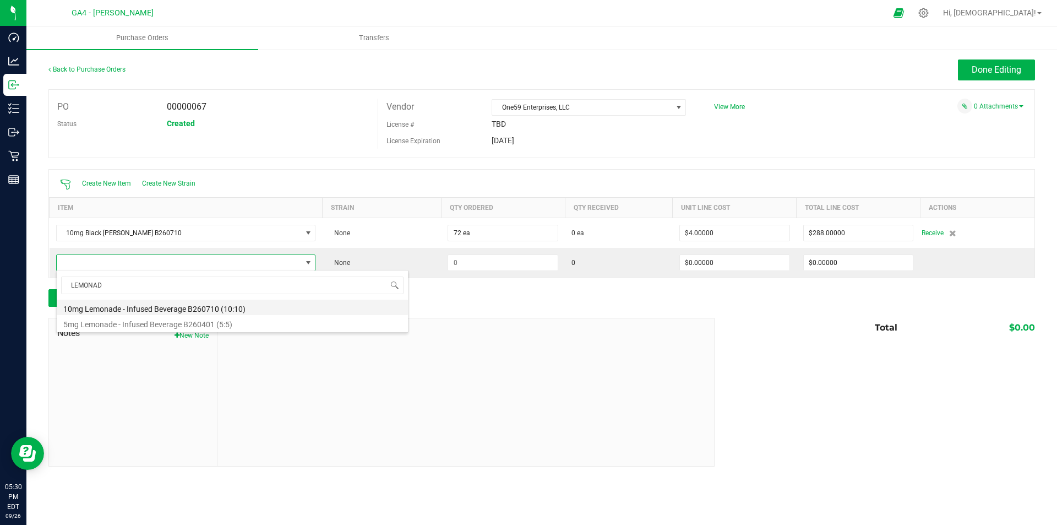
click at [220, 308] on li "10mg Lemonade - Infused Beverage B260710 (10:10)" at bounding box center [232, 307] width 351 height 15
type input "$4.00000"
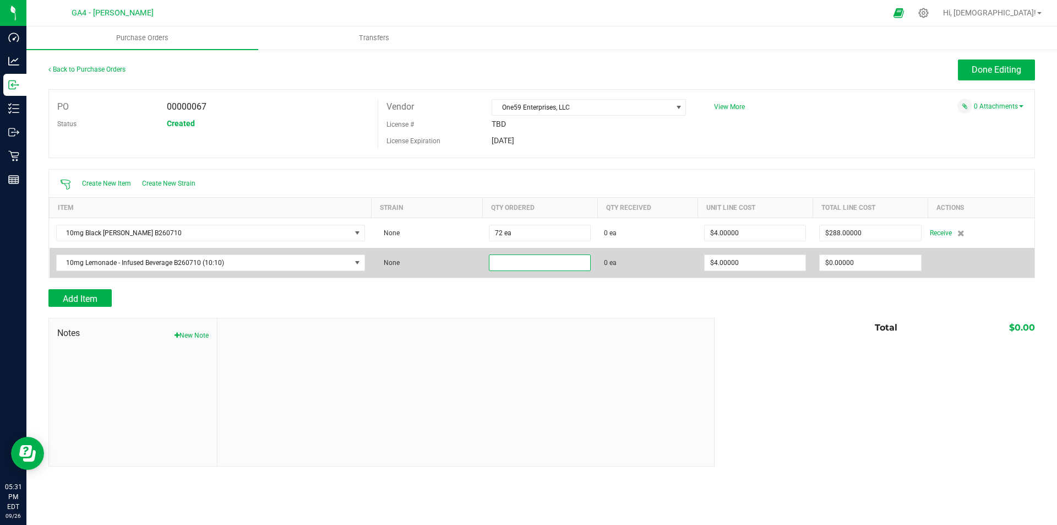
click at [518, 265] on input at bounding box center [539, 262] width 101 height 15
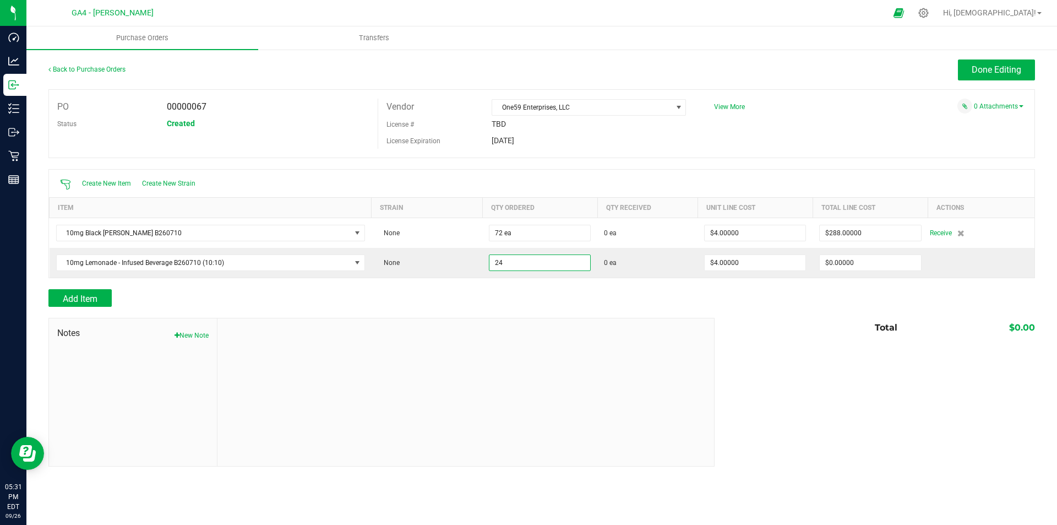
type input "24 ea"
click at [532, 298] on div "Add Item" at bounding box center [377, 298] width 658 height 18
type input "$96.00000"
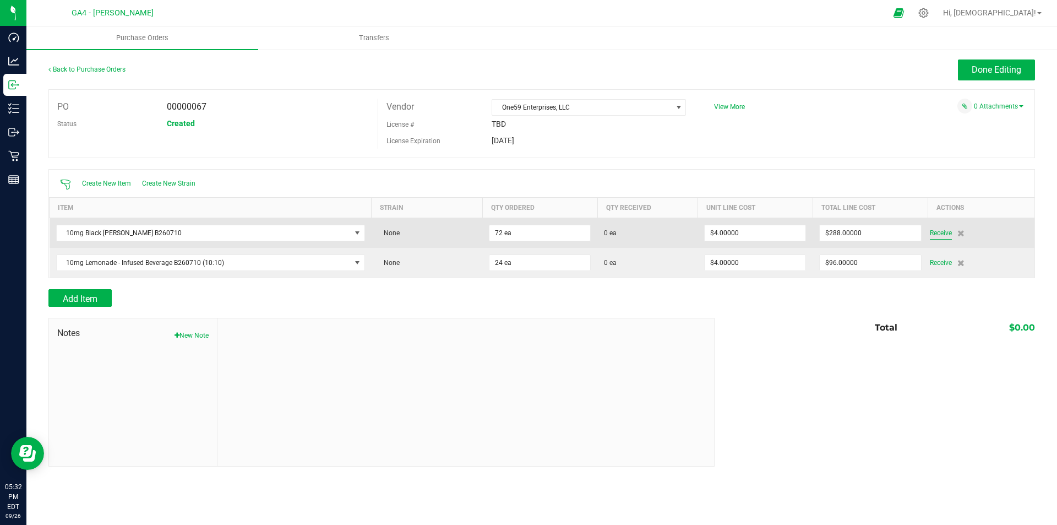
click at [942, 232] on span "Receive" at bounding box center [941, 232] width 22 height 13
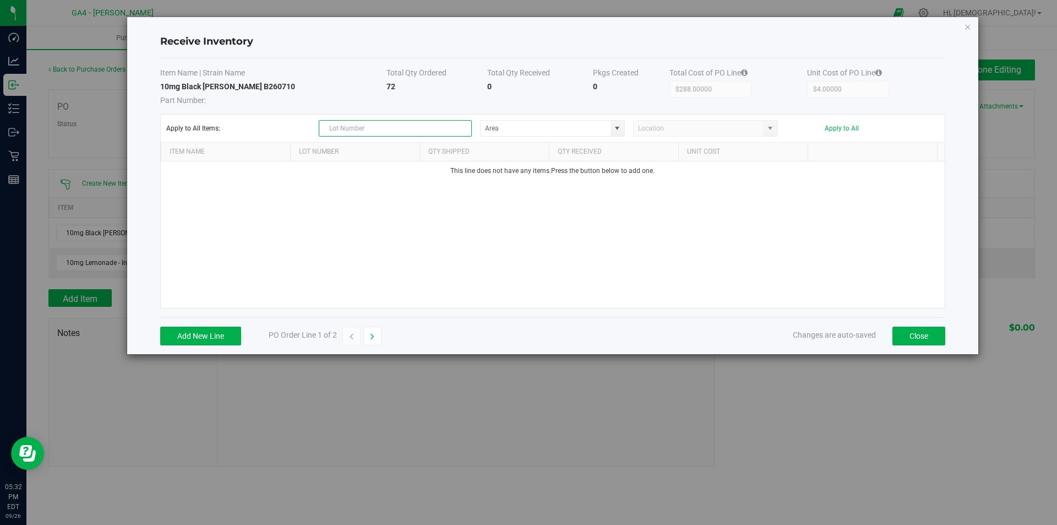
click at [368, 124] on input "text" at bounding box center [395, 128] width 153 height 17
type input "B260710"
click at [477, 245] on div "This line does not have any items. Press the button below to add one." at bounding box center [553, 234] width 784 height 146
click at [844, 125] on button "Apply to All" at bounding box center [842, 128] width 34 height 8
click at [933, 334] on button "Close" at bounding box center [919, 336] width 53 height 19
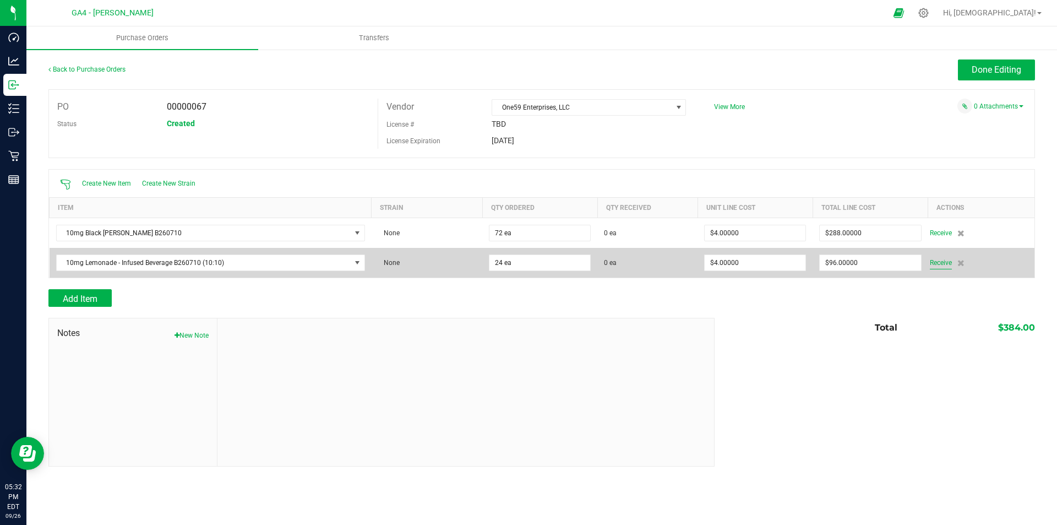
click at [942, 261] on span "Receive" at bounding box center [941, 262] width 22 height 13
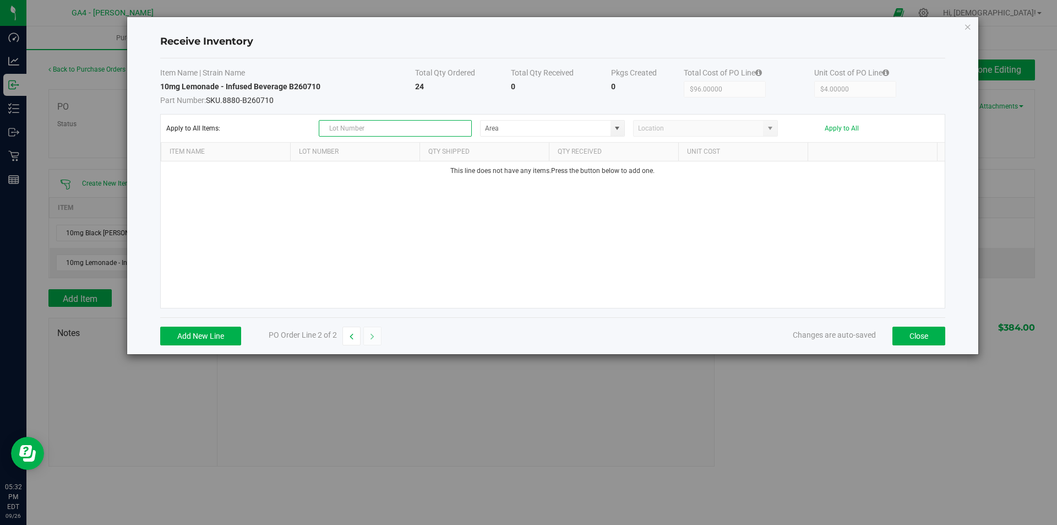
click at [393, 129] on input "text" at bounding box center [395, 128] width 153 height 17
type input "B260710"
click at [457, 198] on div "This line does not have any items. Press the button below to add one." at bounding box center [553, 234] width 784 height 146
click at [617, 129] on span at bounding box center [617, 128] width 9 height 9
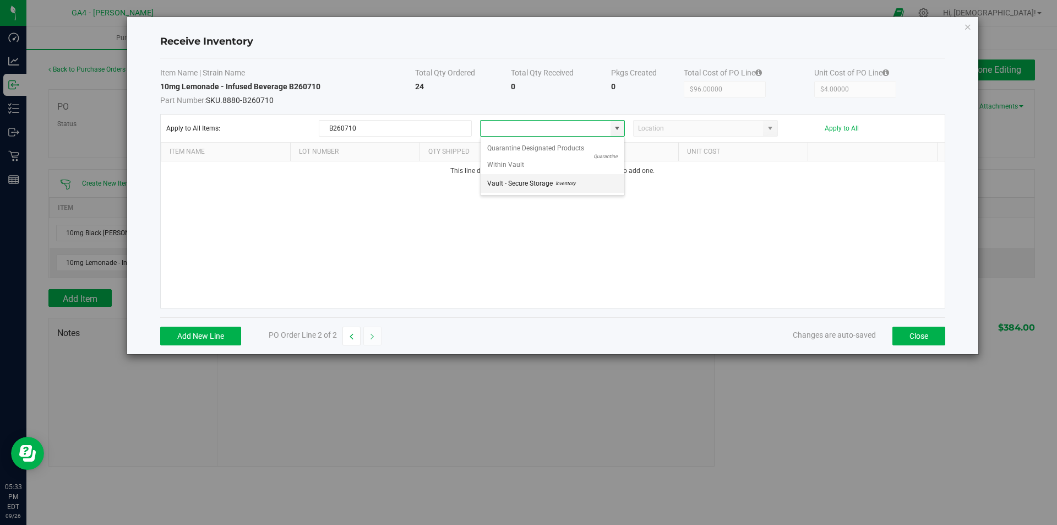
click at [535, 181] on span "Vault - Secure Storage" at bounding box center [520, 183] width 66 height 17
type input "Vault - Secure Storage"
click at [849, 126] on button "Apply to All" at bounding box center [842, 128] width 34 height 8
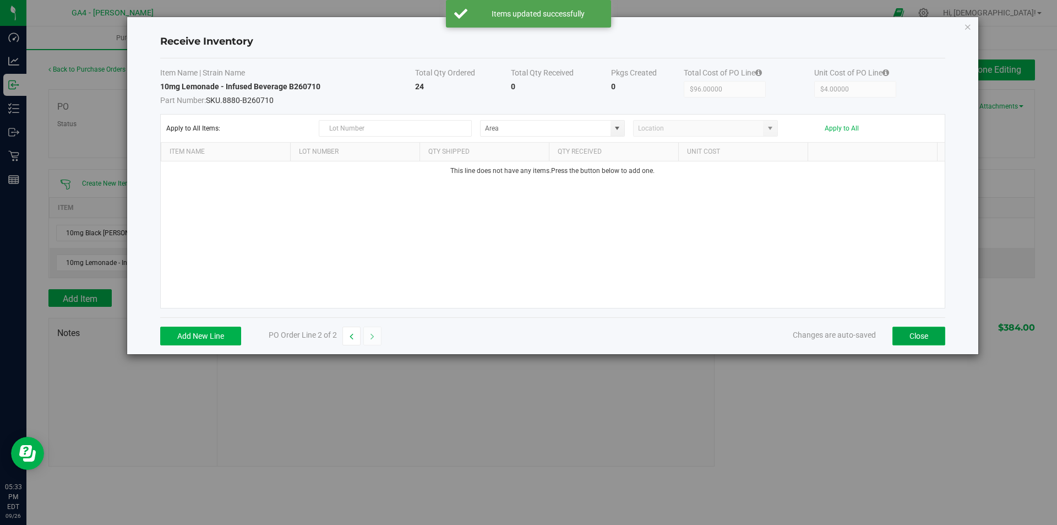
click at [918, 331] on button "Close" at bounding box center [919, 336] width 53 height 19
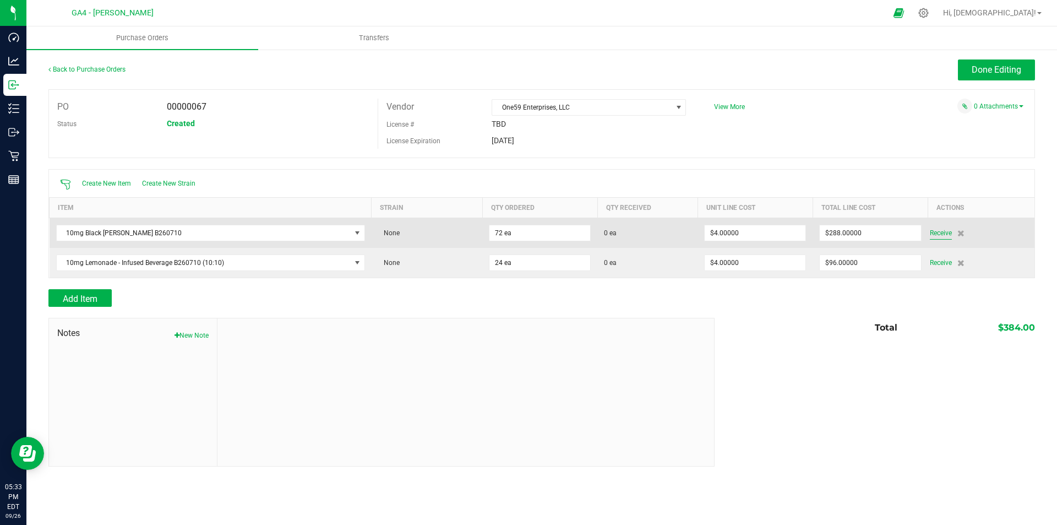
click at [943, 230] on span "Receive" at bounding box center [941, 232] width 22 height 13
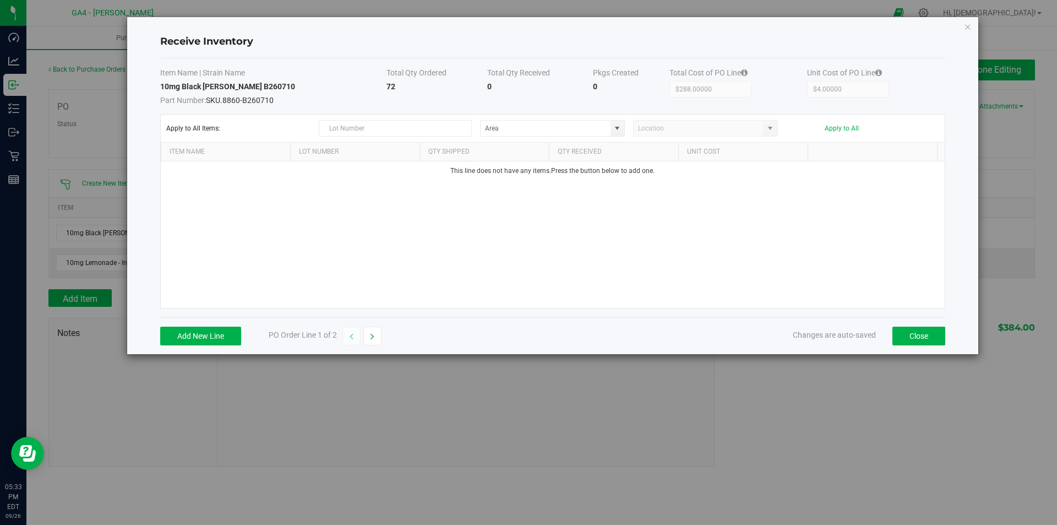
click at [472, 130] on div "Apply to All Items: Apply to All" at bounding box center [552, 128] width 773 height 17
click at [454, 126] on input "text" at bounding box center [395, 128] width 153 height 17
click at [777, 251] on div "This line does not have any items. Press the button below to add one." at bounding box center [553, 234] width 784 height 146
click at [922, 337] on button "Close" at bounding box center [919, 336] width 53 height 19
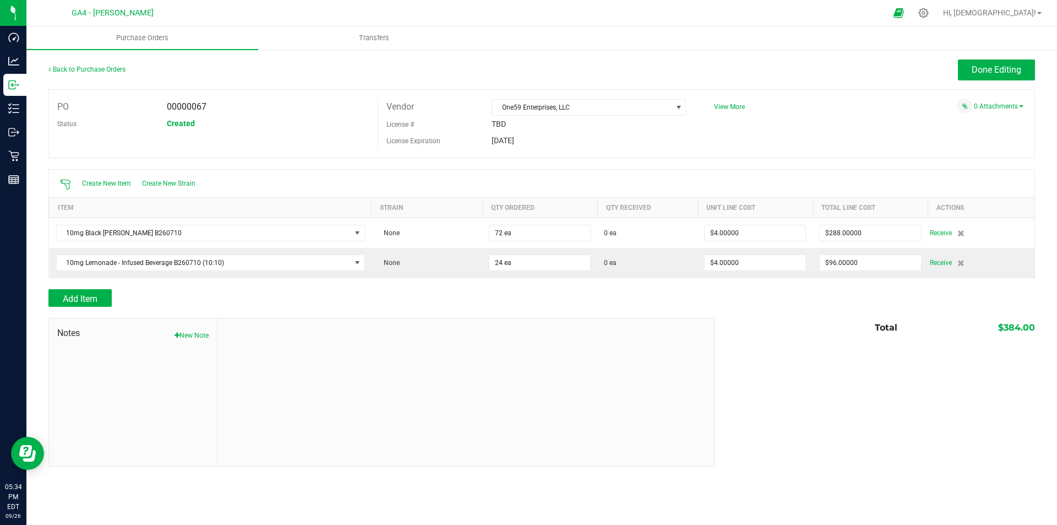
click at [380, 412] on div at bounding box center [465, 392] width 497 height 148
drag, startPoint x: 206, startPoint y: 107, endPoint x: 164, endPoint y: 111, distance: 42.5
click at [164, 111] on div "00000067" at bounding box center [268, 107] width 219 height 17
copy span "00000067"
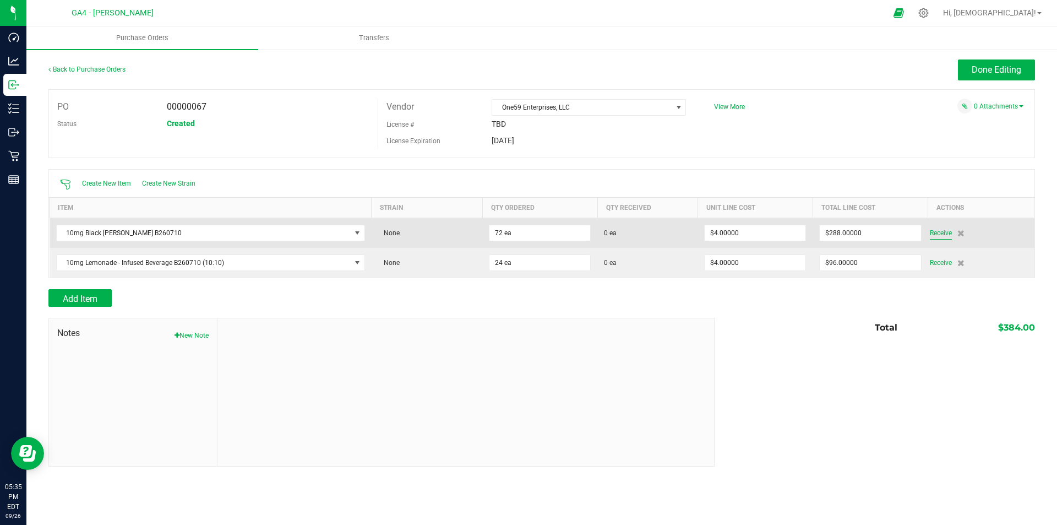
click at [940, 229] on span "Receive" at bounding box center [941, 232] width 22 height 13
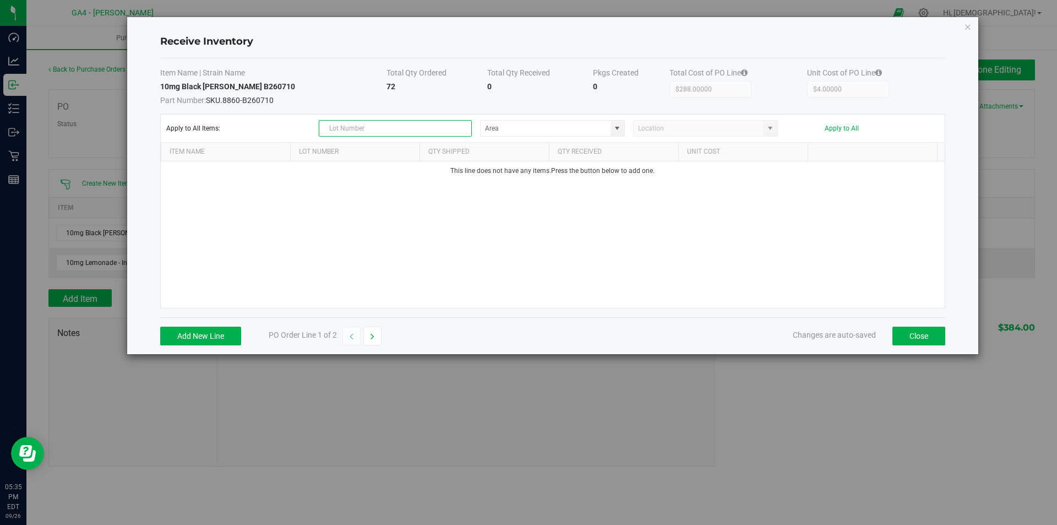
click at [344, 128] on input "text" at bounding box center [395, 128] width 153 height 17
click at [487, 129] on input at bounding box center [546, 128] width 130 height 15
click at [616, 128] on span at bounding box center [617, 128] width 9 height 9
click at [509, 186] on span "Vault - Secure Storage" at bounding box center [520, 183] width 66 height 17
type input "Vault - Secure Storage"
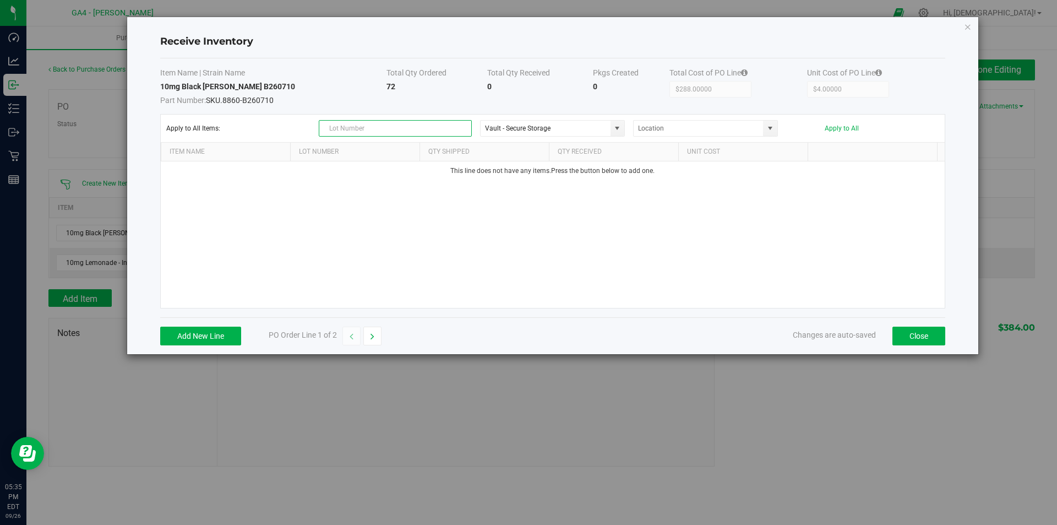
click at [399, 132] on input "text" at bounding box center [395, 128] width 153 height 17
type input "B260710"
click at [850, 127] on button "Apply to All" at bounding box center [842, 128] width 34 height 8
click at [374, 339] on icon "button" at bounding box center [373, 337] width 4 height 8
click at [351, 335] on icon "button" at bounding box center [352, 337] width 4 height 8
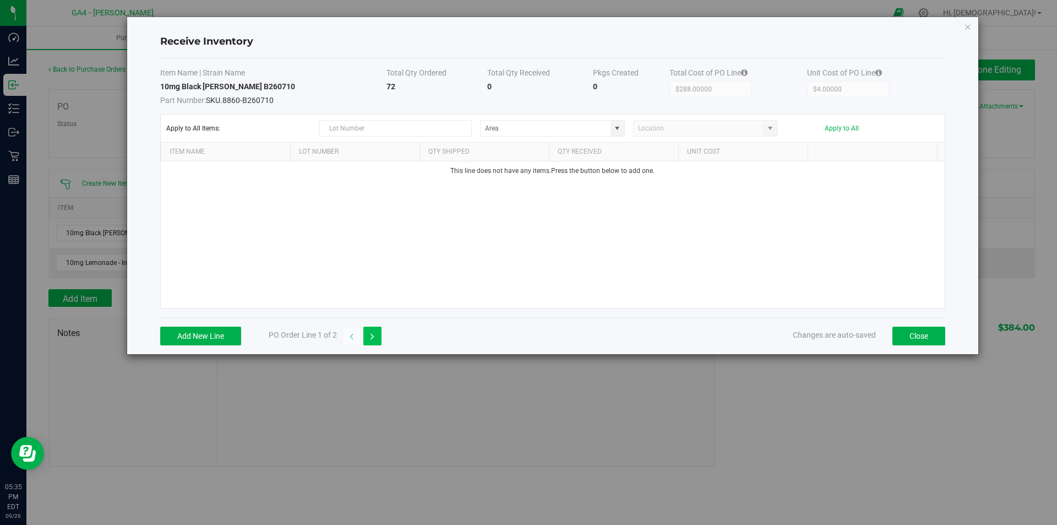
click at [374, 334] on icon "button" at bounding box center [373, 337] width 4 height 8
click at [350, 335] on button "button" at bounding box center [351, 336] width 18 height 19
type input "$288.00000"
click at [906, 332] on button "Close" at bounding box center [919, 336] width 53 height 19
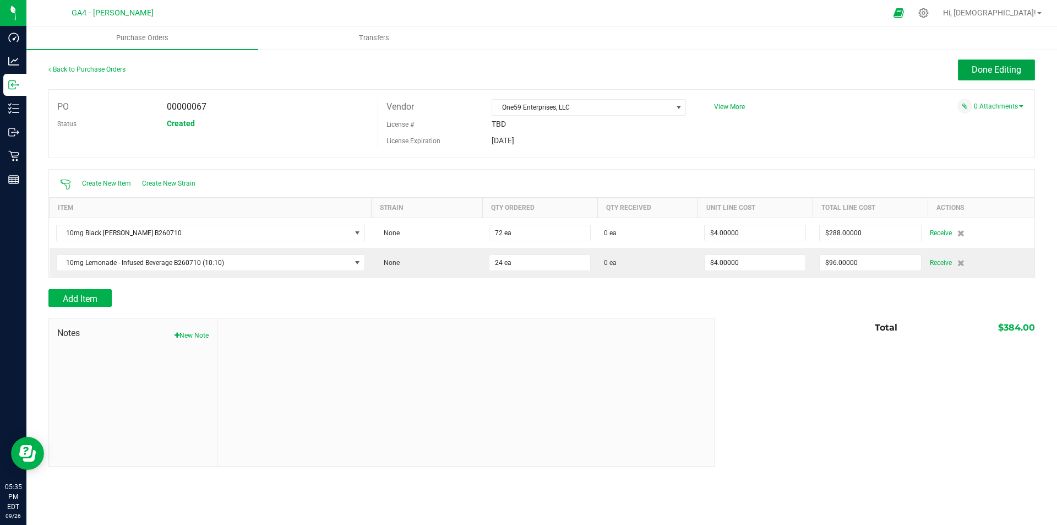
click at [989, 63] on button "Done Editing" at bounding box center [996, 69] width 77 height 21
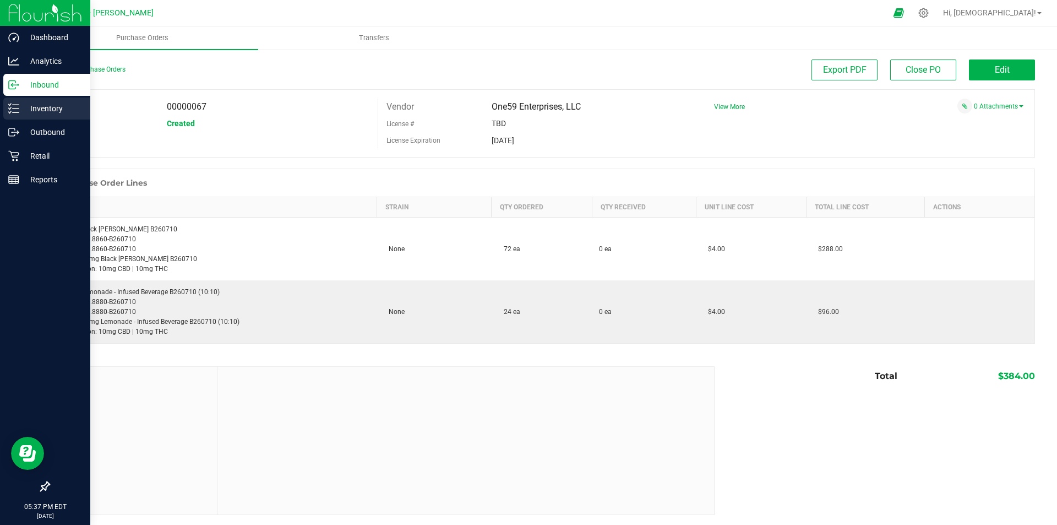
click at [40, 108] on p "Inventory" at bounding box center [52, 108] width 66 height 13
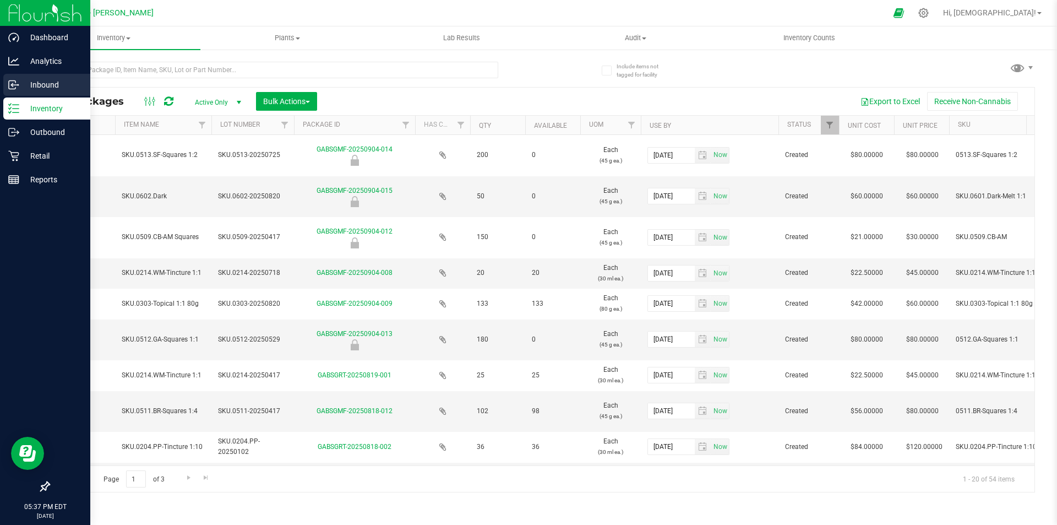
click at [42, 85] on p "Inbound" at bounding box center [52, 84] width 66 height 13
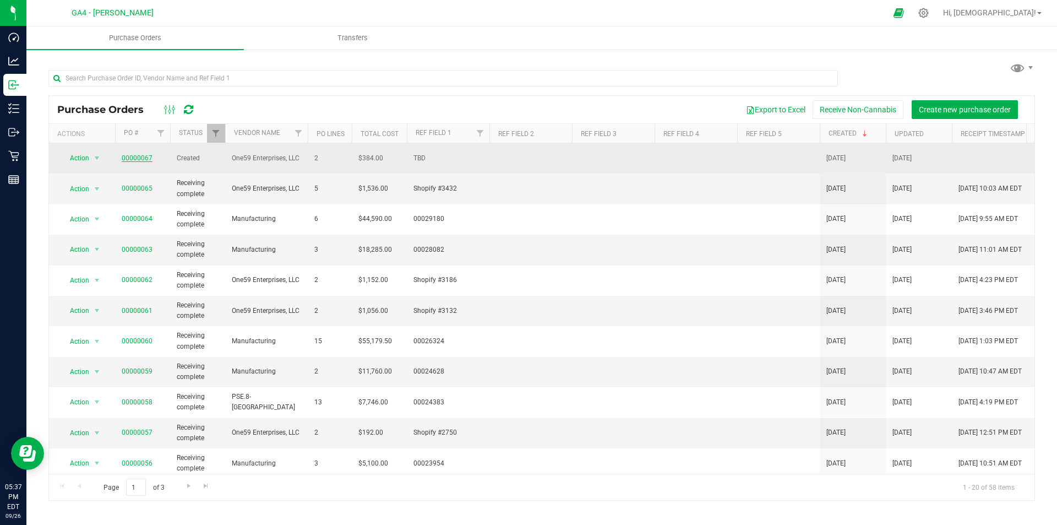
click at [136, 154] on link "00000067" at bounding box center [137, 158] width 31 height 8
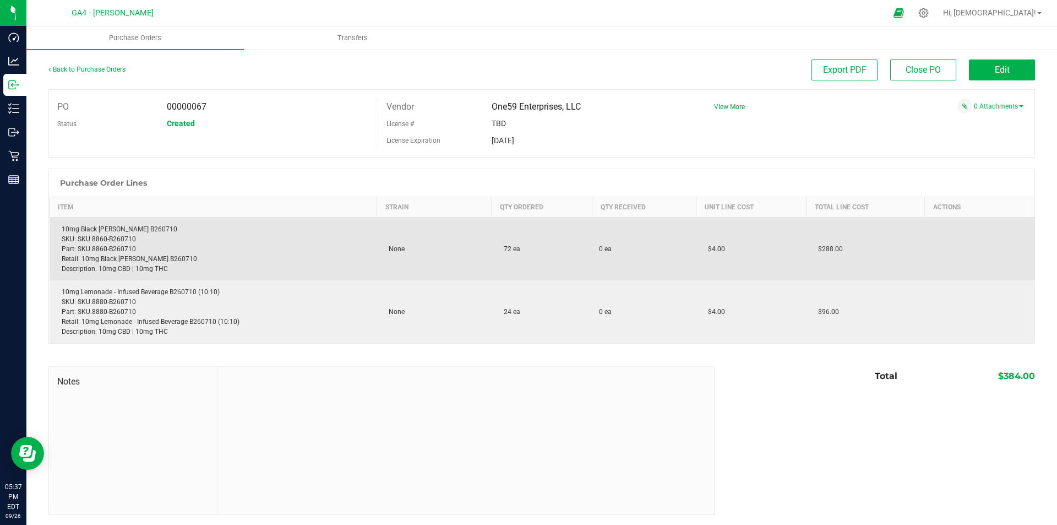
scroll to position [1, 0]
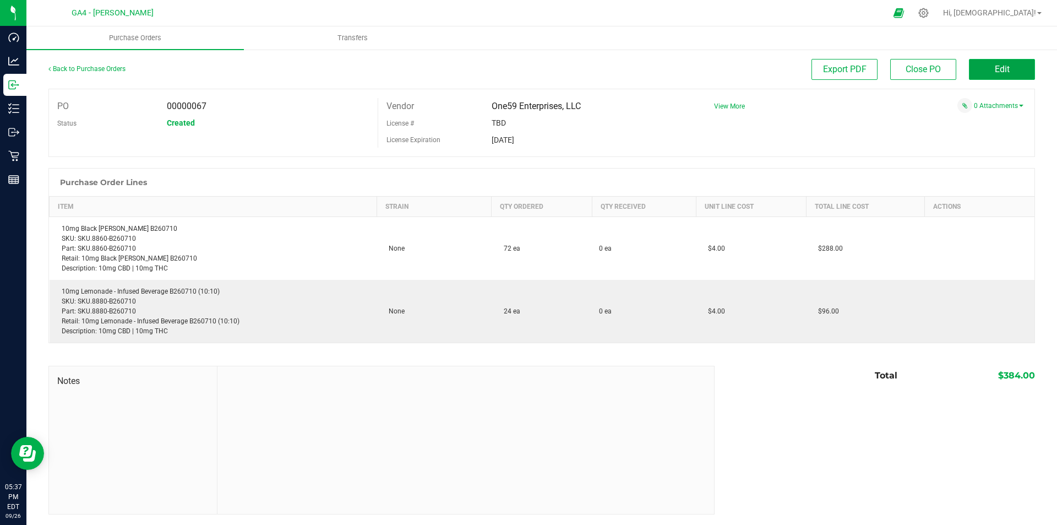
click at [1000, 72] on span "Edit" at bounding box center [1002, 69] width 15 height 10
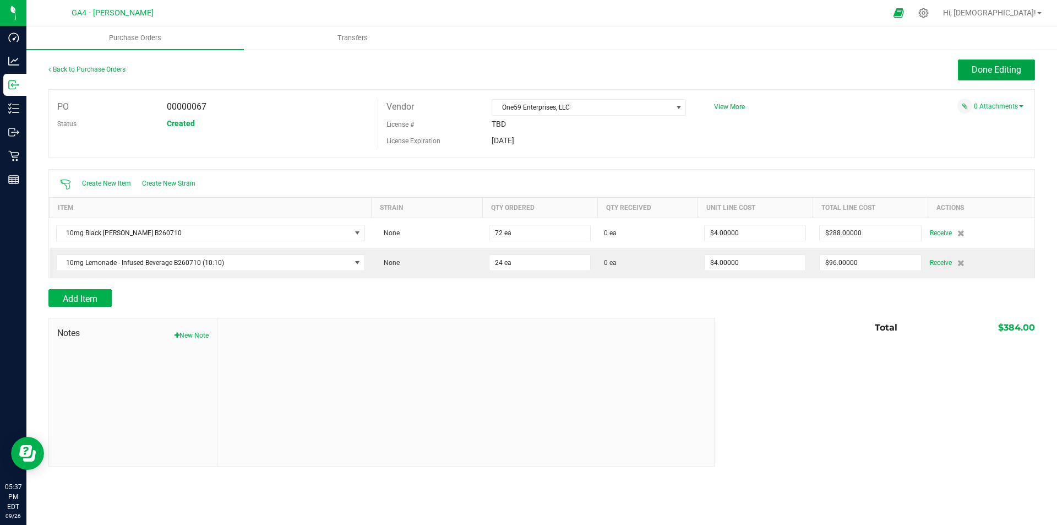
click at [993, 71] on span "Done Editing" at bounding box center [997, 69] width 50 height 10
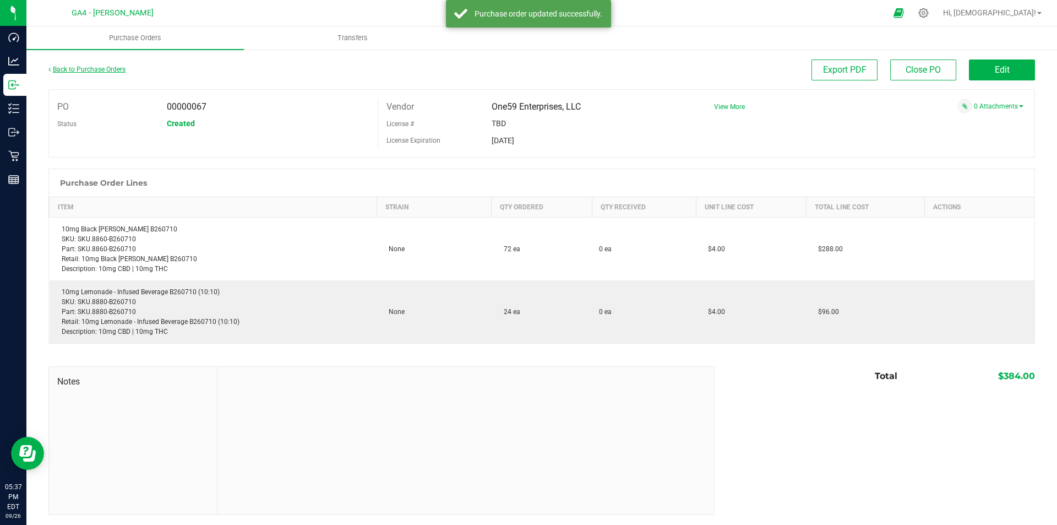
click at [81, 67] on link "Back to Purchase Orders" at bounding box center [86, 70] width 77 height 8
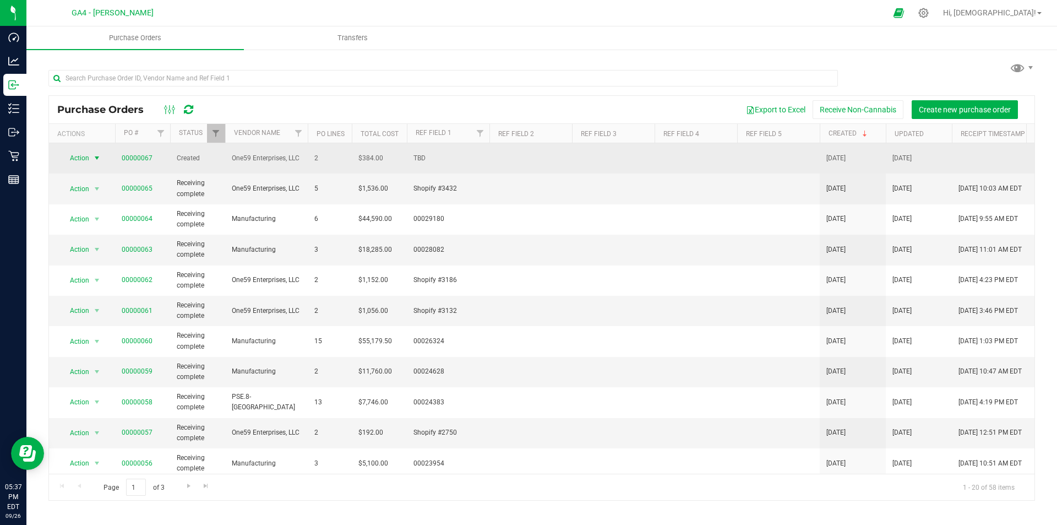
click at [96, 157] on span "select" at bounding box center [97, 158] width 9 height 9
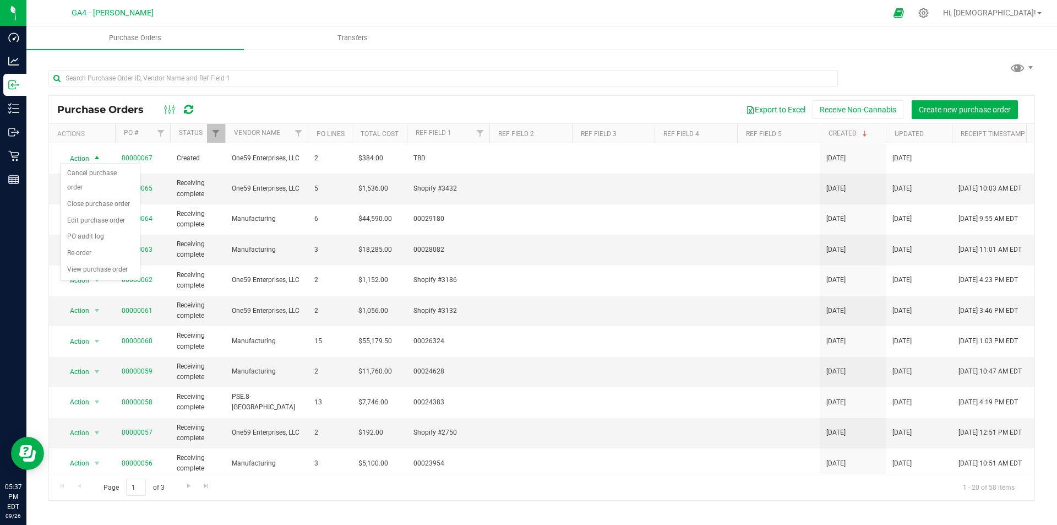
click at [404, 100] on div "Export to Excel Receive Non-Cannabis Create new purchase order" at bounding box center [615, 109] width 821 height 19
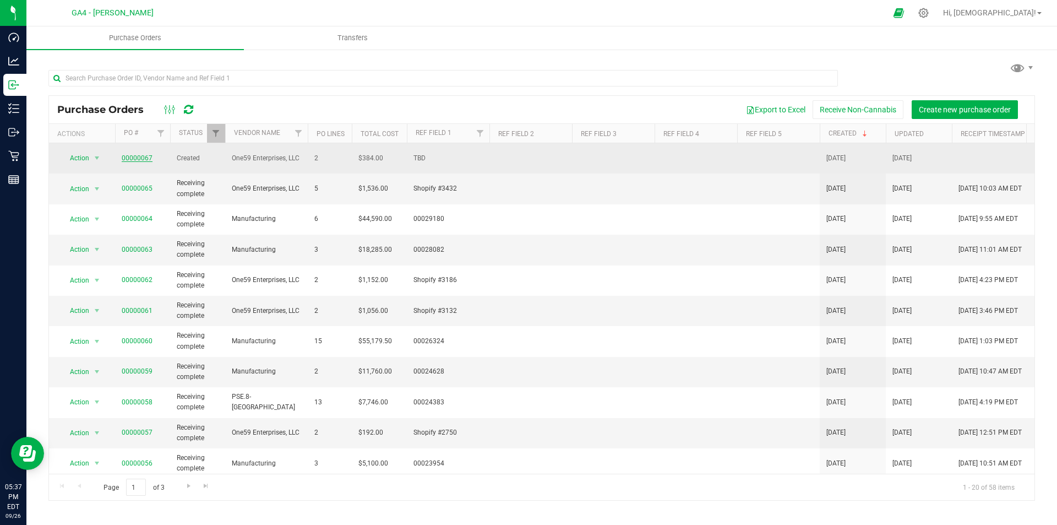
click at [138, 156] on link "00000067" at bounding box center [137, 158] width 31 height 8
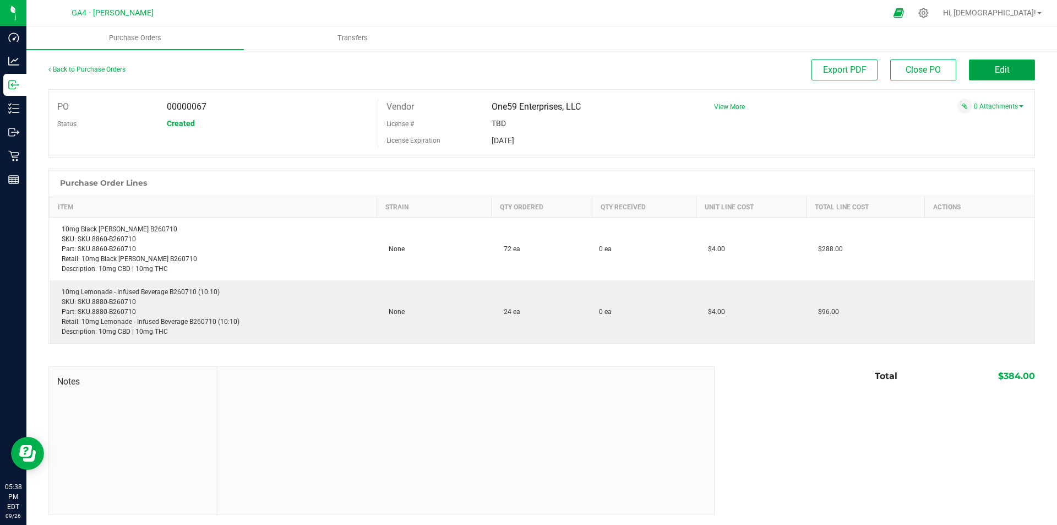
click at [1007, 72] on button "Edit" at bounding box center [1002, 69] width 66 height 21
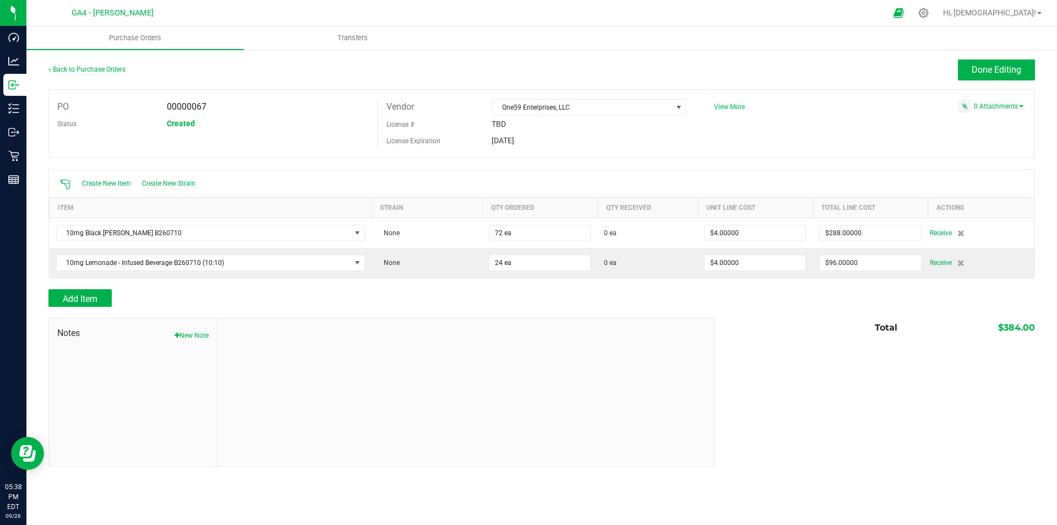
click at [722, 104] on span "View More" at bounding box center [729, 107] width 31 height 8
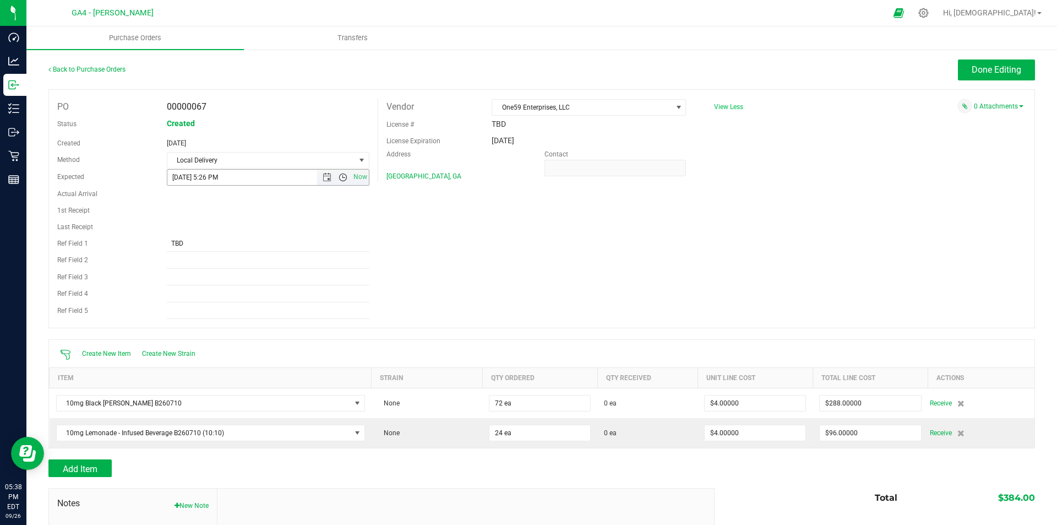
click at [341, 179] on span "Open the time view" at bounding box center [343, 177] width 9 height 9
click at [206, 273] on li "12:30 PM" at bounding box center [265, 273] width 198 height 14
type input "9/25/2025 12:30 PM"
click at [972, 70] on span "Done Editing" at bounding box center [997, 69] width 50 height 10
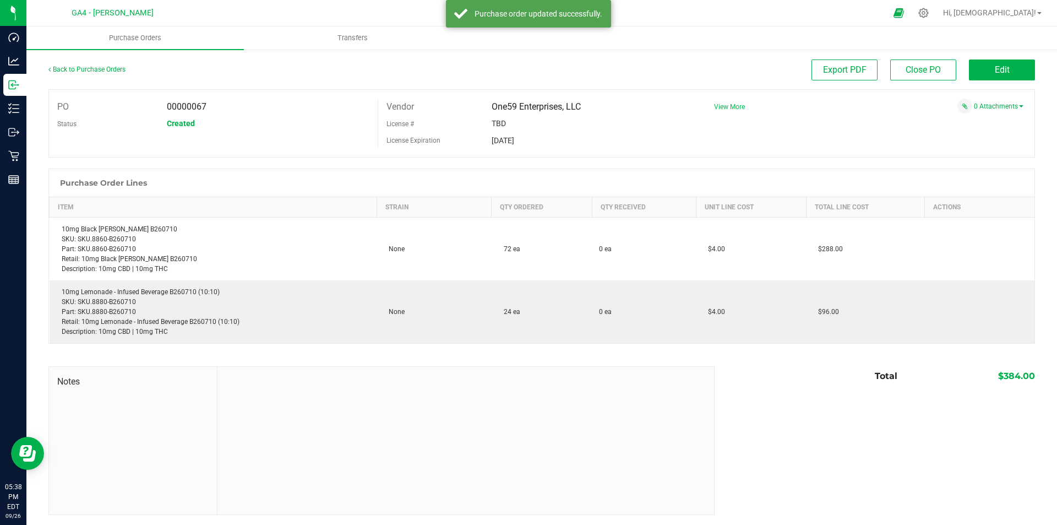
click at [728, 107] on span "View More" at bounding box center [729, 107] width 31 height 8
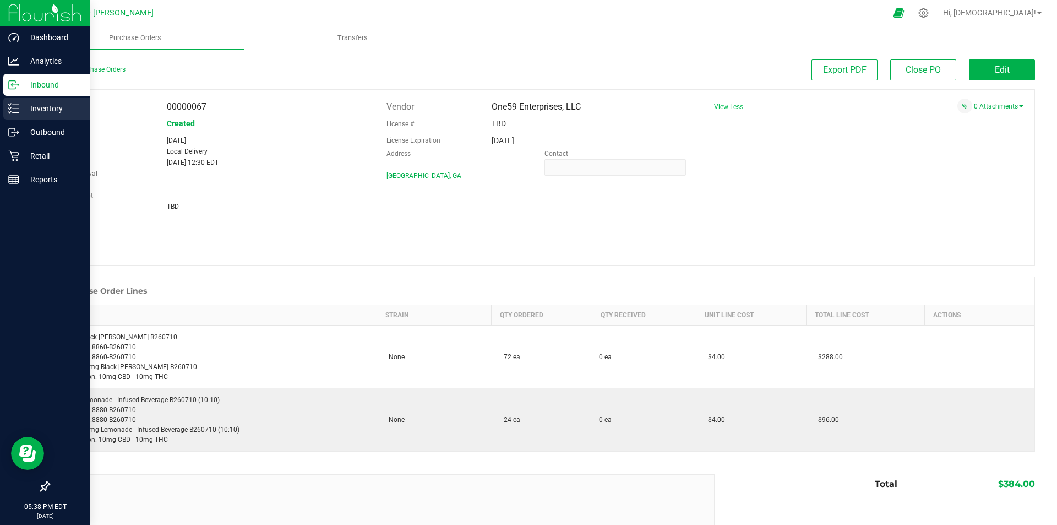
click at [43, 108] on p "Inventory" at bounding box center [52, 108] width 66 height 13
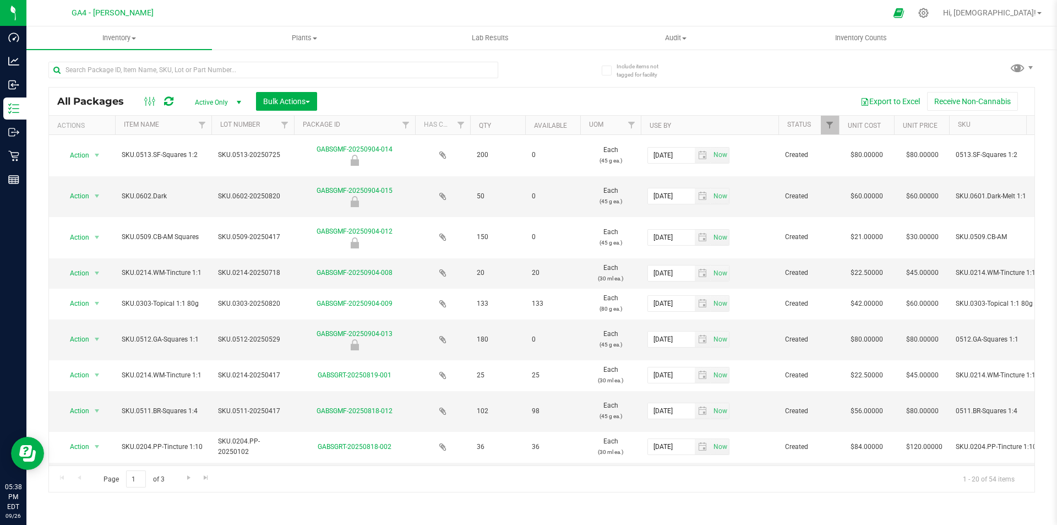
click at [237, 101] on span "select" at bounding box center [239, 102] width 9 height 9
click at [217, 170] on li "All" at bounding box center [215, 169] width 59 height 17
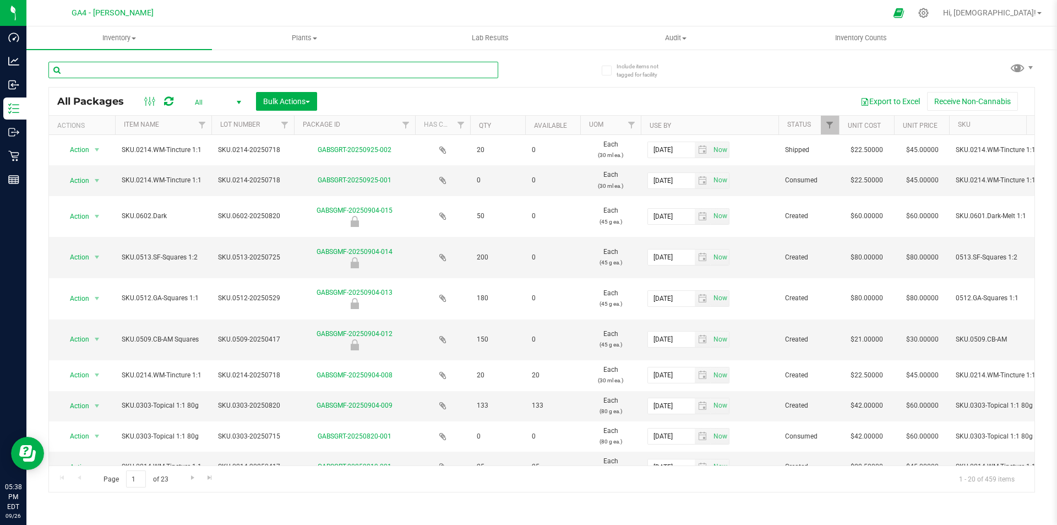
click at [139, 68] on input "text" at bounding box center [273, 70] width 450 height 17
type input "L"
type input "BLACK CHERRY"
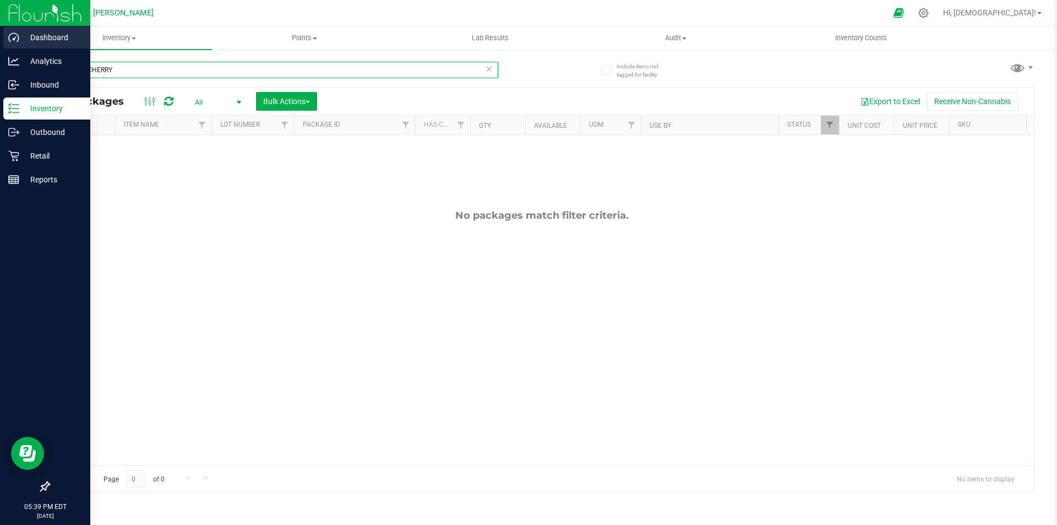
drag, startPoint x: 184, startPoint y: 72, endPoint x: 0, endPoint y: 50, distance: 185.2
click at [0, 50] on div "Dashboard Analytics Inbound Inventory Outbound Retail Reports 05:39 PM EDT 09/2…" at bounding box center [528, 262] width 1057 height 525
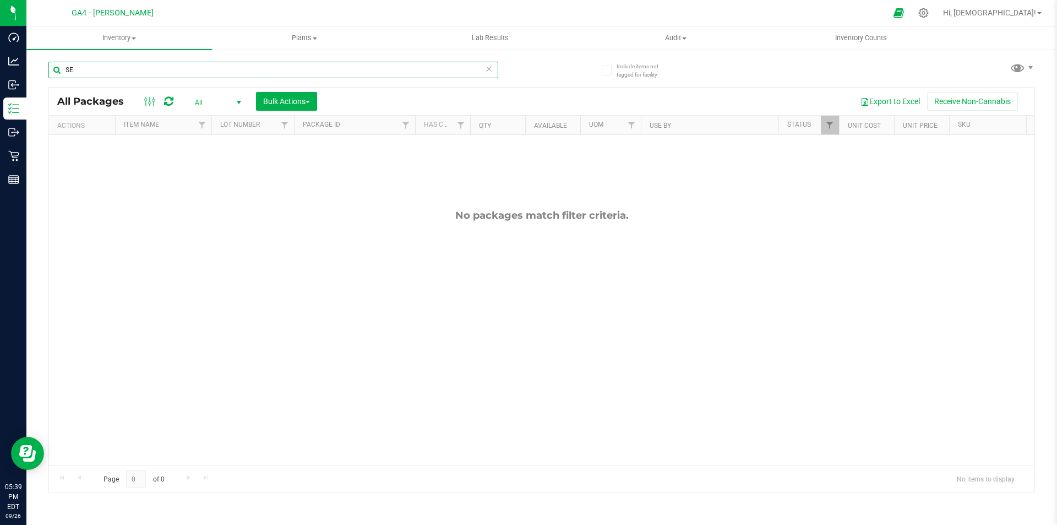
type input "S"
click at [327, 291] on div "Inventory All packages All inventory Waste log Create inventory Plants All plan…" at bounding box center [541, 275] width 1031 height 498
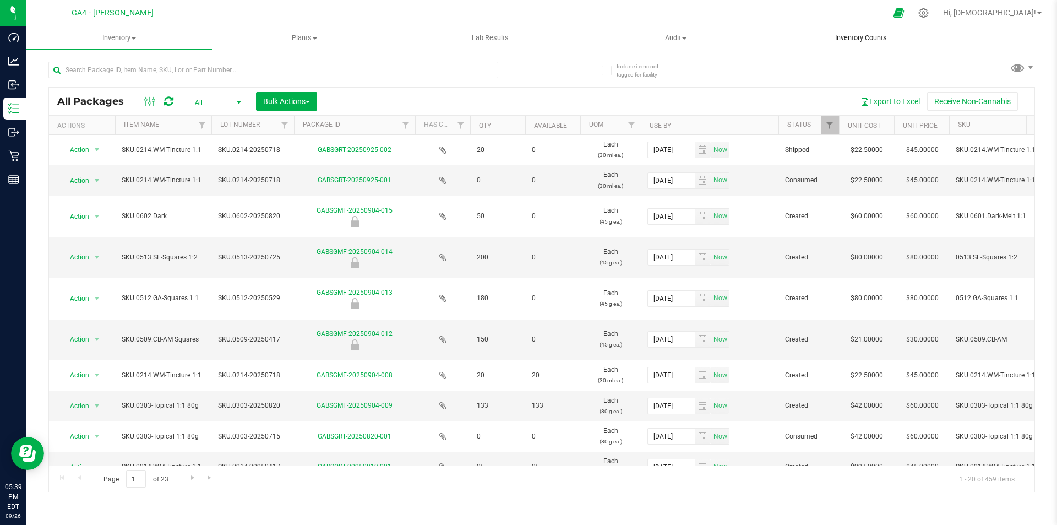
click at [867, 36] on span "Inventory Counts" at bounding box center [860, 38] width 81 height 10
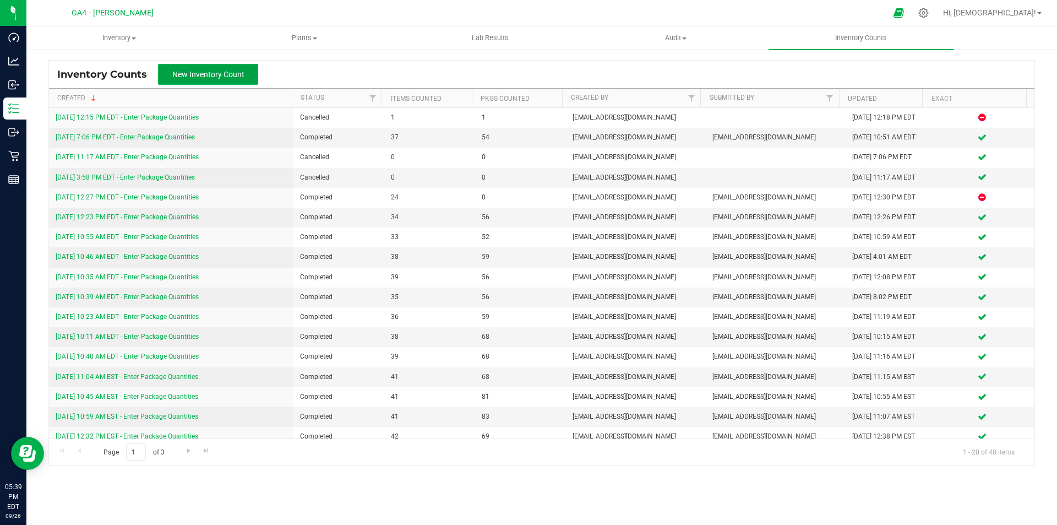
click at [236, 71] on span "New Inventory Count" at bounding box center [208, 74] width 72 height 9
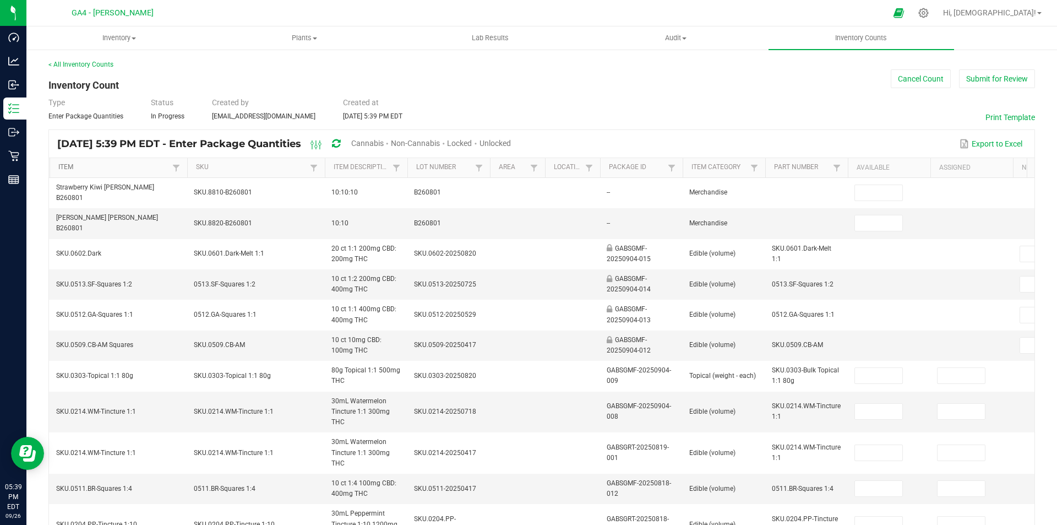
click at [115, 167] on link "Item" at bounding box center [113, 167] width 111 height 9
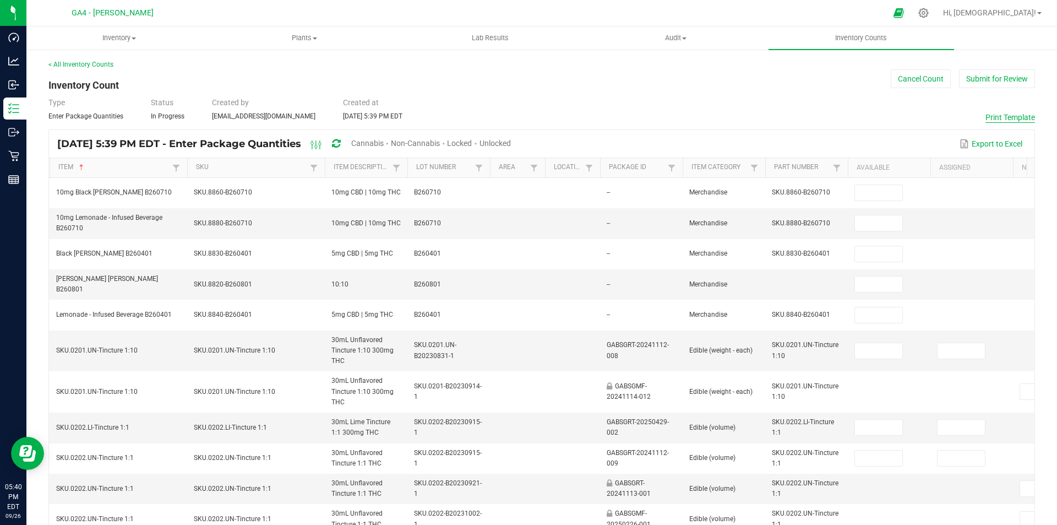
click at [1011, 116] on button "Print Template" at bounding box center [1011, 117] width 50 height 11
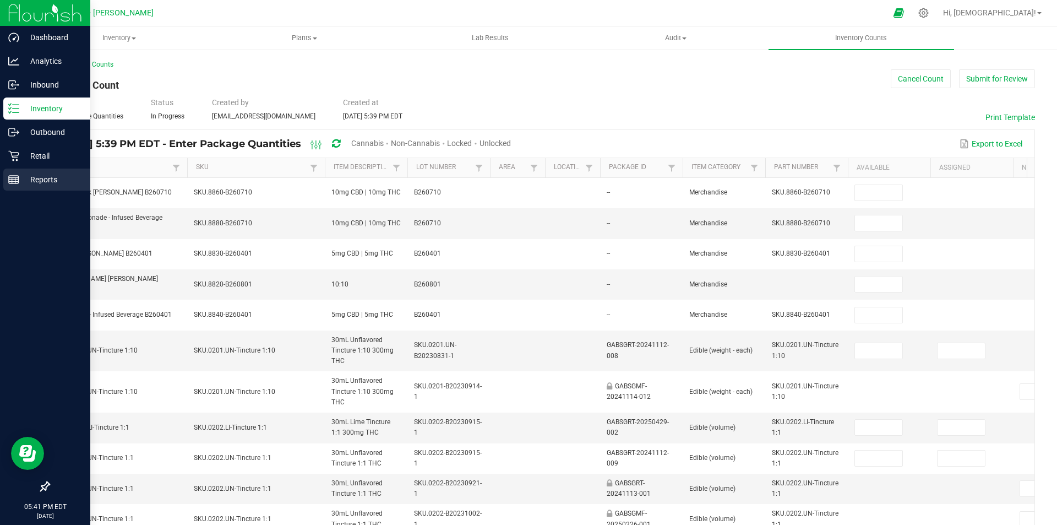
click at [39, 178] on p "Reports" at bounding box center [52, 179] width 66 height 13
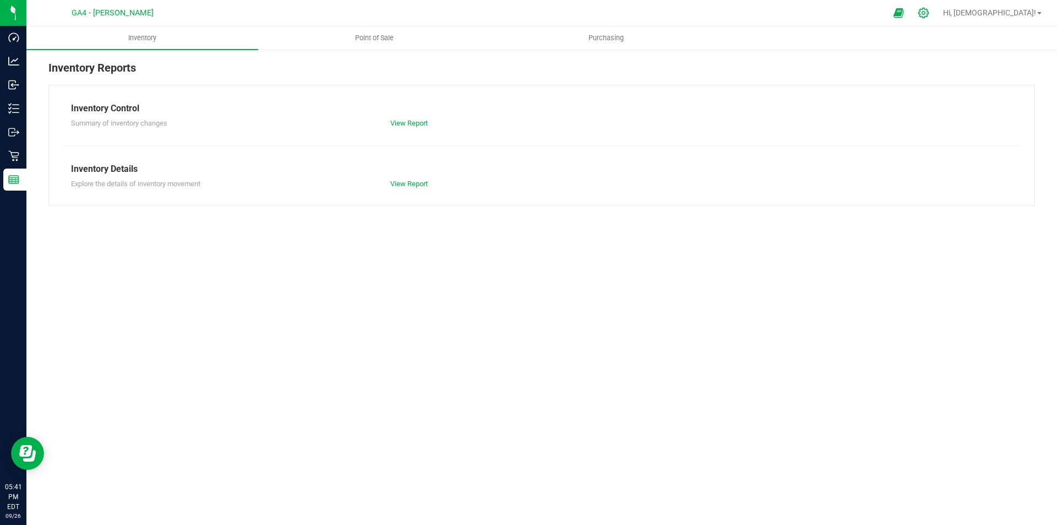
click at [929, 12] on icon at bounding box center [924, 13] width 12 height 12
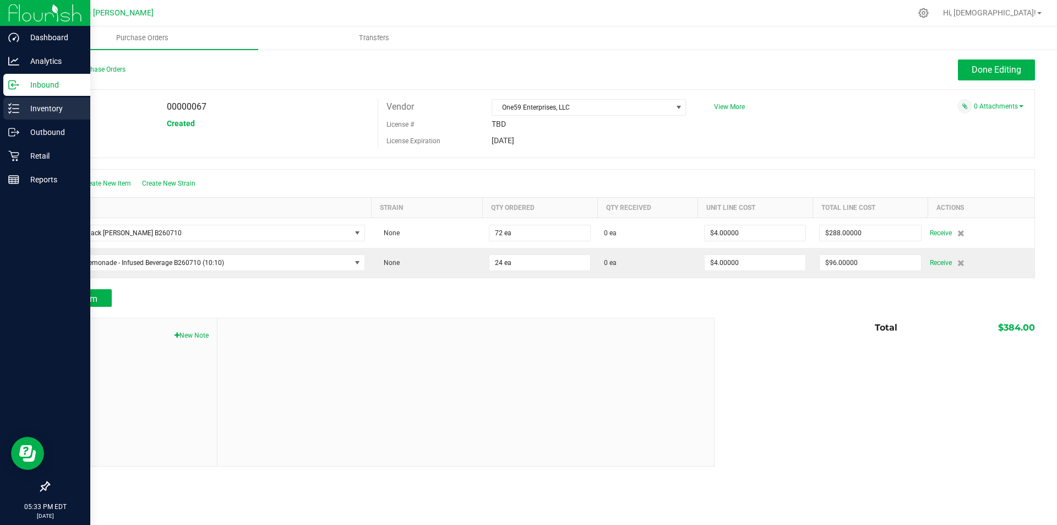
click at [51, 109] on p "Inventory" at bounding box center [52, 108] width 66 height 13
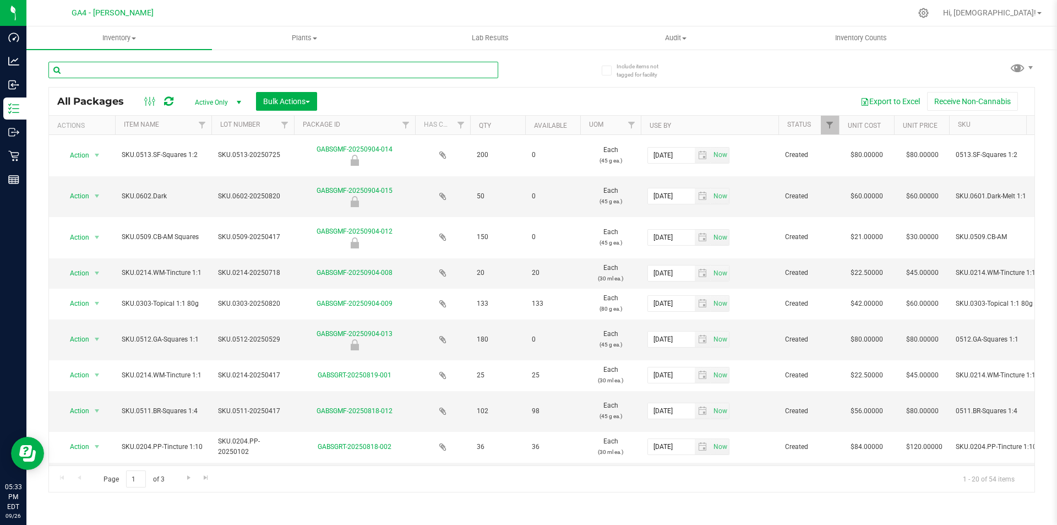
click at [168, 69] on input "text" at bounding box center [273, 70] width 450 height 17
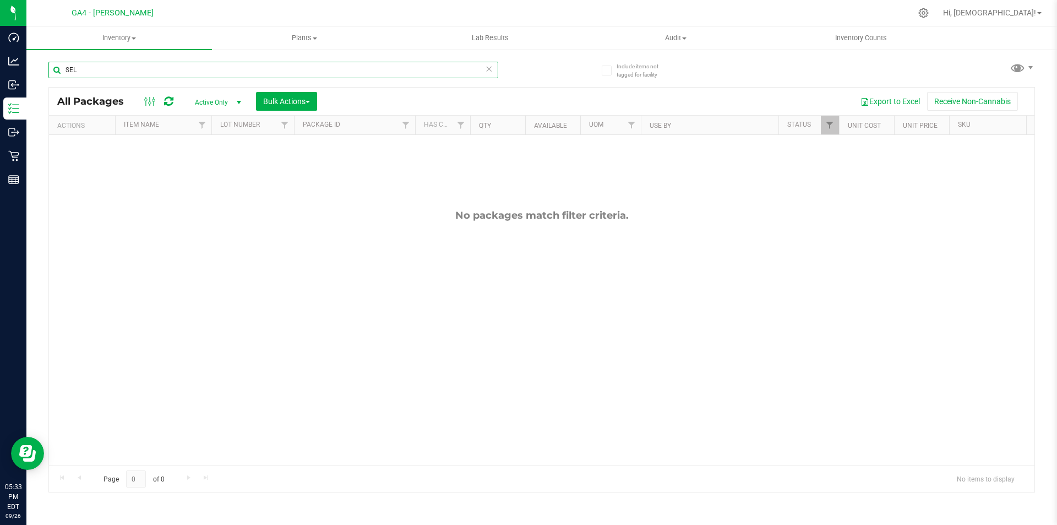
type input "SEL"
drag, startPoint x: 99, startPoint y: 68, endPoint x: 58, endPoint y: 64, distance: 40.9
click at [58, 64] on input "SEL" at bounding box center [273, 70] width 450 height 17
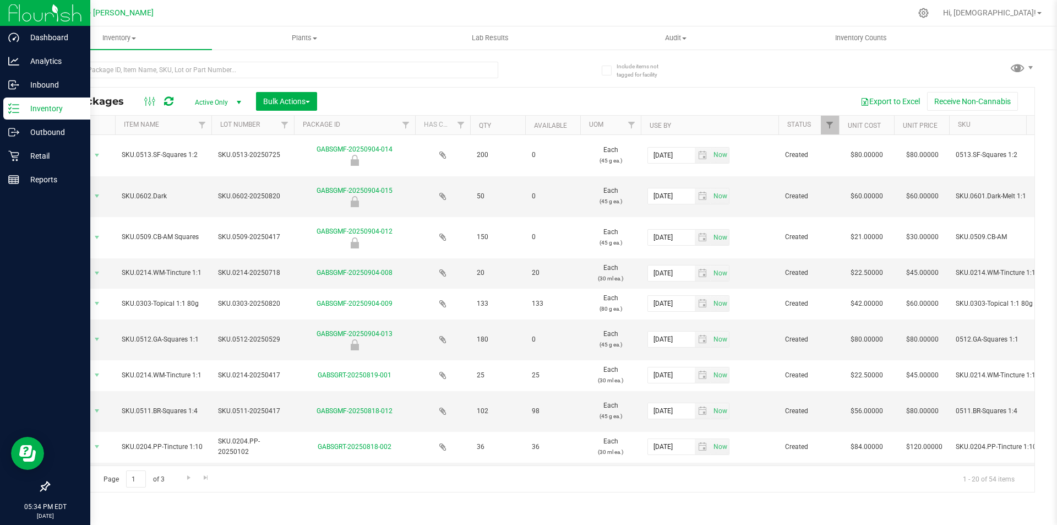
click at [49, 109] on p "Inventory" at bounding box center [52, 108] width 66 height 13
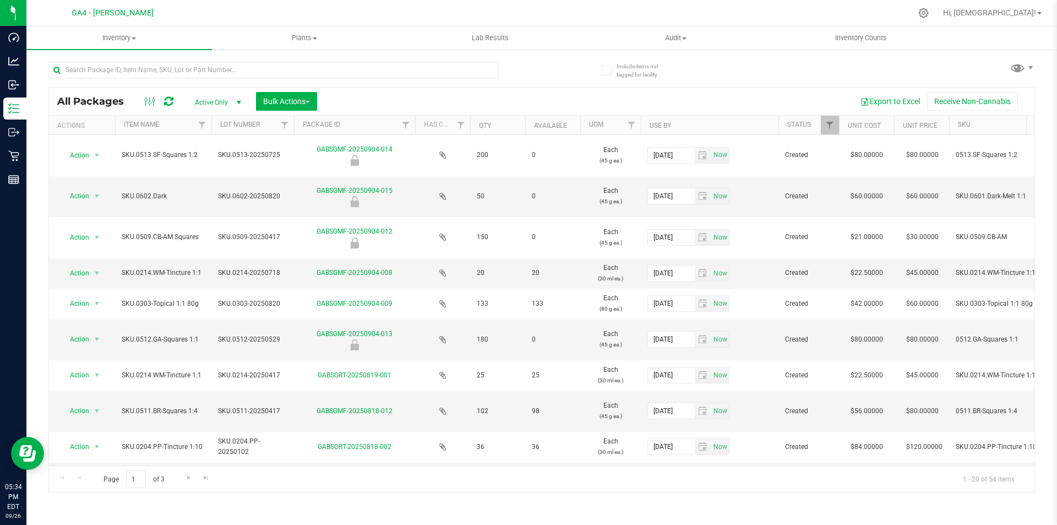
click at [181, 125] on th "Item Name" at bounding box center [163, 125] width 96 height 19
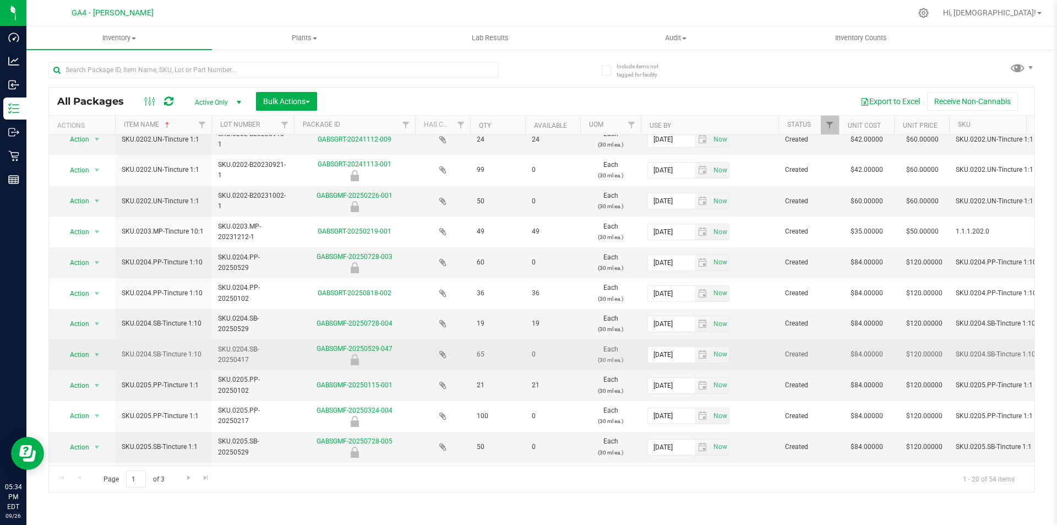
scroll to position [292, 0]
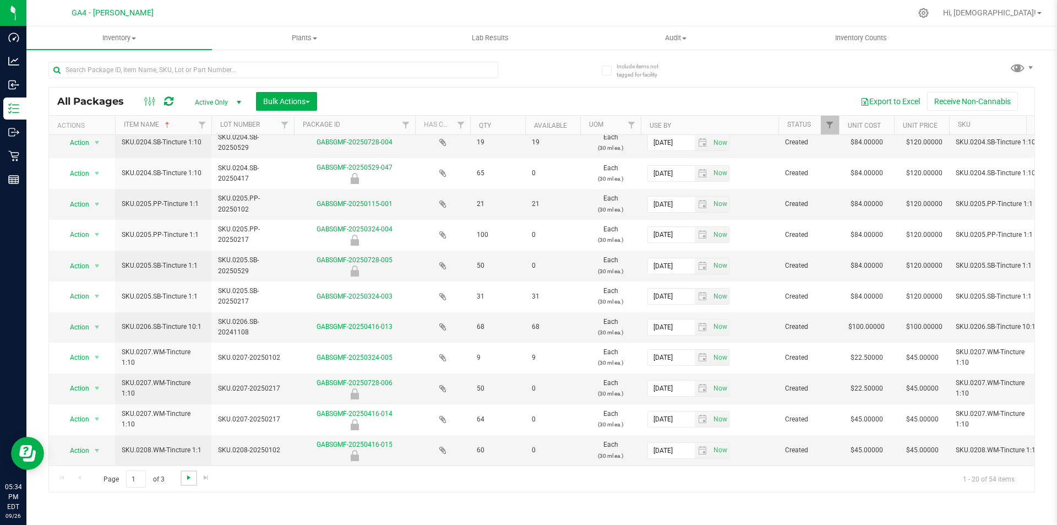
click at [186, 477] on span "Go to the next page" at bounding box center [188, 477] width 9 height 9
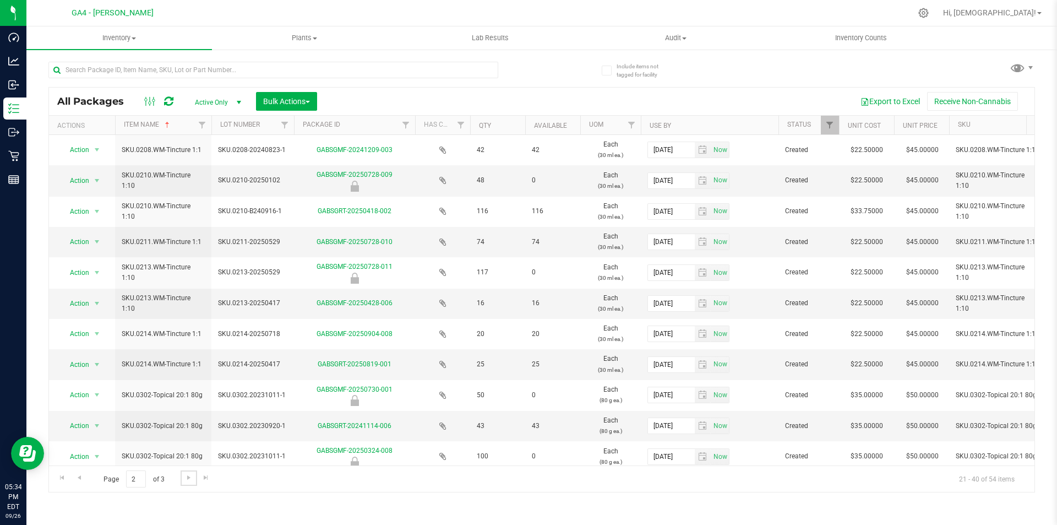
scroll to position [300, 0]
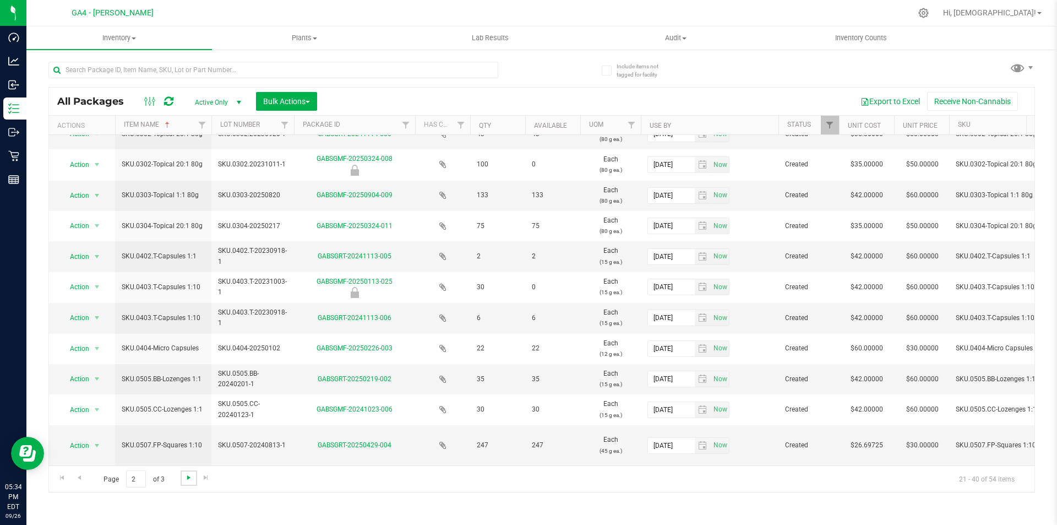
click at [188, 476] on span "Go to the next page" at bounding box center [188, 477] width 9 height 9
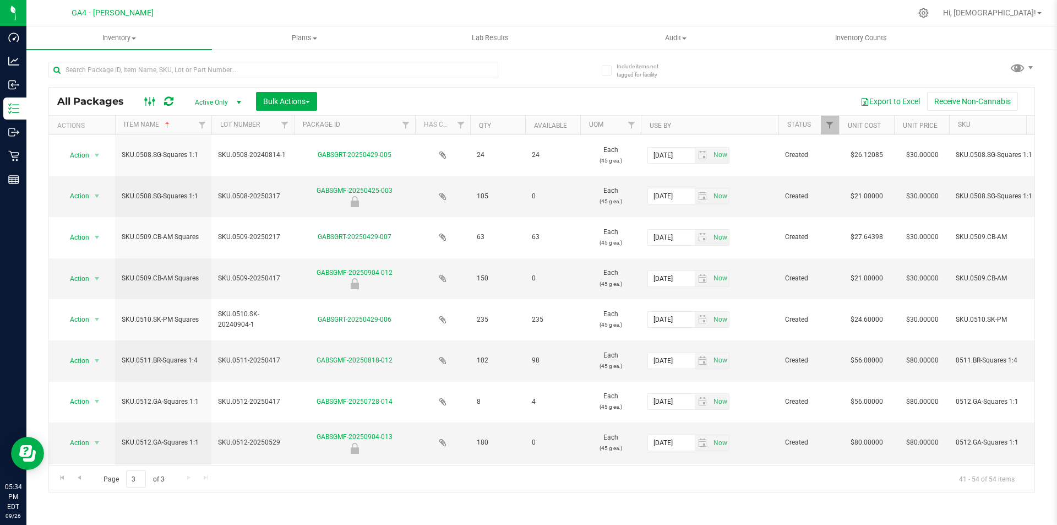
click at [154, 102] on rect at bounding box center [153, 101] width 1 height 9
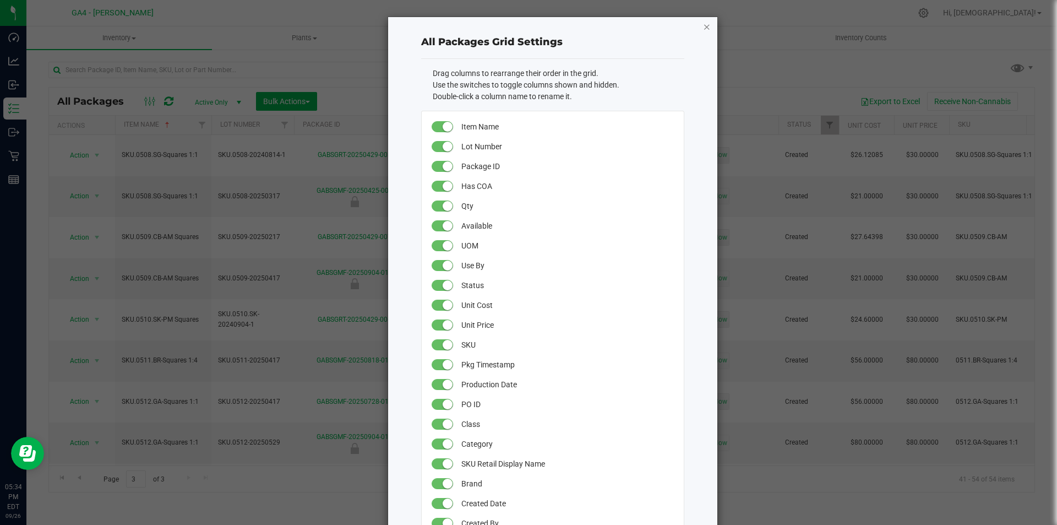
click at [704, 26] on icon "button" at bounding box center [707, 26] width 8 height 13
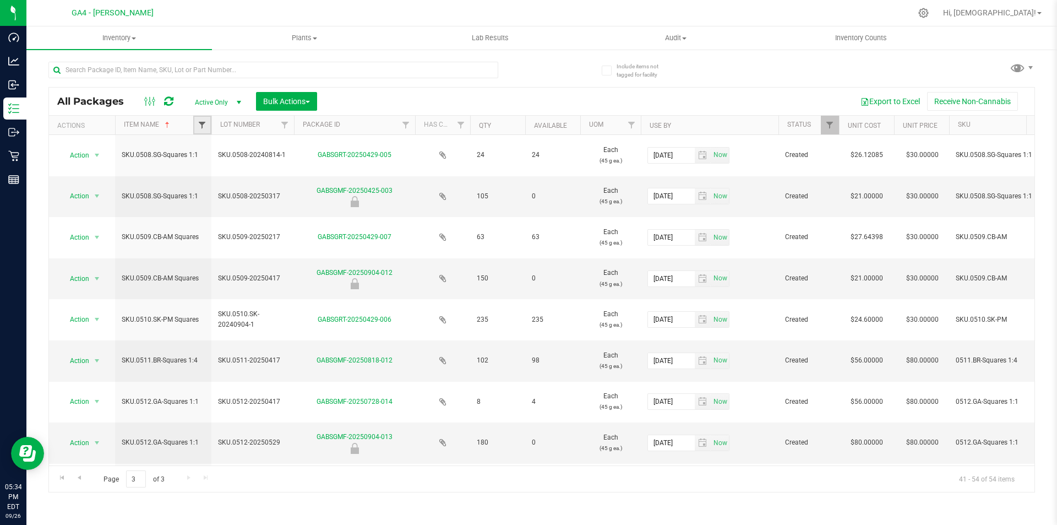
click at [203, 124] on span "Filter" at bounding box center [202, 125] width 9 height 9
click at [256, 60] on div at bounding box center [294, 69] width 493 height 35
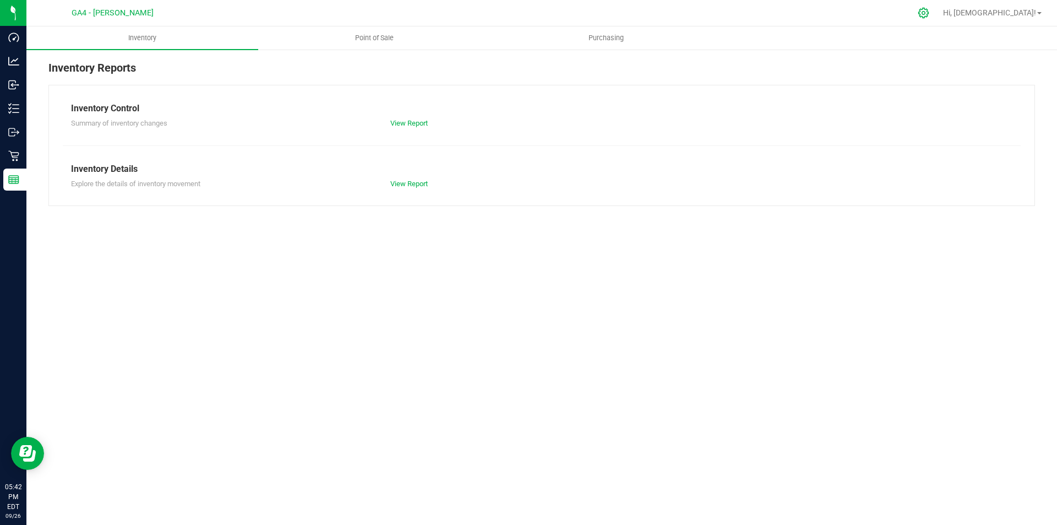
click at [929, 18] on icon at bounding box center [924, 13] width 12 height 12
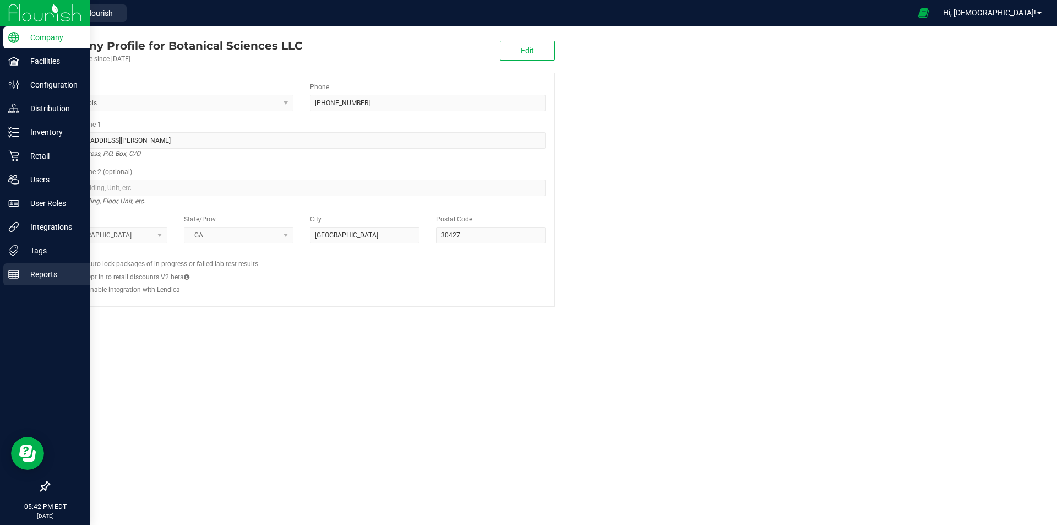
click at [39, 270] on p "Reports" at bounding box center [52, 274] width 66 height 13
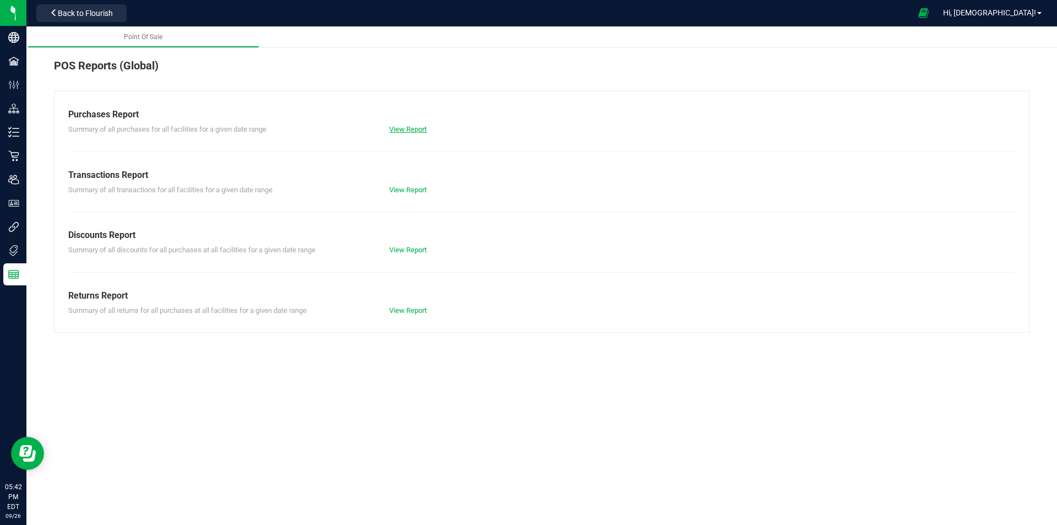
click at [407, 127] on link "View Report" at bounding box center [407, 129] width 37 height 8
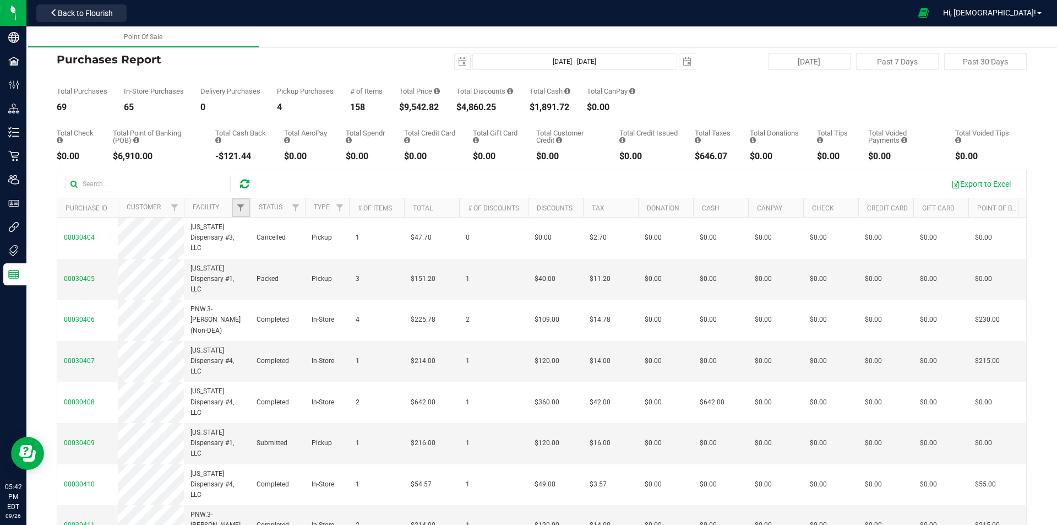
click at [245, 213] on link "Filter" at bounding box center [241, 207] width 18 height 19
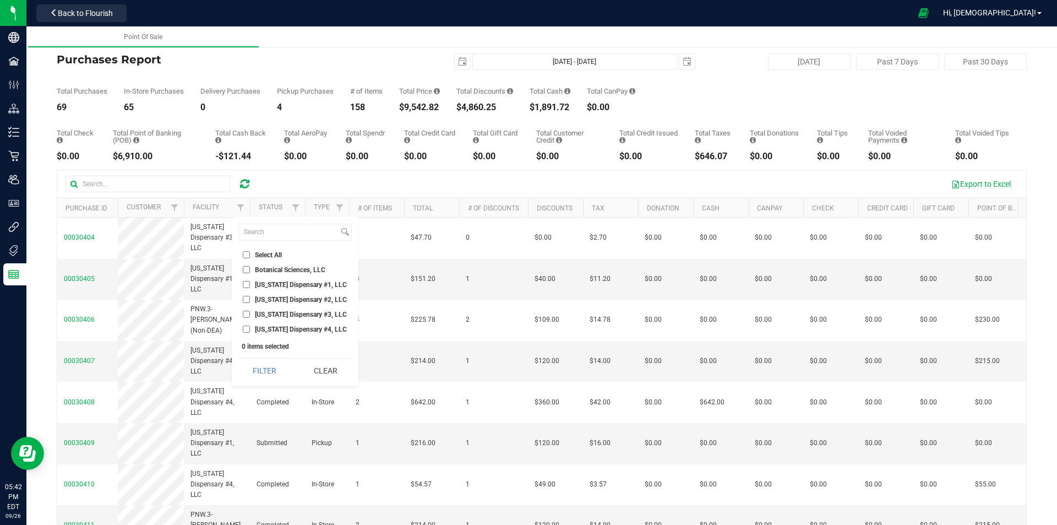
click at [246, 285] on input "[US_STATE] Dispensary #1, LLC" at bounding box center [246, 284] width 7 height 7
checkbox input "true"
click at [263, 370] on button "Filter" at bounding box center [264, 370] width 53 height 24
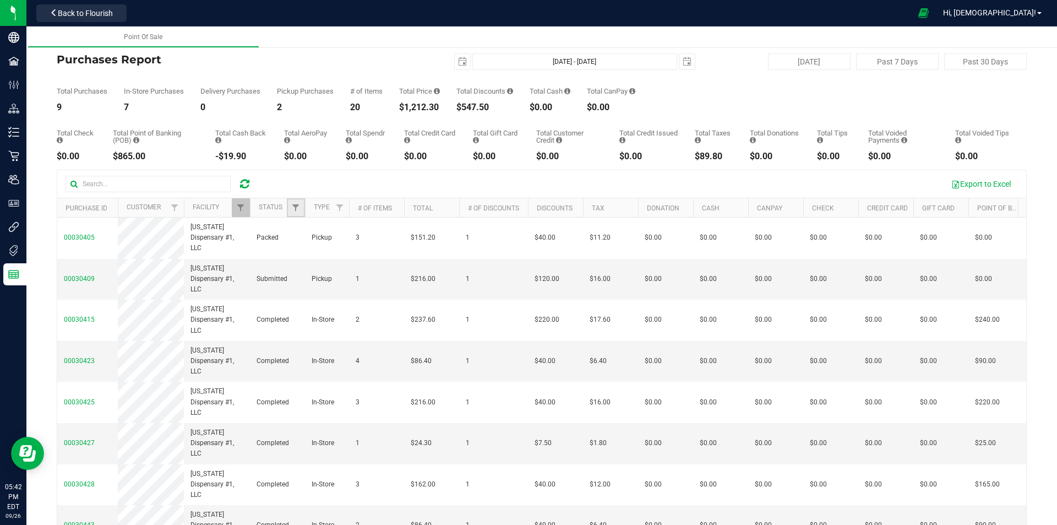
click at [289, 205] on link "Filter" at bounding box center [296, 207] width 18 height 19
click at [302, 292] on ul "Select All Cancelled Completed Created Out for Delivery Packed Submitted Undeli…" at bounding box center [349, 307] width 113 height 116
click at [302, 284] on input "Completed" at bounding box center [301, 284] width 7 height 7
checkbox input "true"
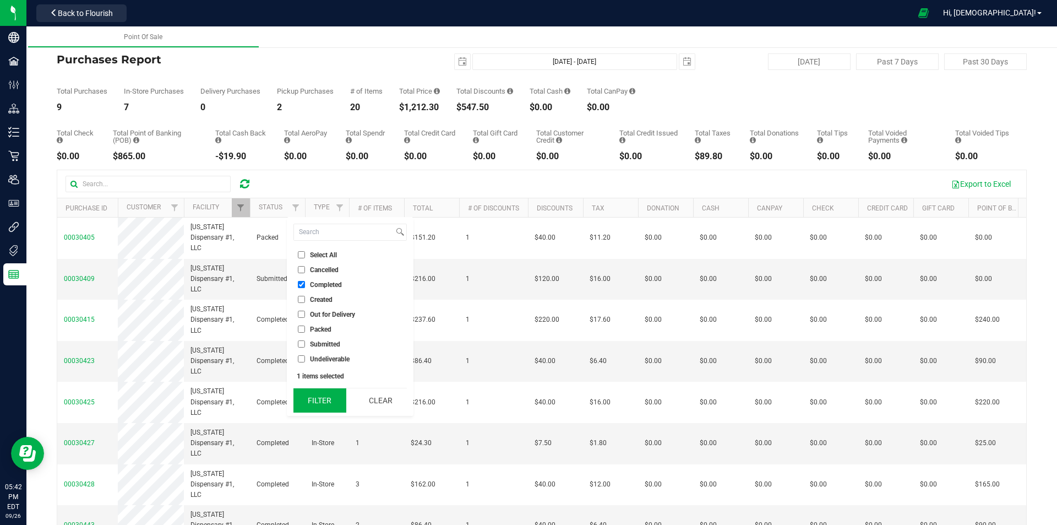
click at [331, 404] on button "Filter" at bounding box center [319, 400] width 53 height 24
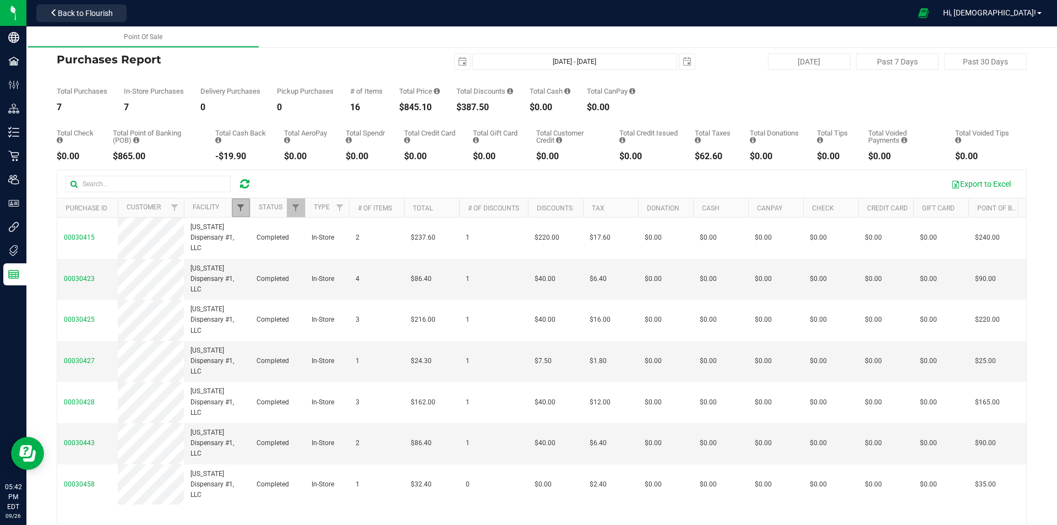
click at [241, 208] on span "Filter" at bounding box center [240, 207] width 9 height 9
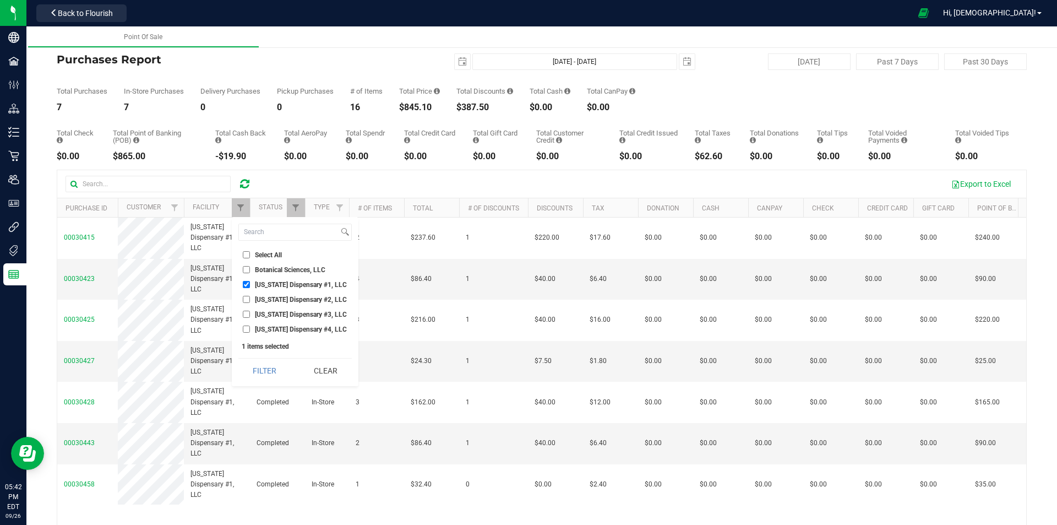
click at [247, 284] on input "[US_STATE] Dispensary #1, LLC" at bounding box center [246, 284] width 7 height 7
checkbox input "false"
click at [247, 299] on input "[US_STATE] Dispensary #2, LLC" at bounding box center [246, 299] width 7 height 7
click at [259, 377] on button "Filter" at bounding box center [264, 370] width 53 height 24
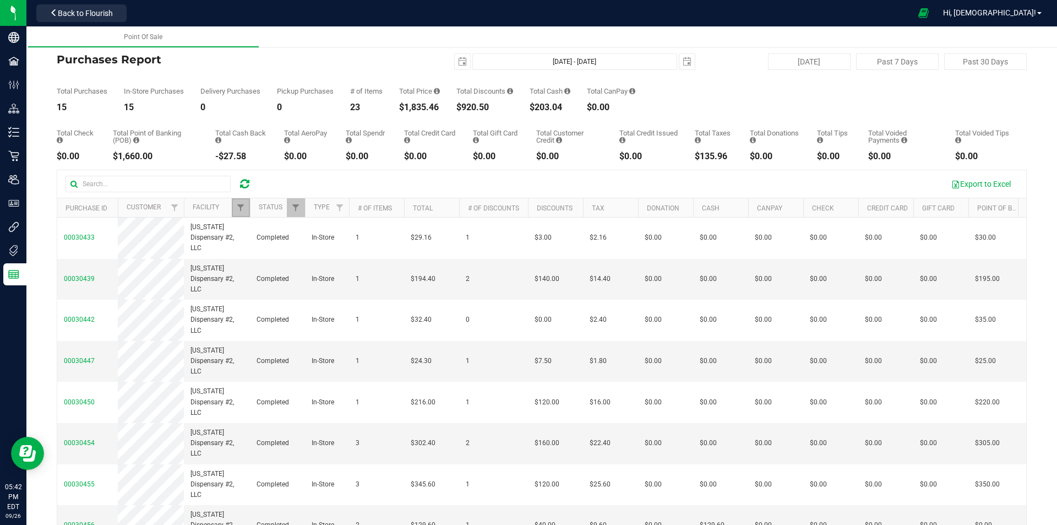
click at [241, 203] on link "Filter" at bounding box center [241, 207] width 18 height 19
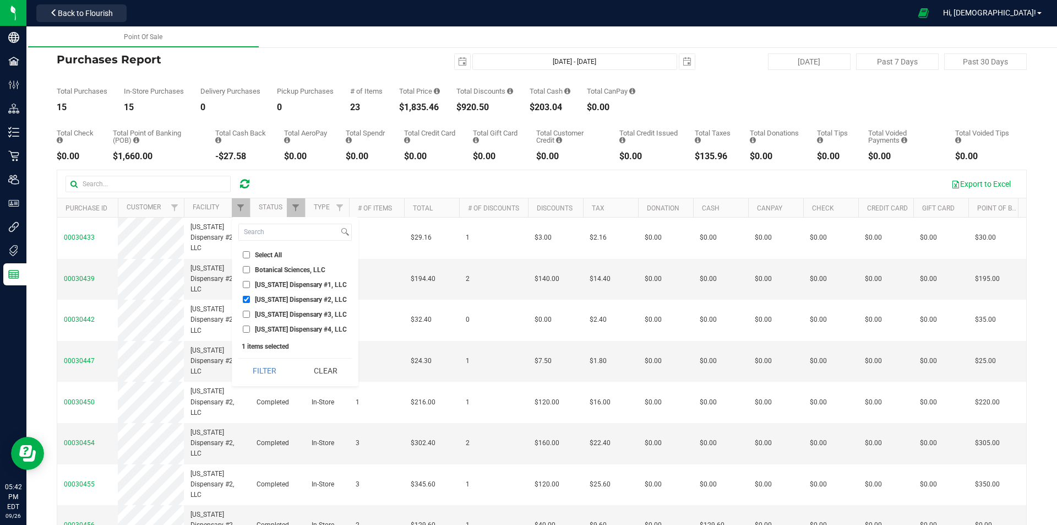
click at [248, 300] on input "[US_STATE] Dispensary #2, LLC" at bounding box center [246, 299] width 7 height 7
checkbox input "false"
click at [246, 314] on input "[US_STATE] Dispensary #3, LLC" at bounding box center [246, 314] width 7 height 7
checkbox input "true"
click at [258, 377] on button "Filter" at bounding box center [264, 370] width 53 height 24
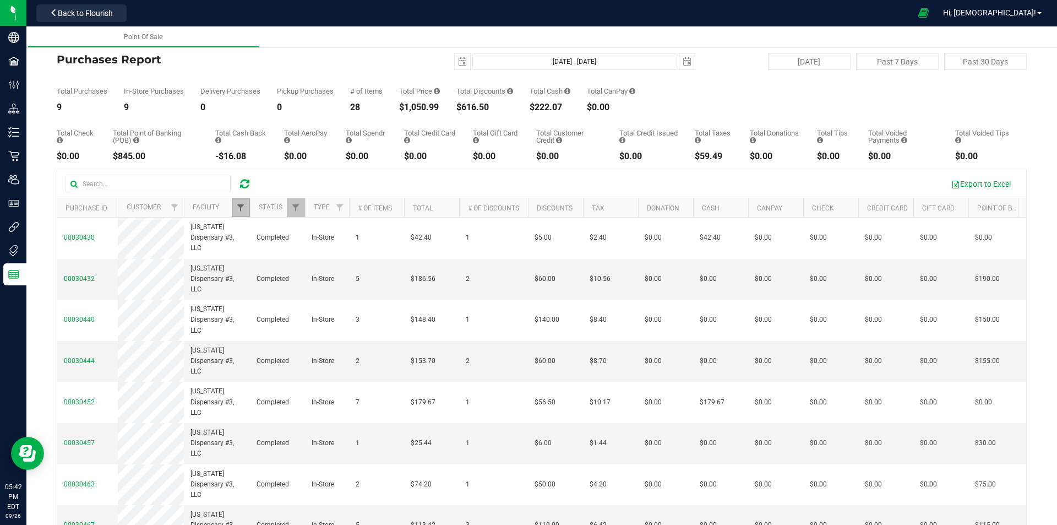
click at [240, 208] on span "Filter" at bounding box center [240, 207] width 9 height 9
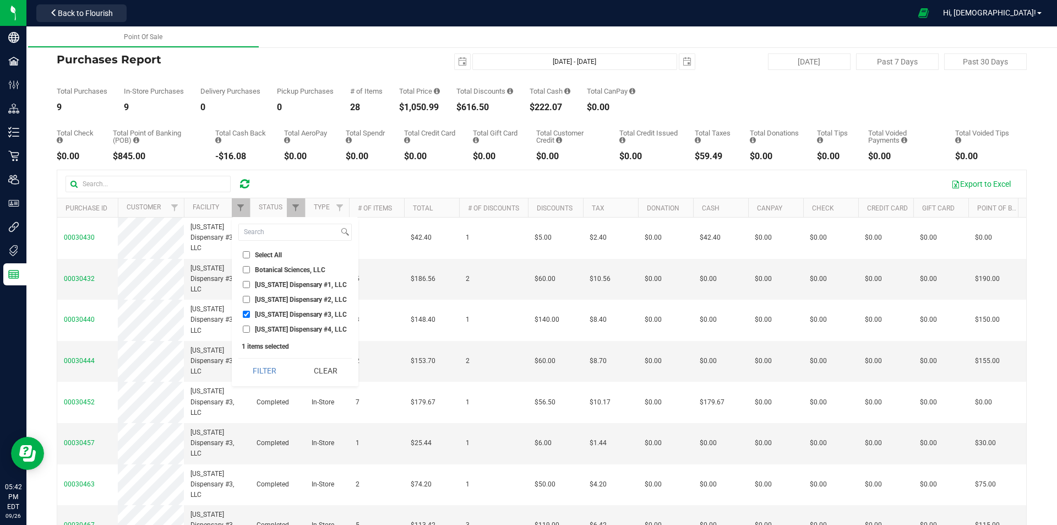
click at [247, 329] on input "[US_STATE] Dispensary #4, LLC" at bounding box center [246, 328] width 7 height 7
checkbox input "true"
click at [246, 312] on input "[US_STATE] Dispensary #3, LLC" at bounding box center [246, 314] width 7 height 7
checkbox input "false"
click at [258, 374] on button "Filter" at bounding box center [264, 370] width 53 height 24
